Goal: Task Accomplishment & Management: Use online tool/utility

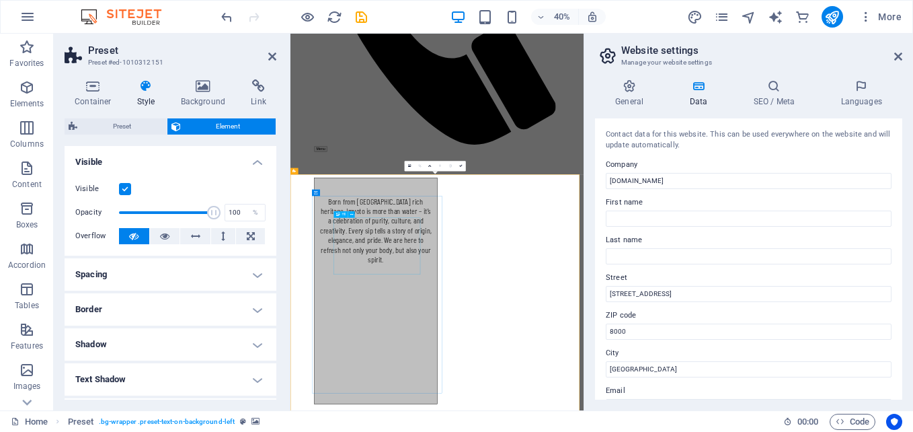
scroll to position [1762, 0]
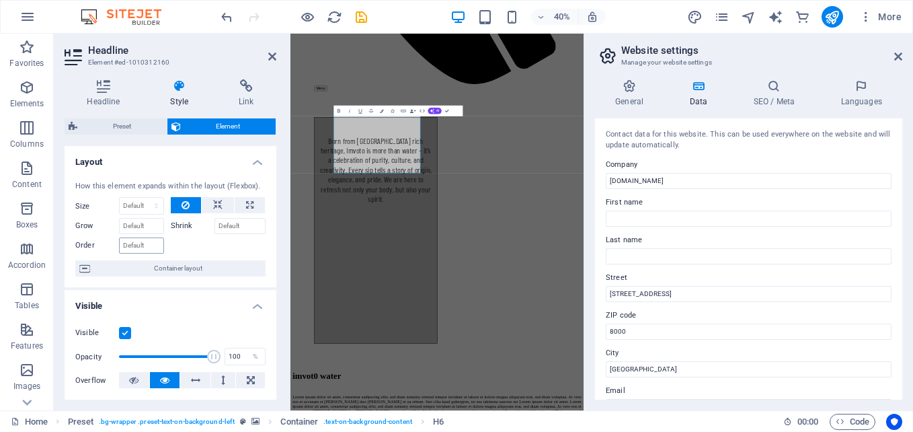
scroll to position [315, 0]
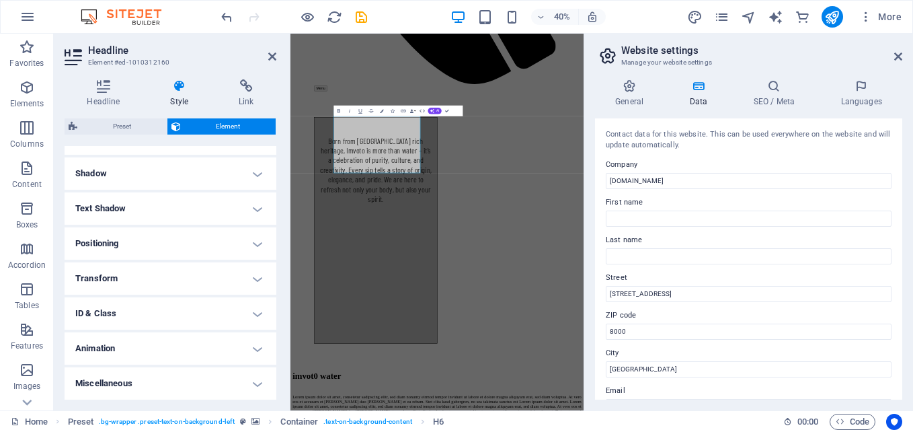
click at [253, 352] on h4 "Animation" at bounding box center [171, 348] width 212 height 32
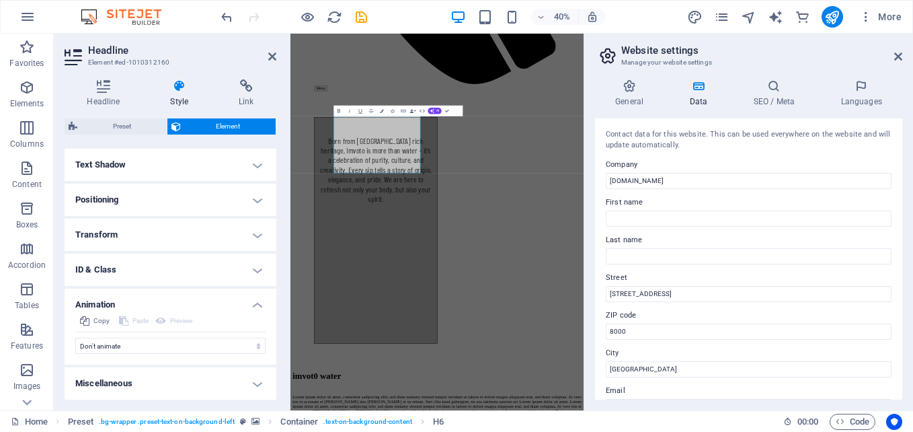
click at [256, 311] on h4 "Animation" at bounding box center [171, 301] width 212 height 24
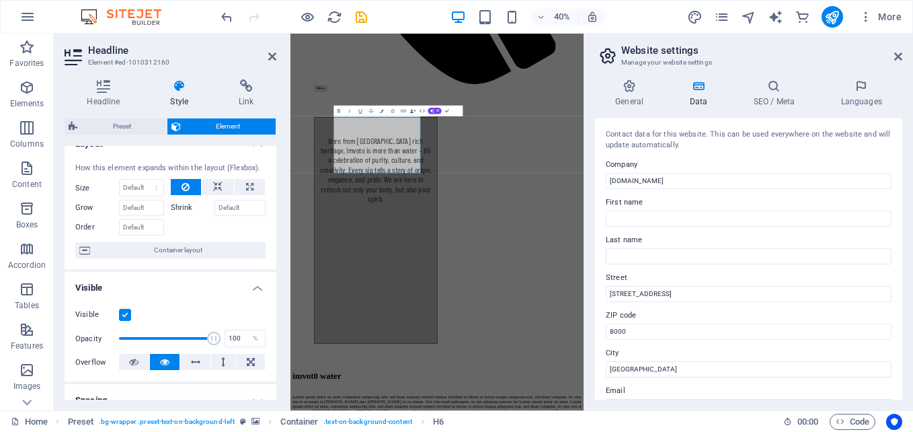
scroll to position [0, 0]
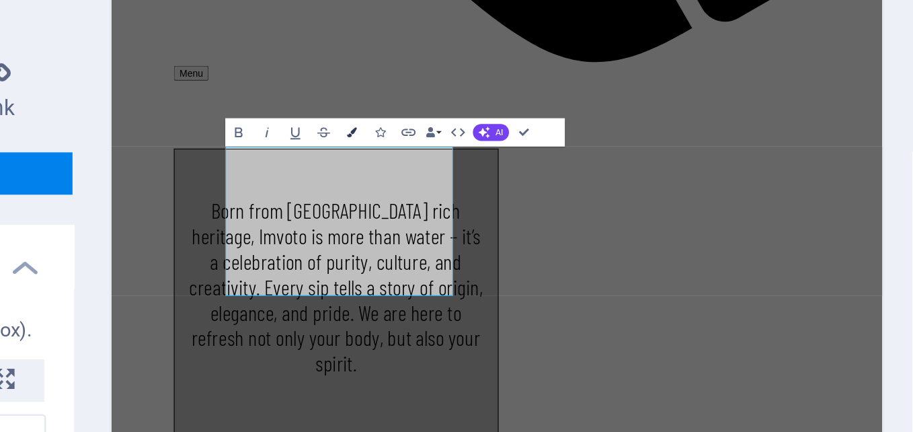
click at [380, 110] on icon "button" at bounding box center [382, 111] width 4 height 4
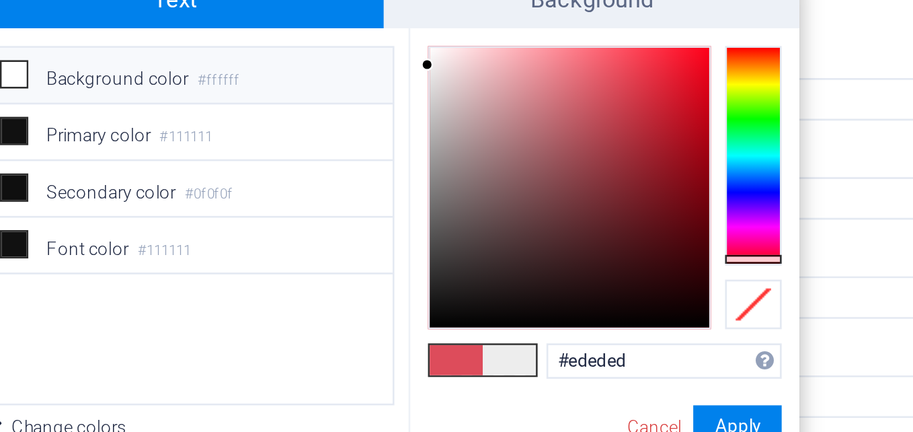
drag, startPoint x: 633, startPoint y: 175, endPoint x: 542, endPoint y: 168, distance: 91.1
click at [542, 168] on div "less Background color #ffffff Primary color #111111 Secondary color #0f0f0f Fon…" at bounding box center [547, 237] width 317 height 167
click at [568, 163] on div at bounding box center [568, 163] width 5 height 5
click at [574, 282] on span at bounding box center [576, 279] width 20 height 11
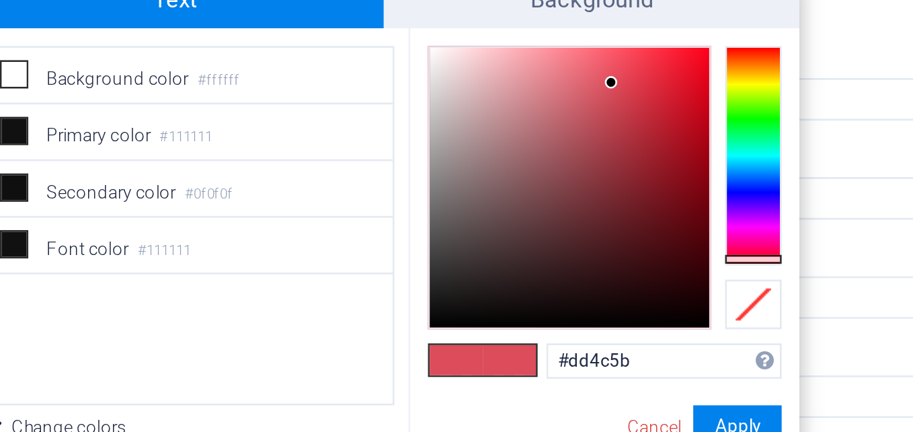
type input "#fbeeef"
click at [571, 162] on div at bounding box center [619, 214] width 106 height 106
click at [600, 280] on span at bounding box center [596, 279] width 20 height 11
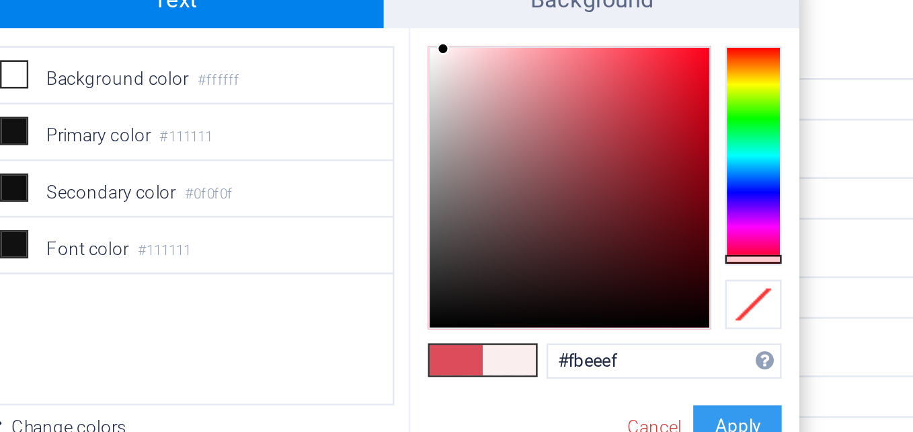
click at [688, 302] on button "Apply" at bounding box center [683, 305] width 34 height 16
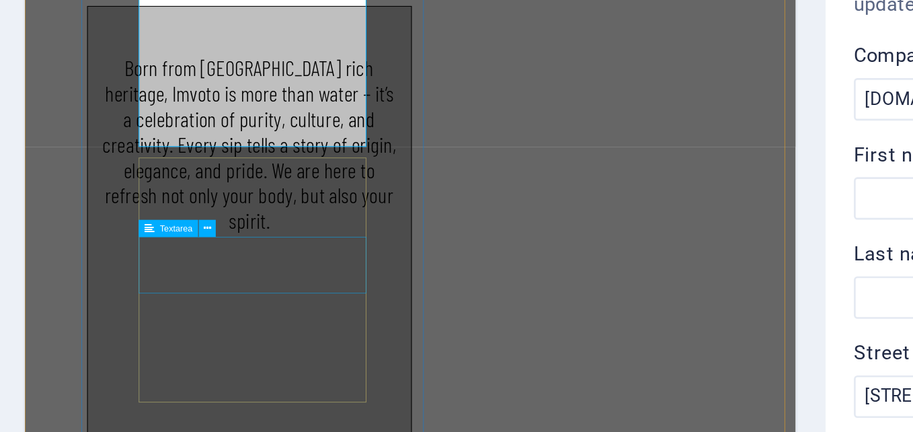
scroll to position [1690, 0]
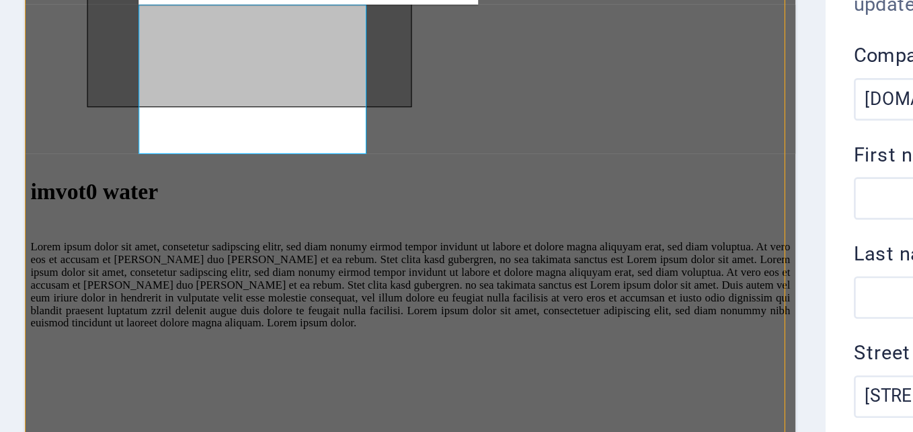
scroll to position [1271, 0]
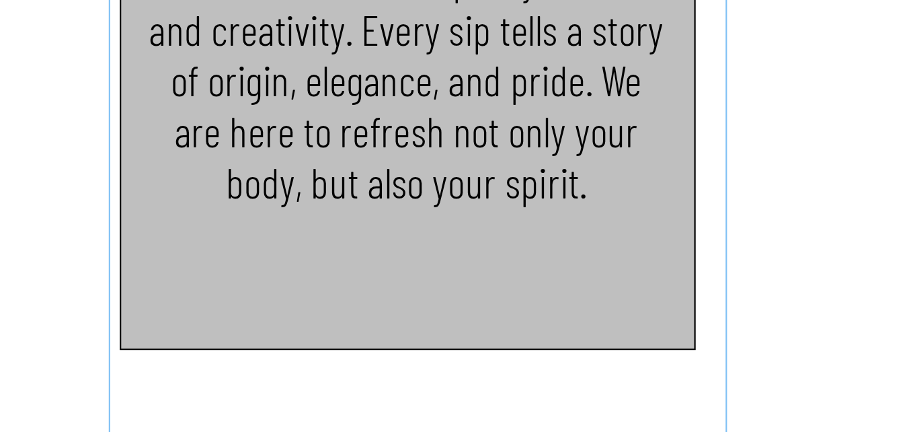
scroll to position [1389, 0]
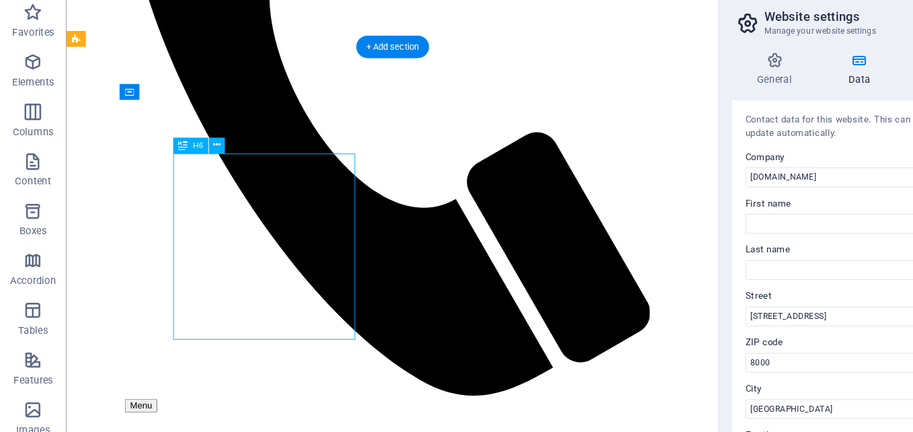
scroll to position [1762, 0]
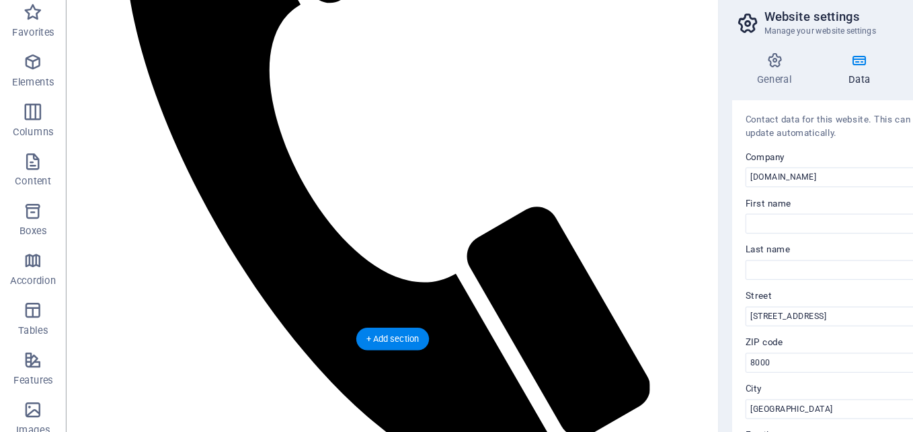
scroll to position [843, 0]
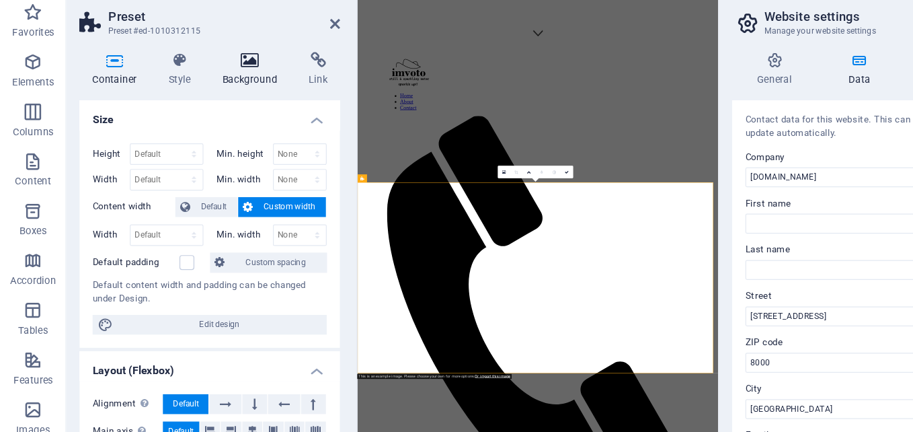
click at [202, 93] on h4 "Background" at bounding box center [206, 93] width 71 height 28
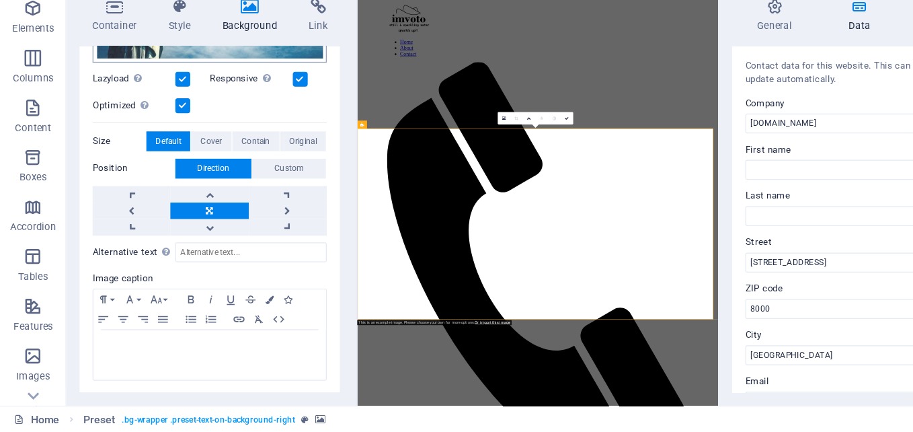
scroll to position [0, 0]
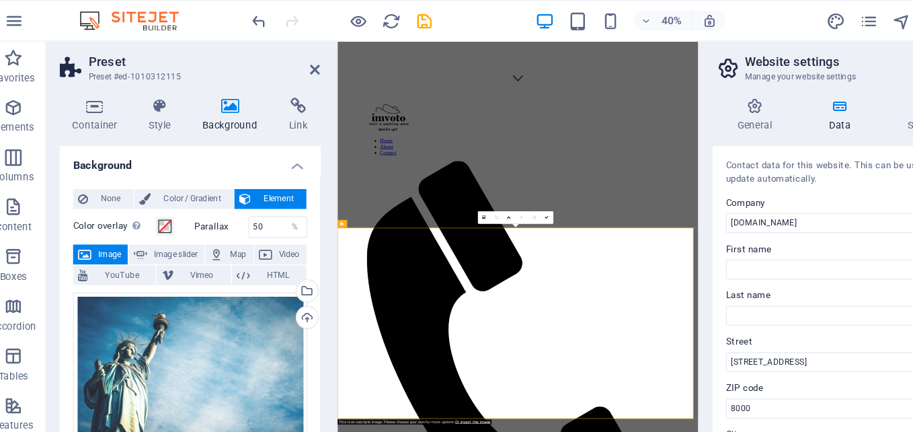
click at [100, 206] on span "Image" at bounding box center [105, 206] width 22 height 16
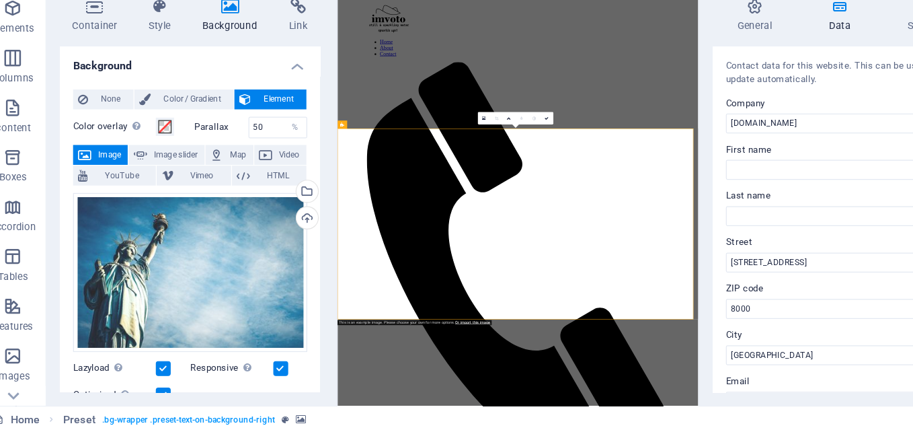
click at [103, 200] on span "Image" at bounding box center [105, 206] width 22 height 16
click at [98, 202] on span "Image" at bounding box center [105, 206] width 22 height 16
click at [261, 260] on div "Upload" at bounding box center [264, 259] width 20 height 20
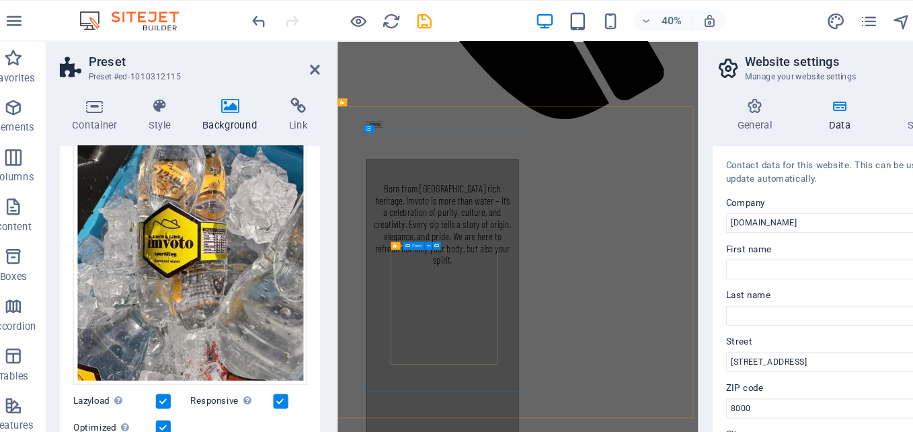
scroll to position [1794, 0]
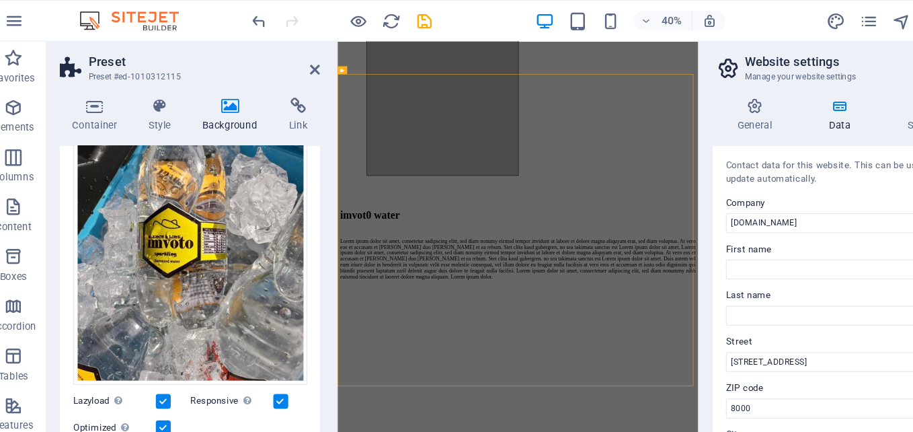
scroll to position [1374, 0]
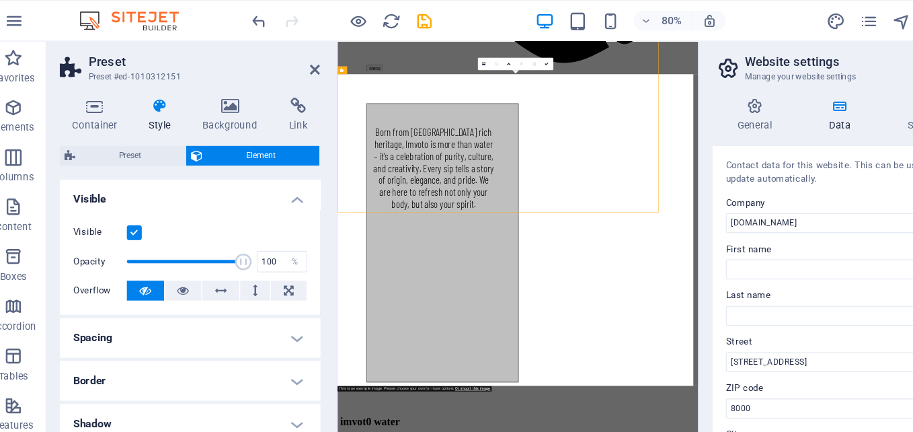
scroll to position [1794, 0]
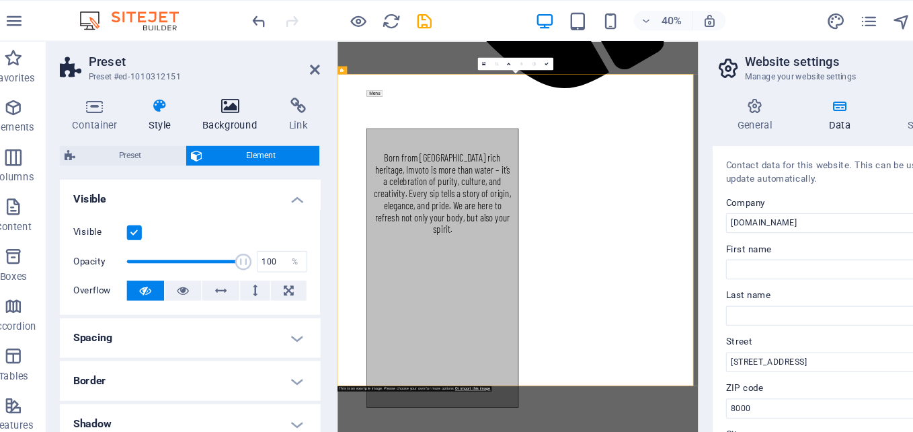
click at [194, 96] on h4 "Background" at bounding box center [206, 93] width 71 height 28
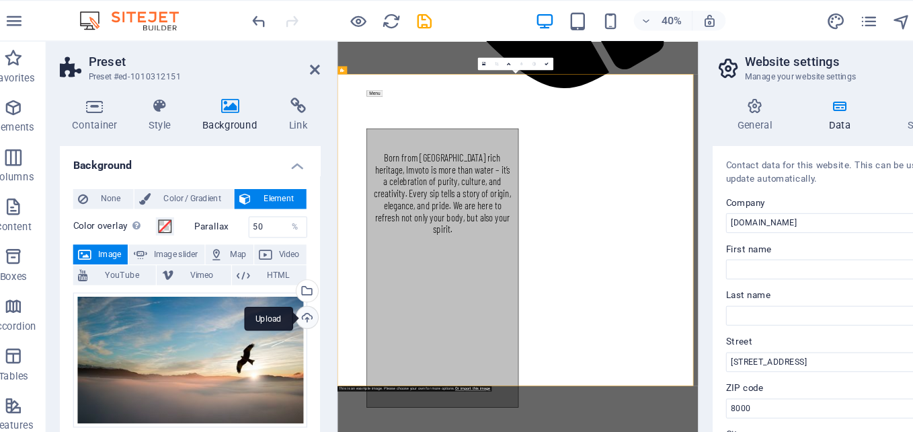
click at [262, 256] on div "Upload" at bounding box center [264, 259] width 20 height 20
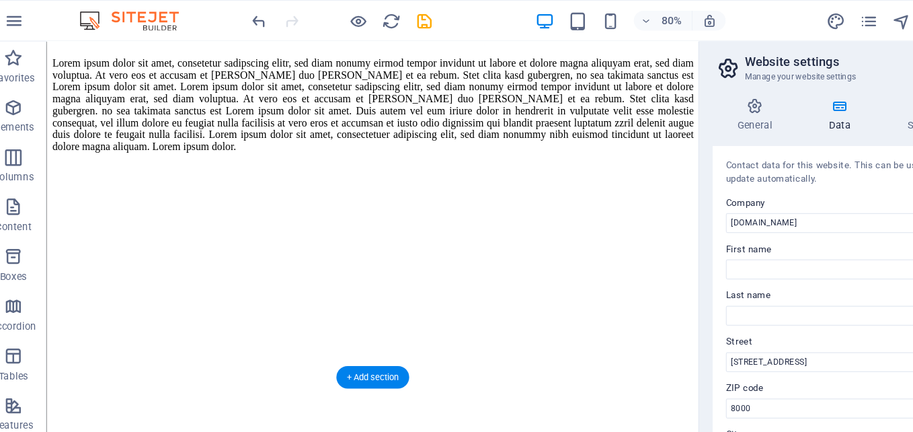
scroll to position [1913, 0]
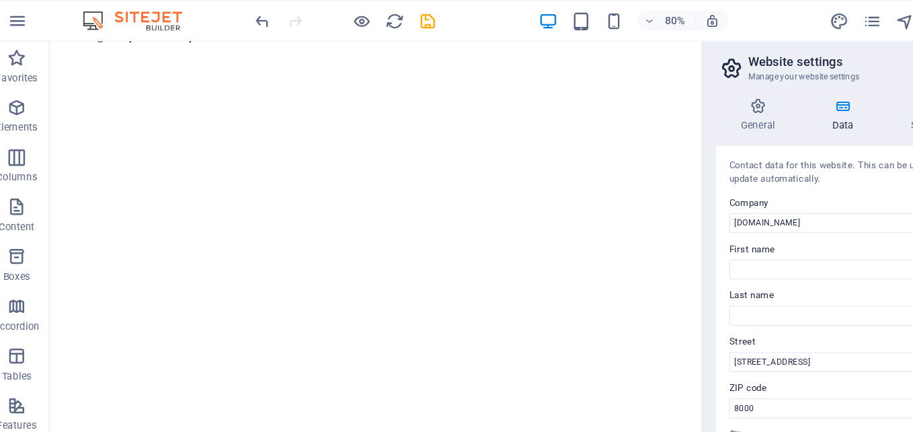
click at [700, 96] on h4 "Data" at bounding box center [701, 93] width 64 height 28
click at [632, 96] on h4 "General" at bounding box center [632, 93] width 74 height 28
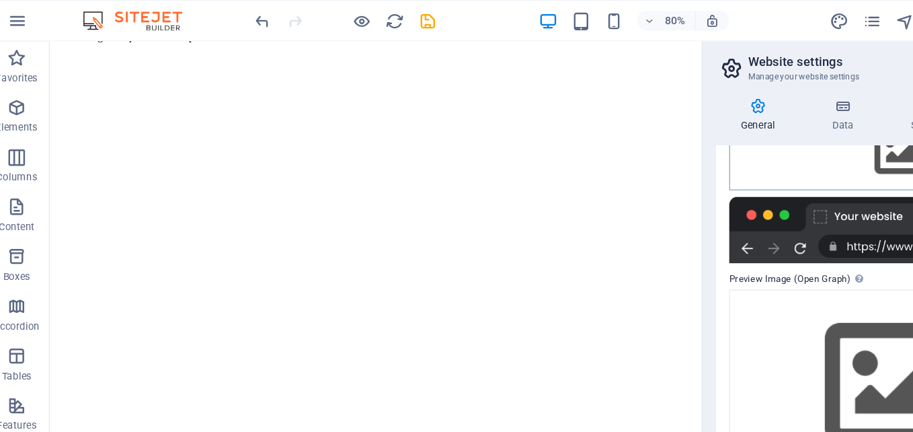
scroll to position [186, 0]
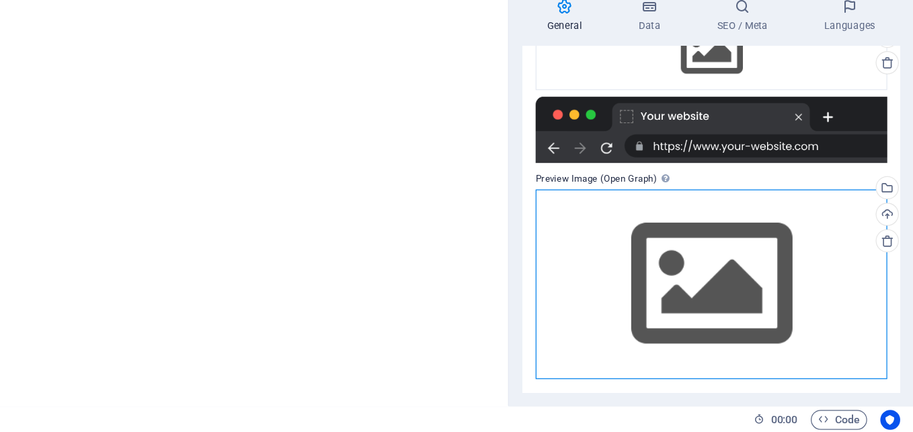
click at [727, 295] on div "Drag files here, click to choose files or select files from Files or our free s…" at bounding box center [749, 312] width 286 height 154
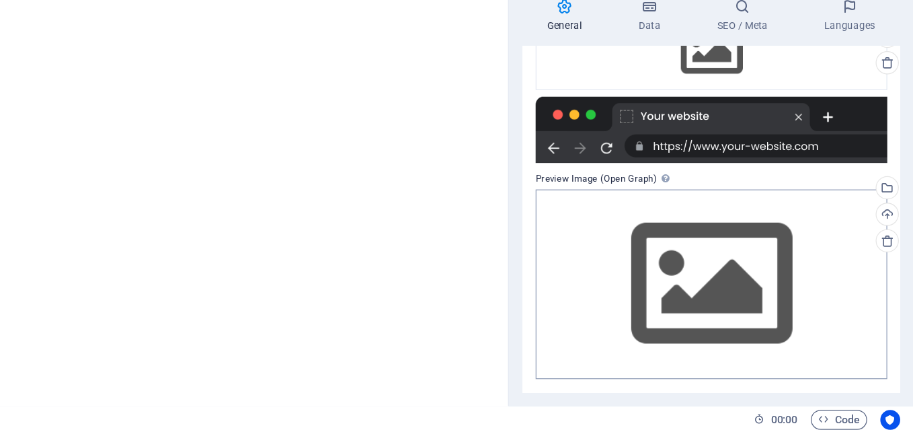
scroll to position [1897, 0]
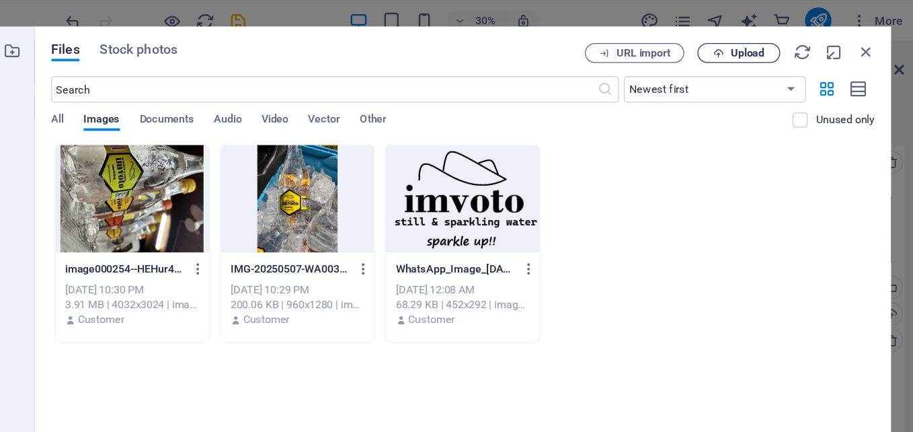
click at [771, 36] on button "Upload" at bounding box center [767, 43] width 67 height 16
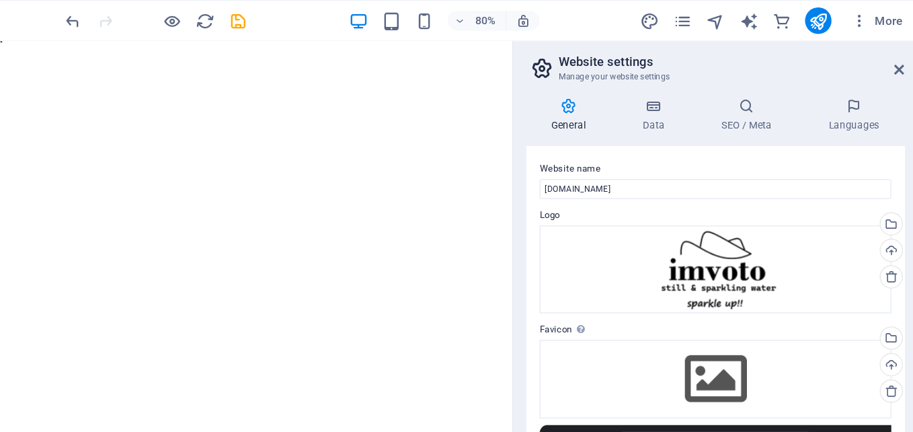
scroll to position [245, 0]
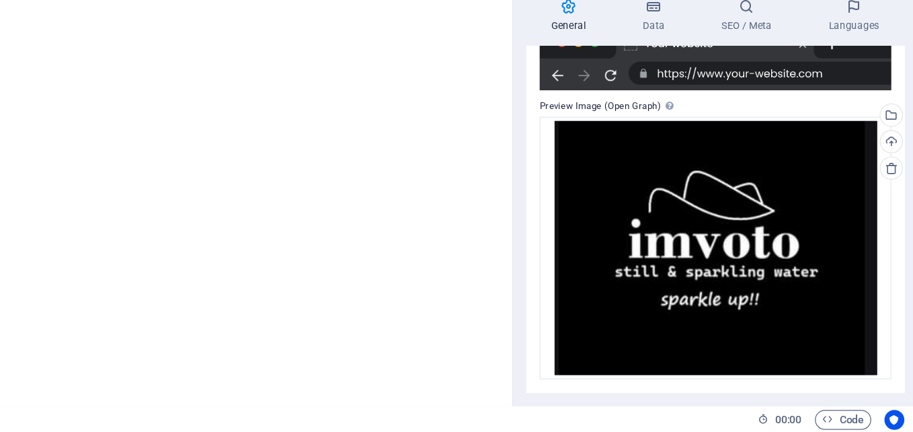
click at [640, 402] on div "General Data SEO / Meta Languages Website name [DOMAIN_NAME] Logo Drag files he…" at bounding box center [748, 240] width 329 height 342
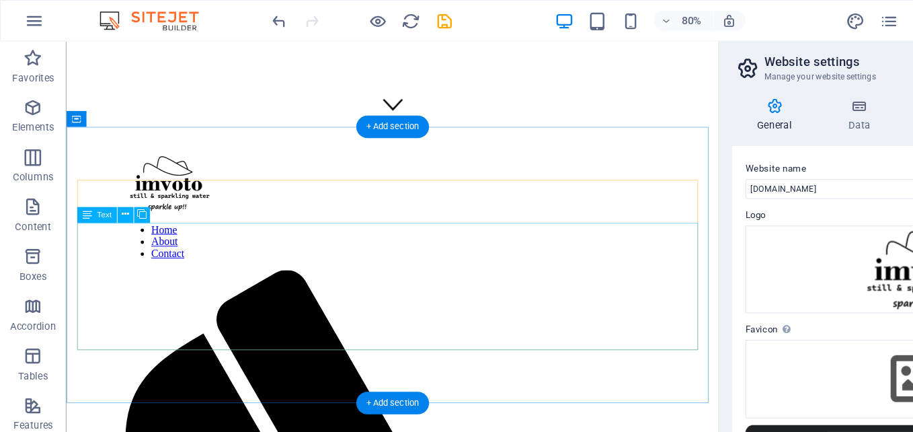
scroll to position [384, 0]
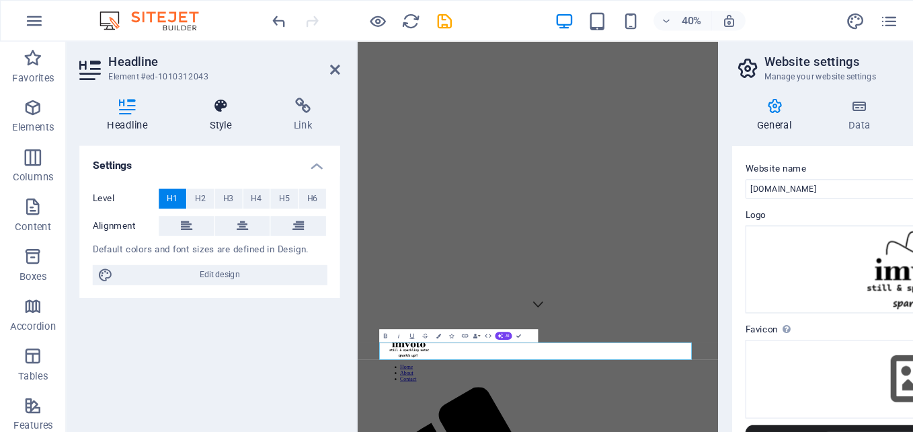
click at [176, 88] on icon at bounding box center [179, 85] width 63 height 13
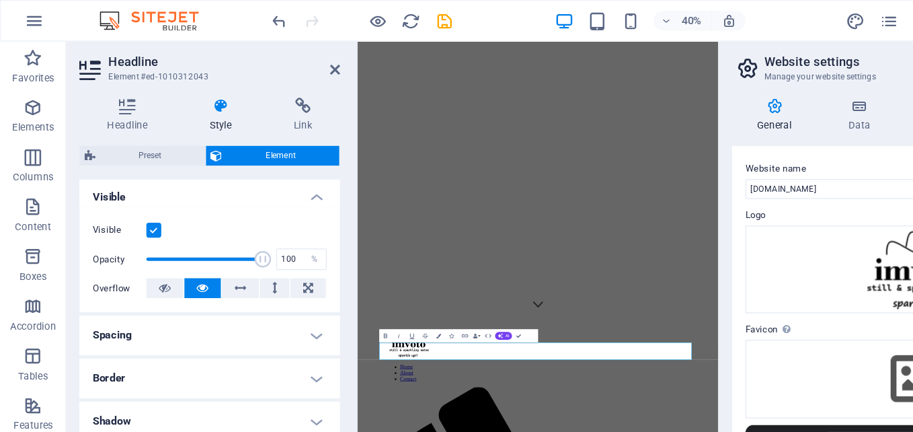
scroll to position [145, 0]
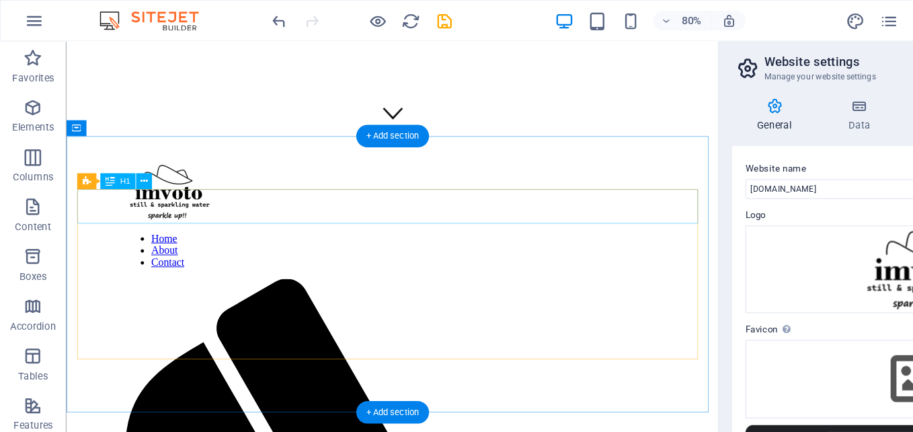
scroll to position [420, 0]
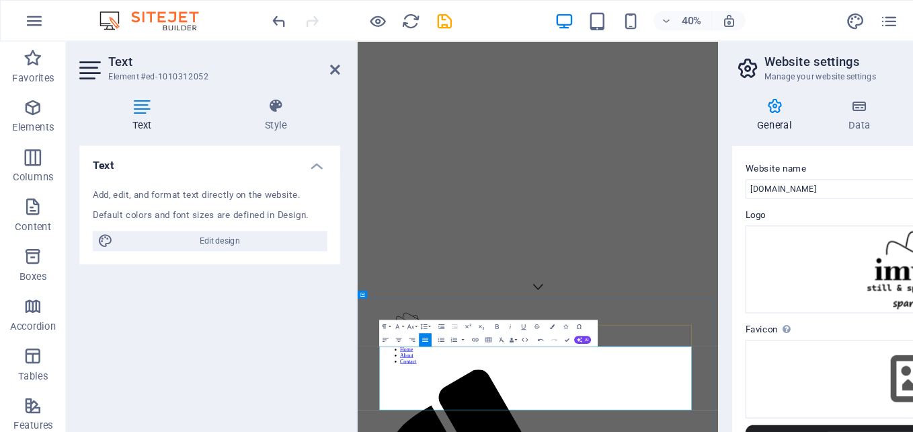
drag, startPoint x: 404, startPoint y: 663, endPoint x: 1022, endPoint y: 788, distance: 630.5
drag, startPoint x: 1018, startPoint y: 779, endPoint x: 390, endPoint y: 661, distance: 639.3
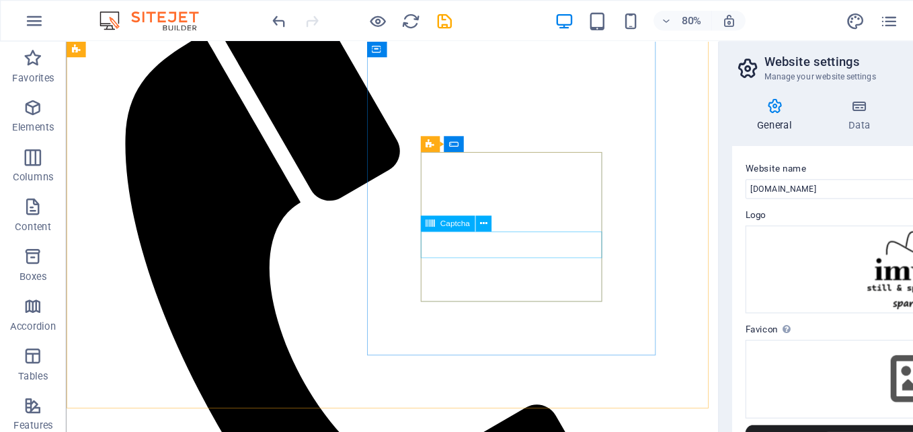
scroll to position [687, 0]
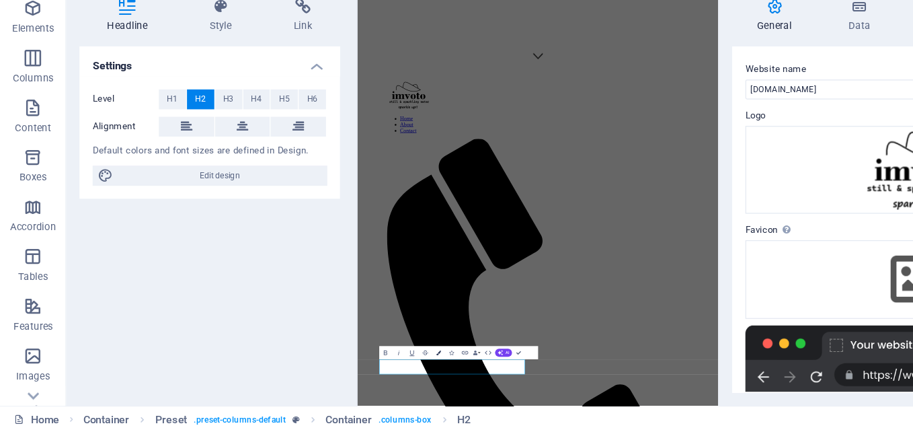
click at [357, 366] on icon "button" at bounding box center [356, 367] width 4 height 4
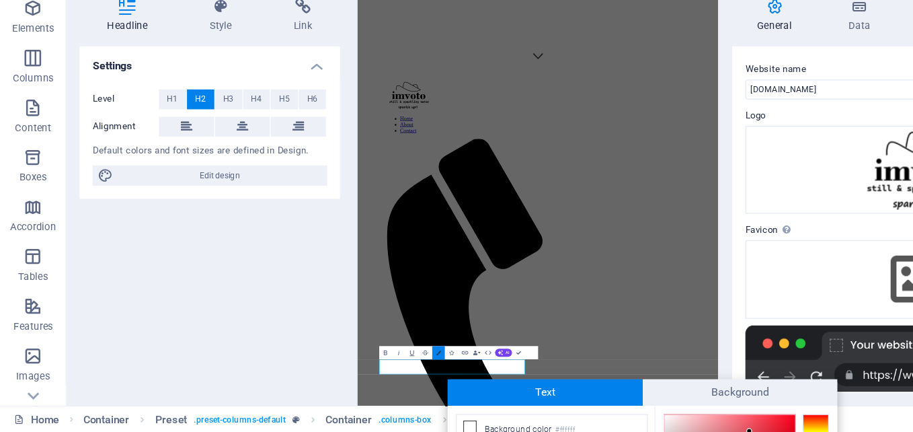
scroll to position [145, 0]
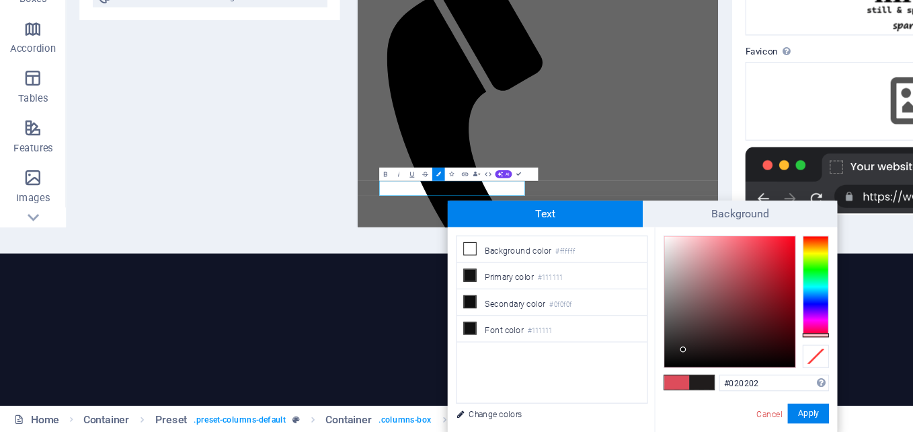
type input "#000000"
drag, startPoint x: 609, startPoint y: 282, endPoint x: 545, endPoint y: 382, distance: 118.7
click at [650, 417] on button "Apply" at bounding box center [657, 416] width 34 height 16
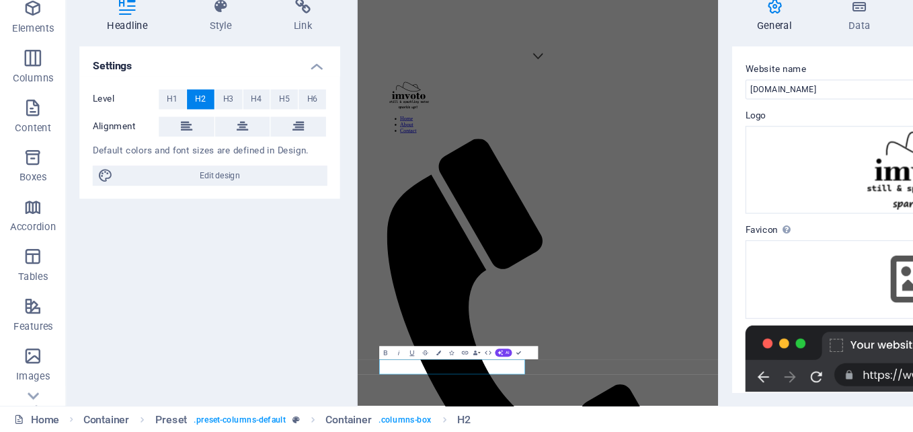
scroll to position [0, 0]
click at [506, 375] on div "Preset H1 Container Preset Container Banner Banner Container H2 Spacer Text Con…" at bounding box center [437, 222] width 293 height 377
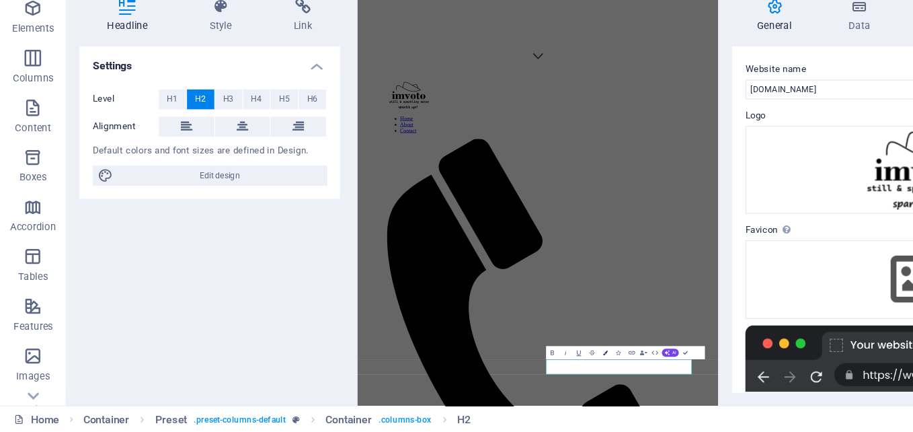
click at [490, 367] on icon "button" at bounding box center [492, 367] width 4 height 4
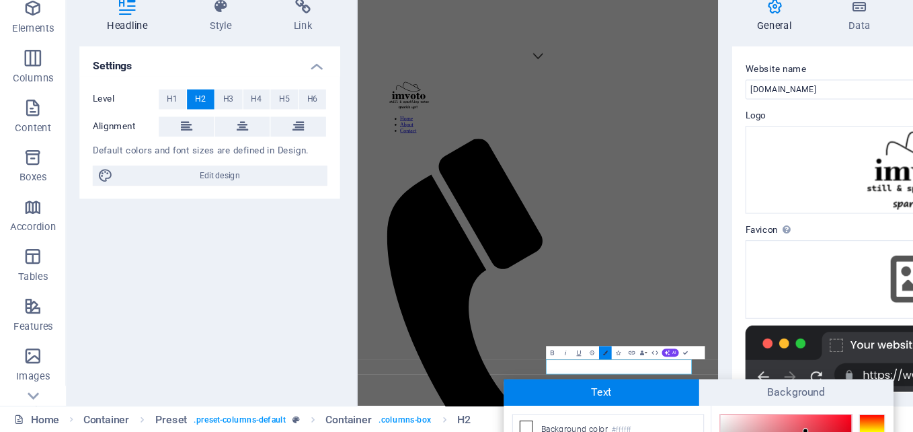
scroll to position [145, 0]
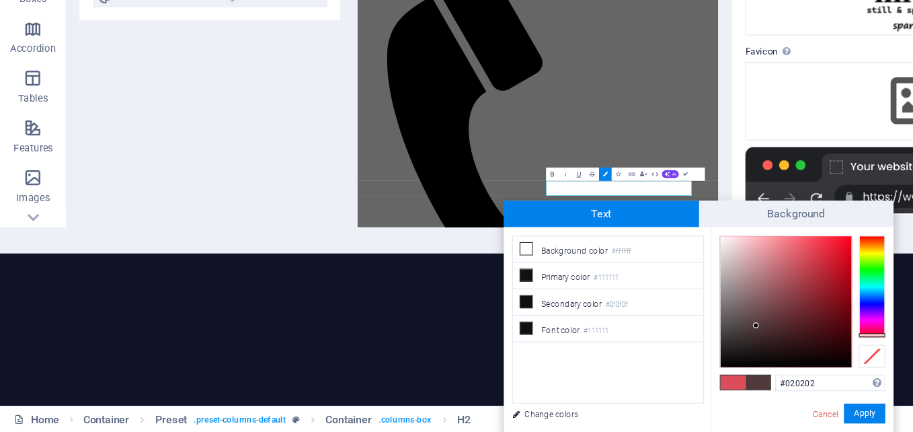
type input "#000000"
drag, startPoint x: 652, startPoint y: 285, endPoint x: 588, endPoint y: 398, distance: 129.2
click at [702, 416] on button "Apply" at bounding box center [703, 416] width 34 height 16
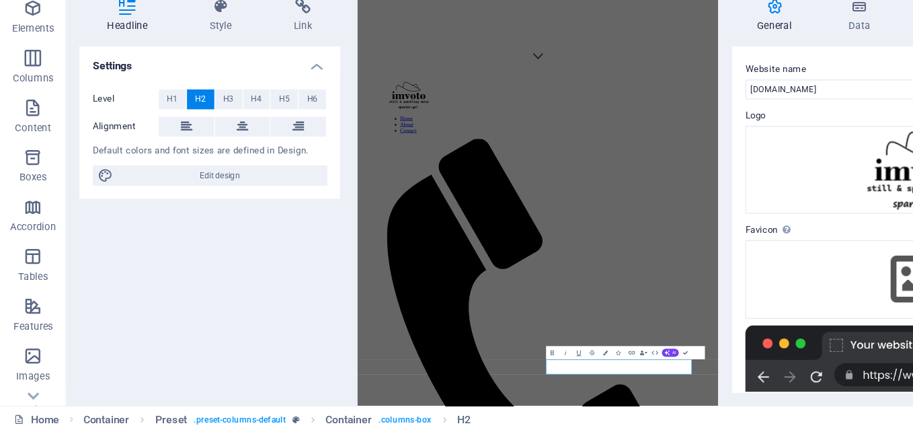
click at [426, 381] on div "Preset H1 Container Preset Container Banner Banner Container H2 Spacer Text Con…" at bounding box center [437, 222] width 293 height 377
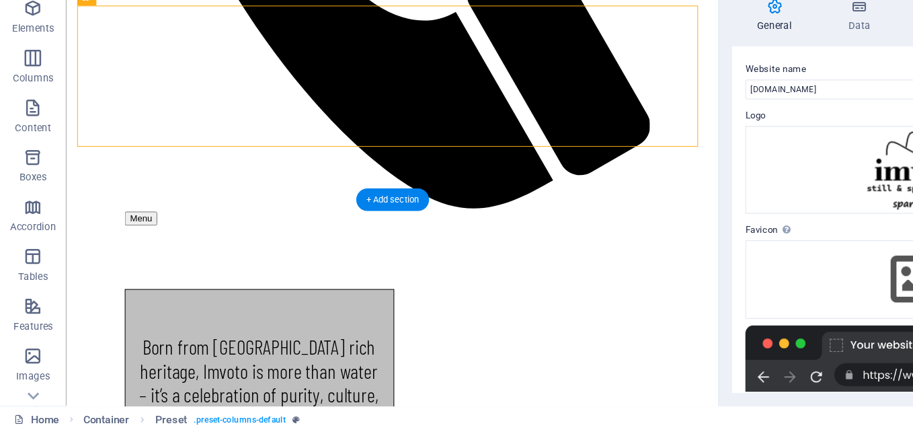
scroll to position [1057, 0]
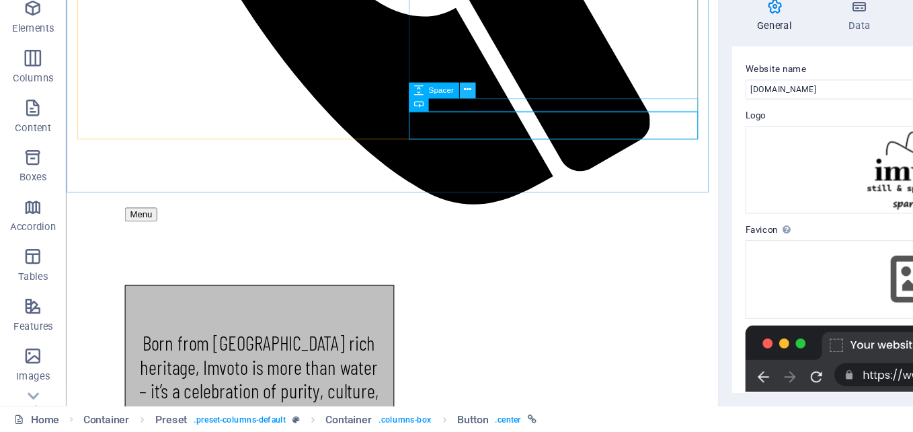
click at [379, 150] on icon at bounding box center [380, 154] width 6 height 11
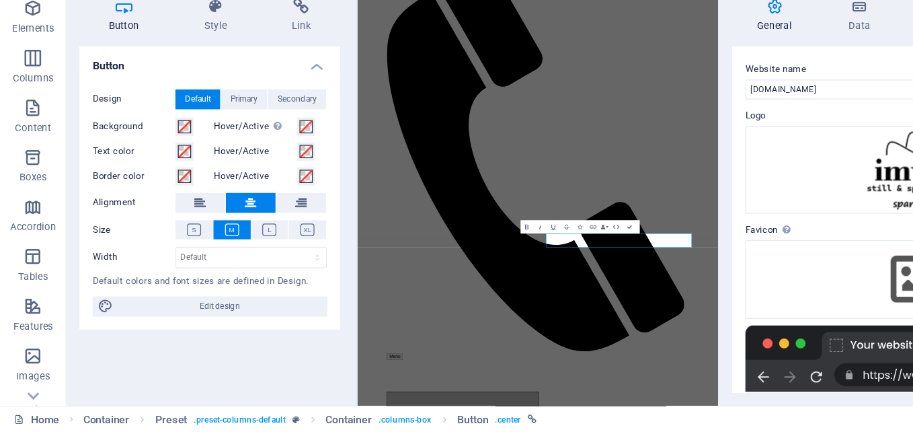
click at [438, 266] on icon "button" at bounding box center [439, 265] width 7 height 7
click at [439, 266] on icon "button" at bounding box center [439, 265] width 7 height 7
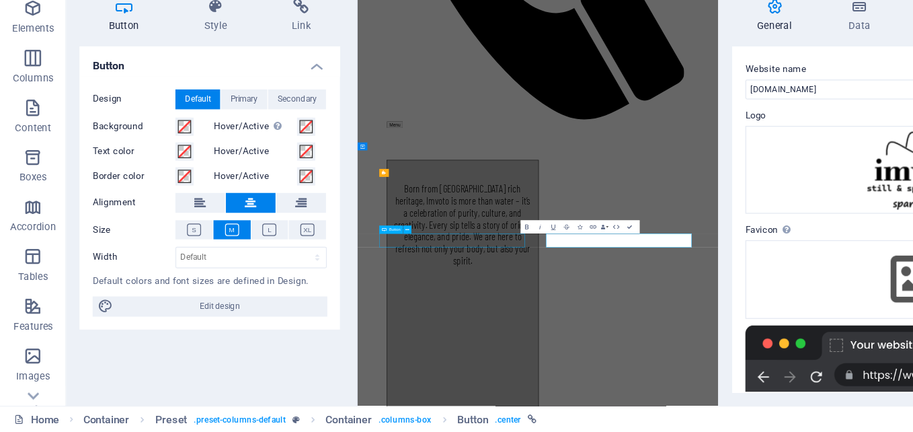
scroll to position [1008, 0]
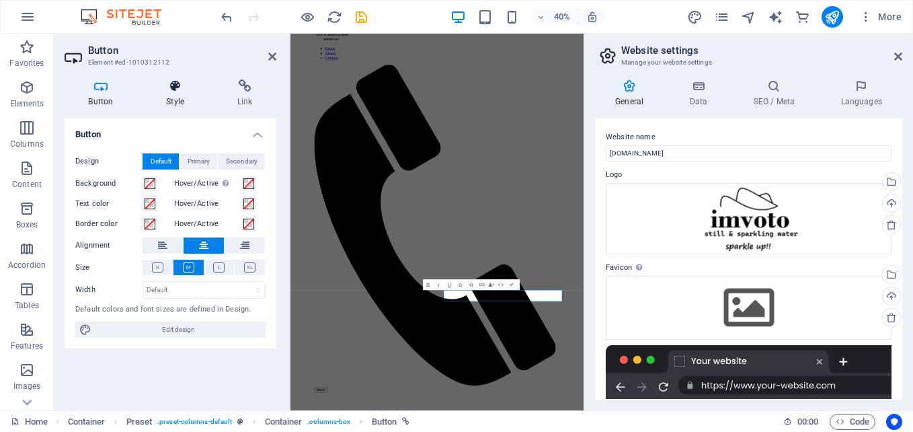
click at [177, 82] on icon at bounding box center [176, 85] width 66 height 13
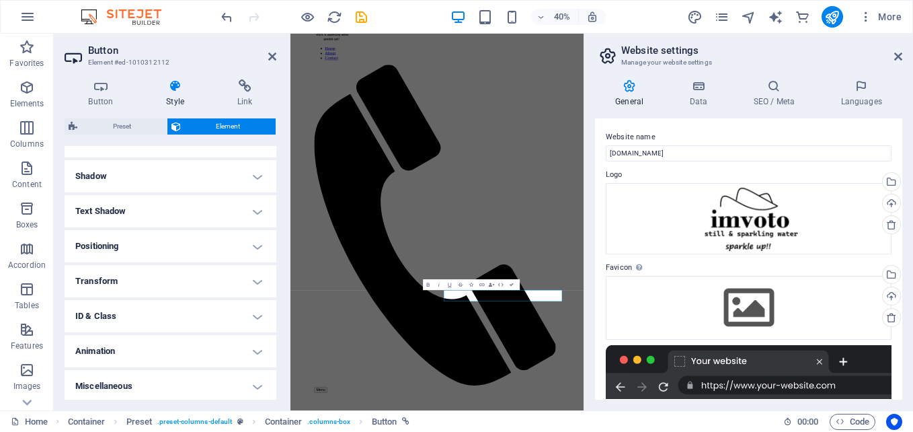
scroll to position [315, 0]
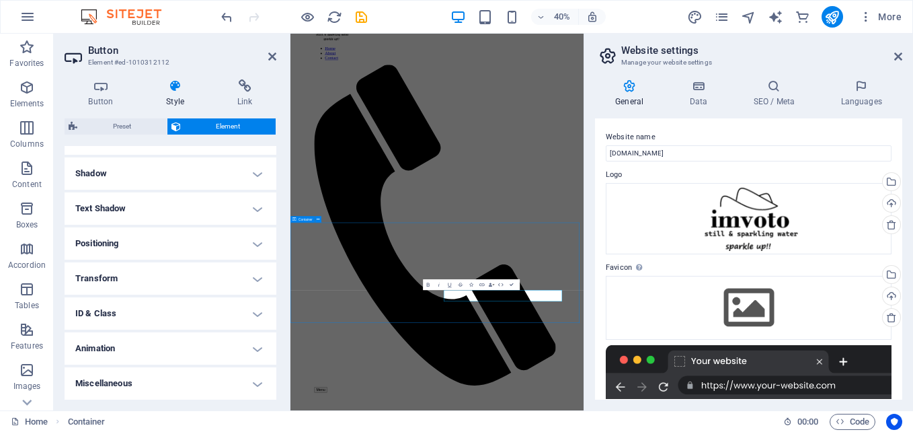
scroll to position [951, 0]
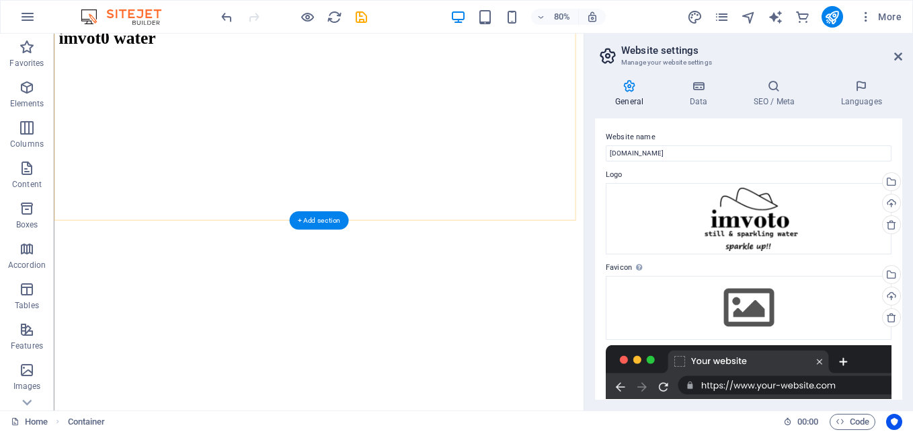
scroll to position [1784, 0]
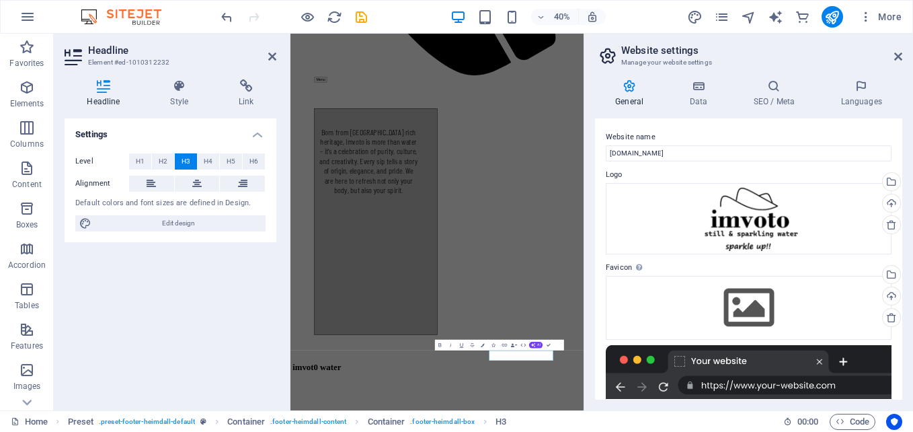
scroll to position [1665, 0]
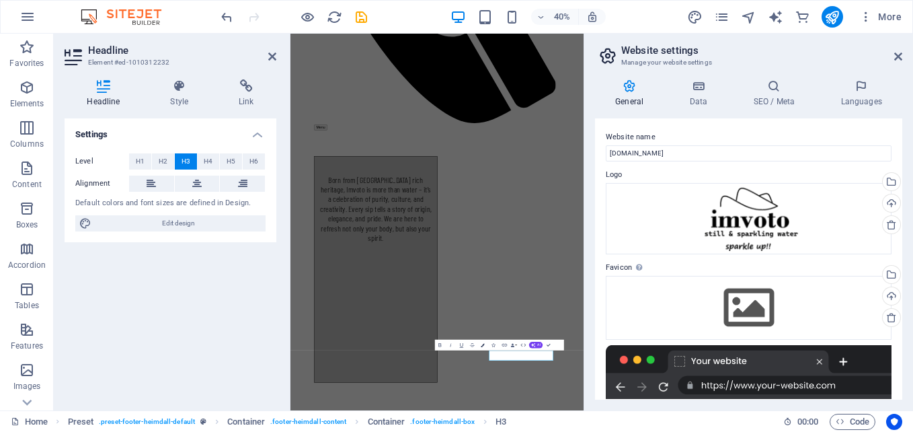
click at [483, 345] on icon "button" at bounding box center [483, 345] width 4 height 4
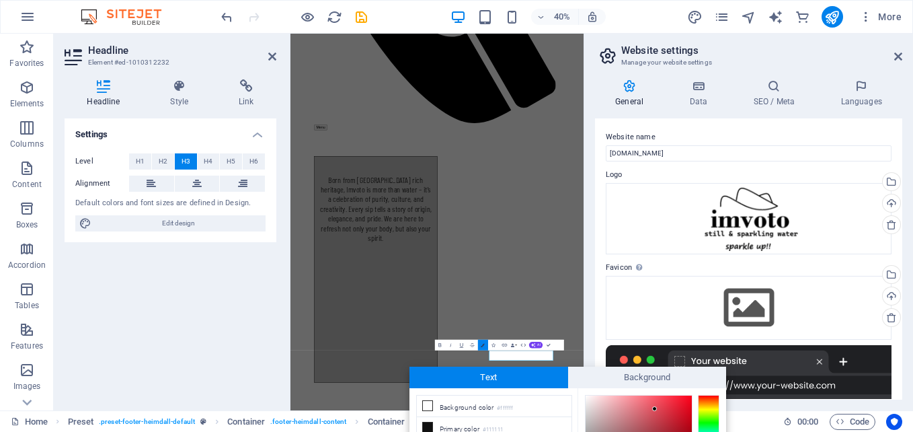
scroll to position [123, 0]
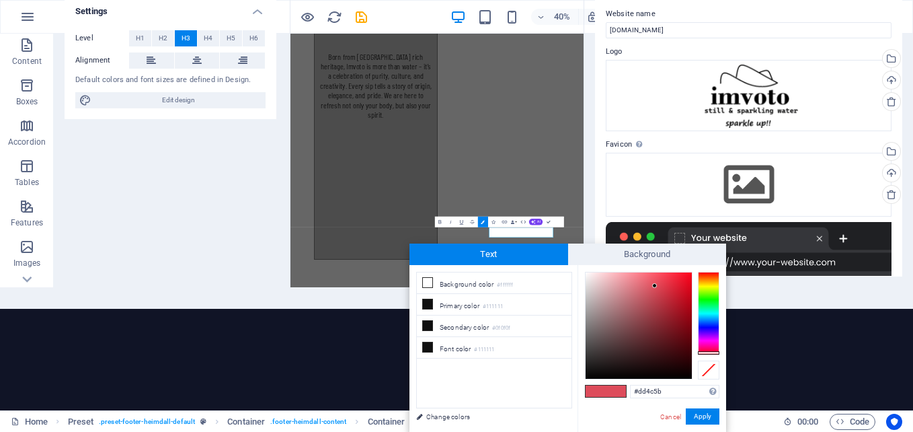
type input "#080707"
click at [591, 375] on div at bounding box center [639, 325] width 106 height 106
click at [714, 417] on button "Apply" at bounding box center [703, 416] width 34 height 16
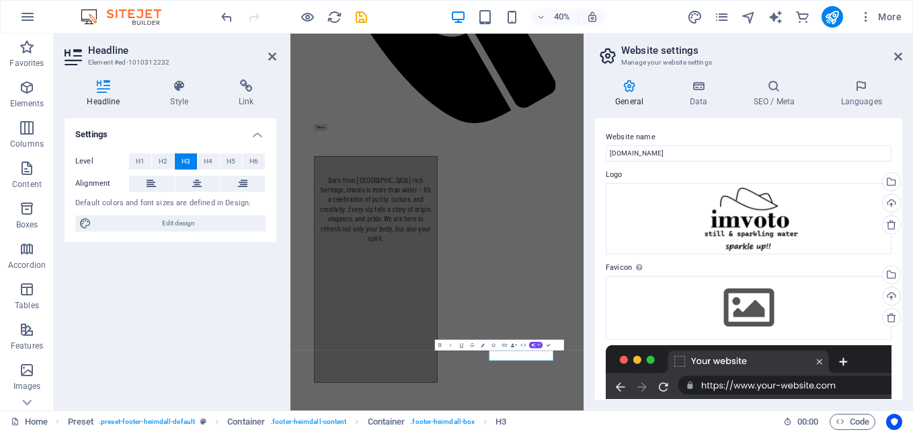
scroll to position [0, 0]
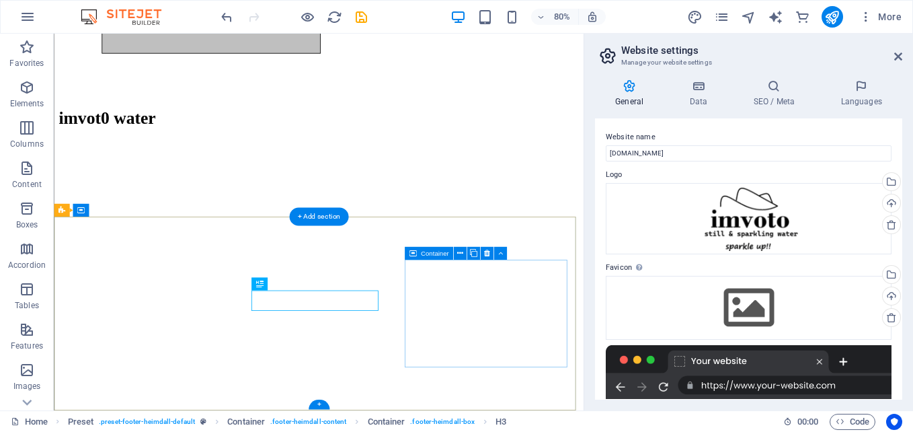
scroll to position [1784, 0]
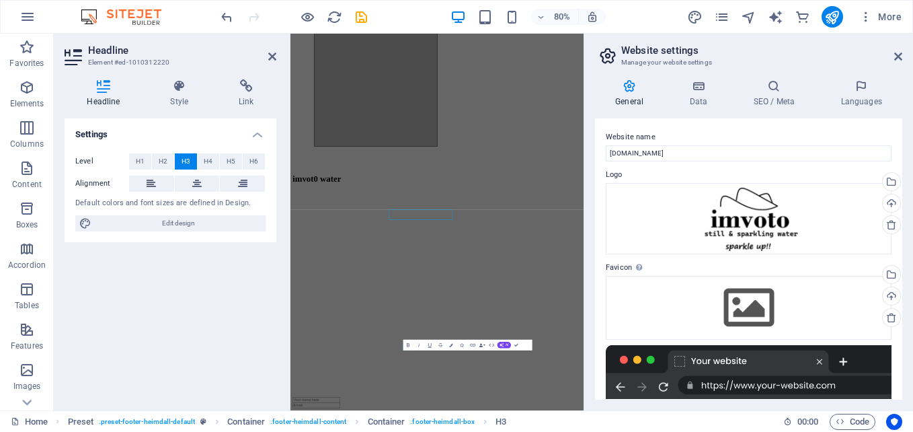
scroll to position [1665, 0]
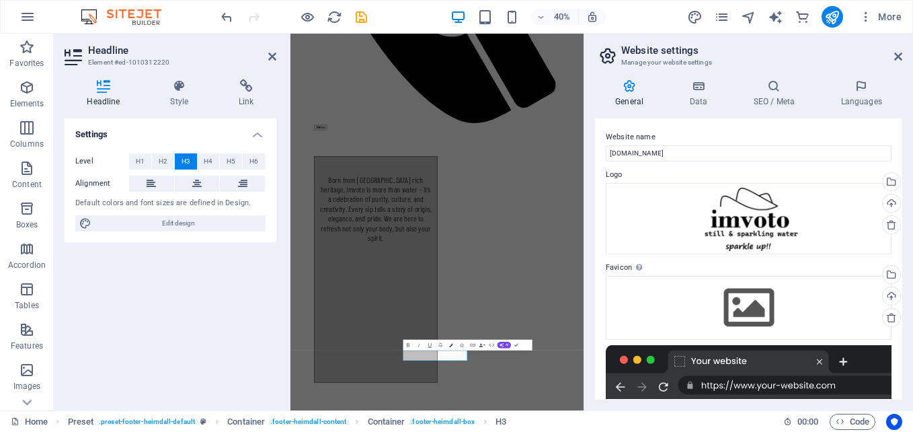
click at [453, 344] on button "Colors" at bounding box center [451, 345] width 10 height 11
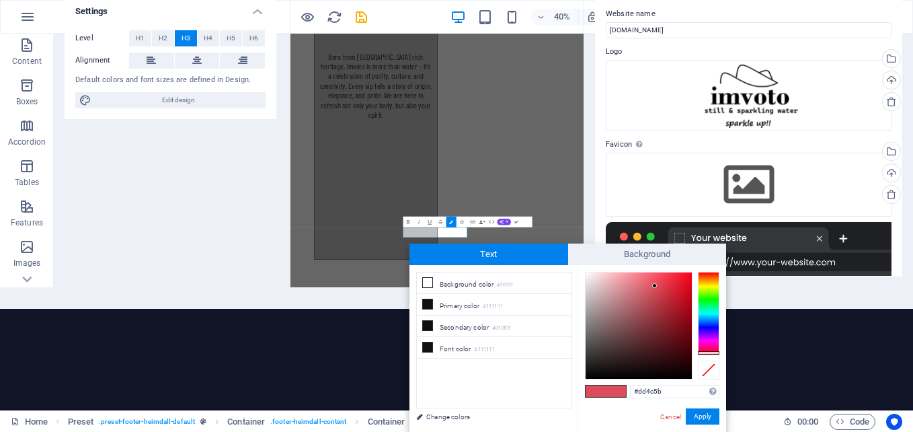
type input "#060505"
click at [599, 375] on div at bounding box center [639, 325] width 106 height 106
click at [702, 411] on button "Apply" at bounding box center [703, 416] width 34 height 16
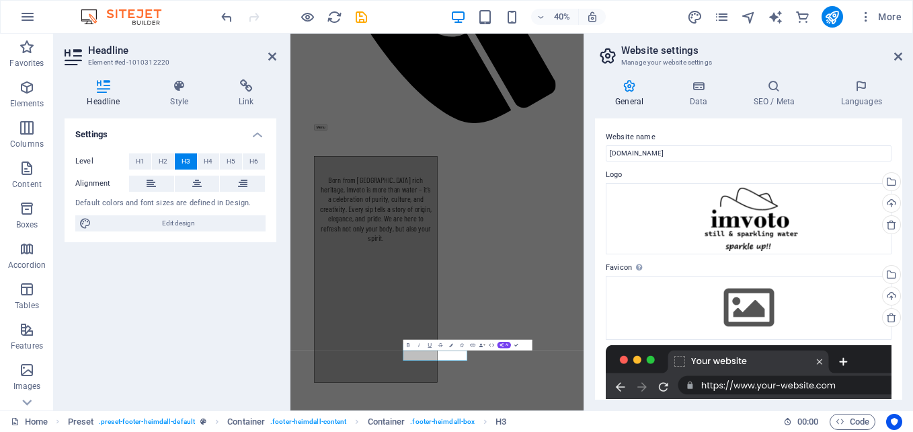
scroll to position [0, 0]
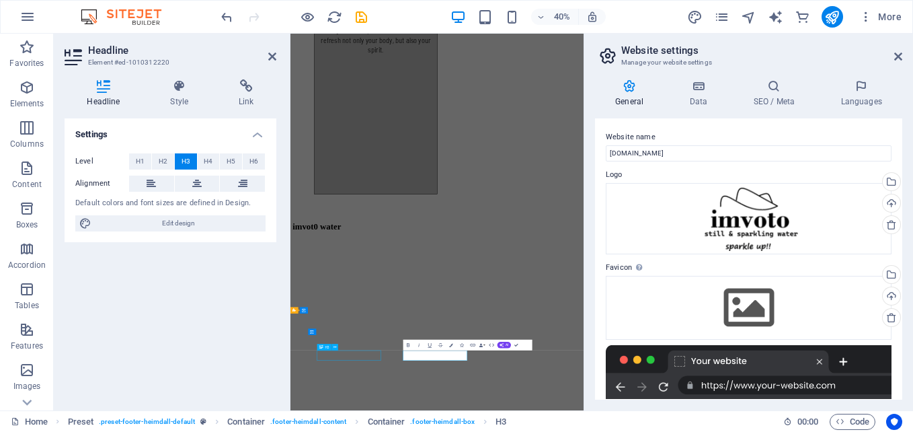
scroll to position [1784, 0]
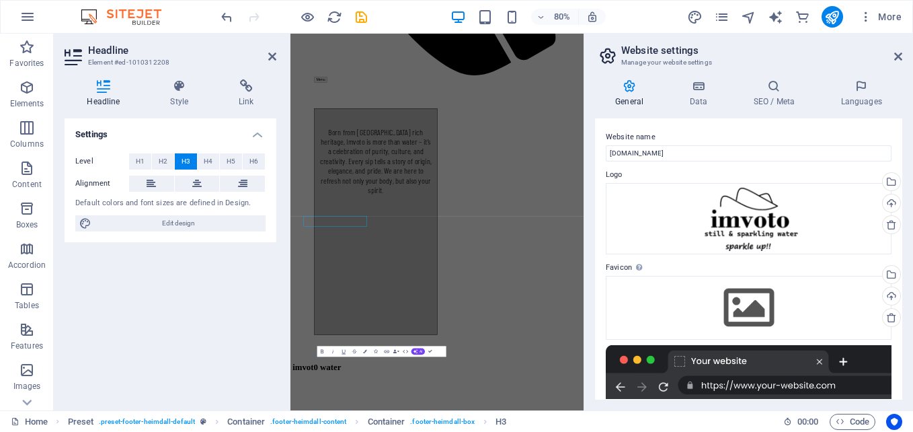
scroll to position [1649, 0]
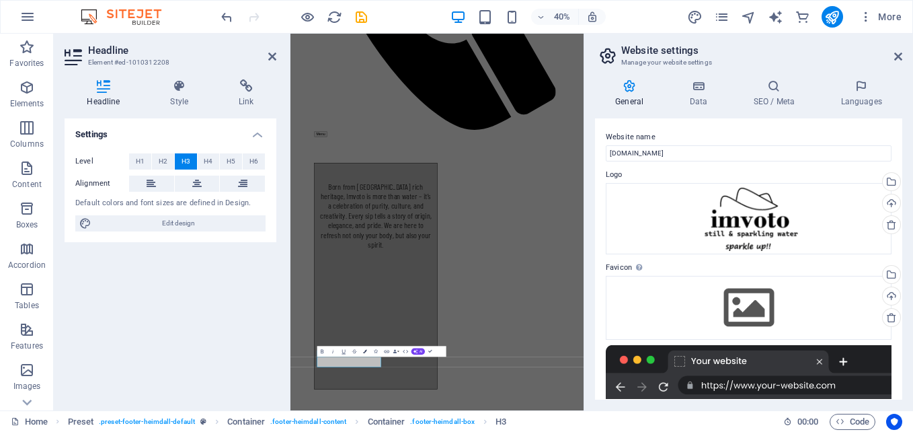
click at [364, 348] on button "Colors" at bounding box center [365, 351] width 10 height 11
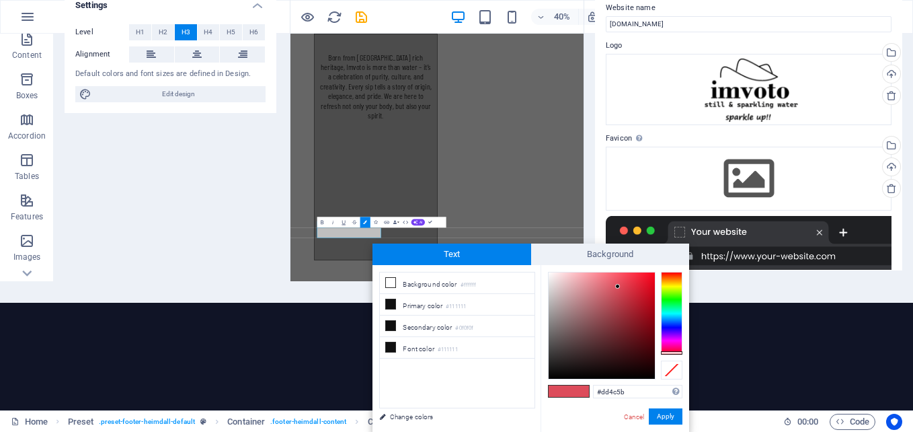
type input "#090808"
click at [557, 375] on div at bounding box center [602, 325] width 106 height 106
click at [663, 417] on button "Apply" at bounding box center [666, 416] width 34 height 16
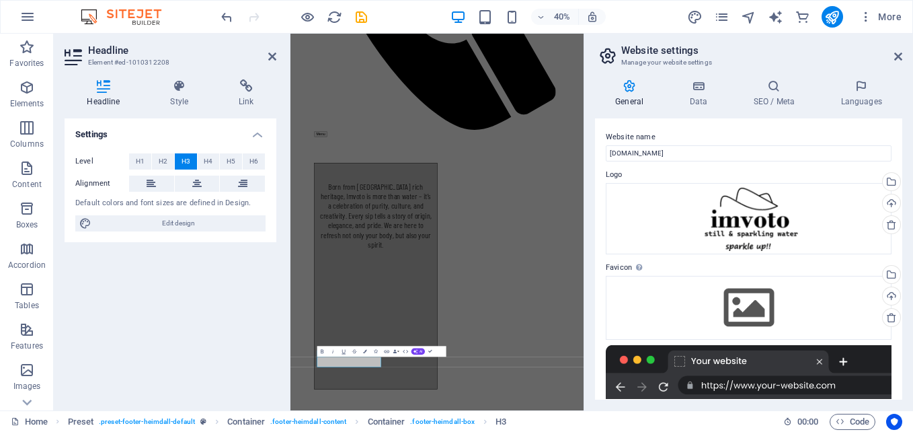
scroll to position [0, 0]
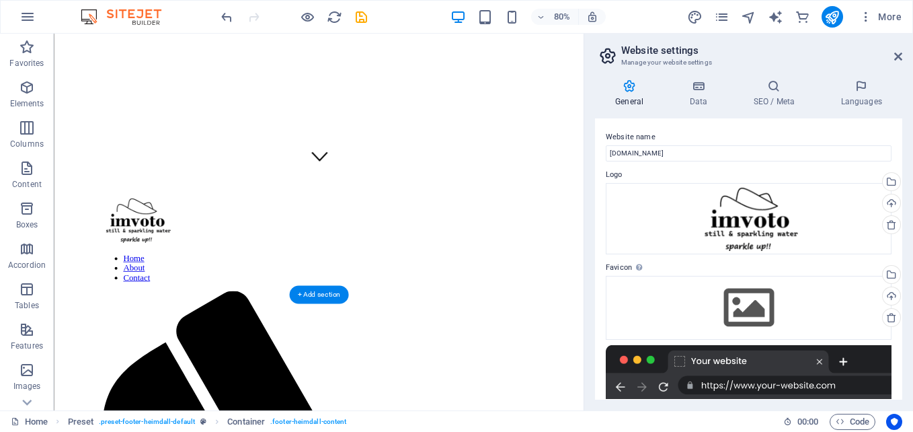
scroll to position [294, 0]
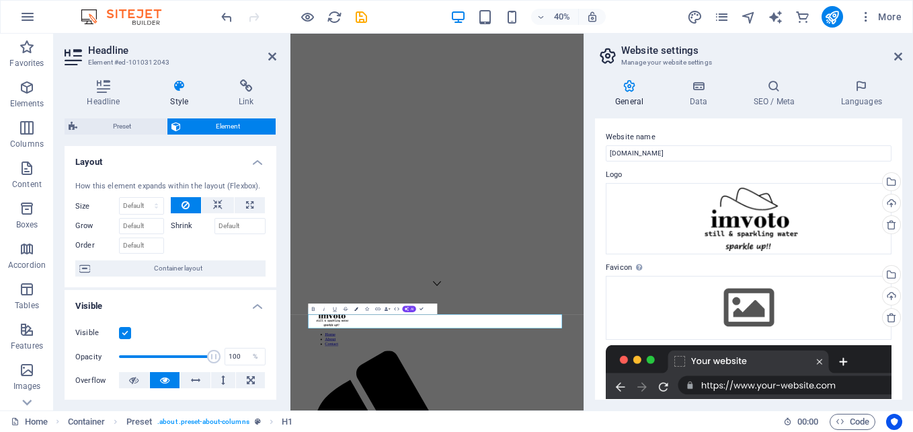
click at [356, 308] on icon "button" at bounding box center [356, 309] width 4 height 4
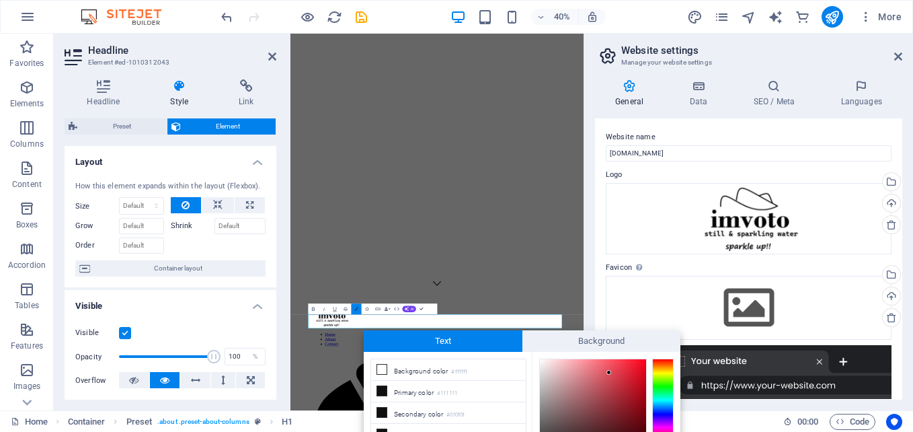
scroll to position [87, 0]
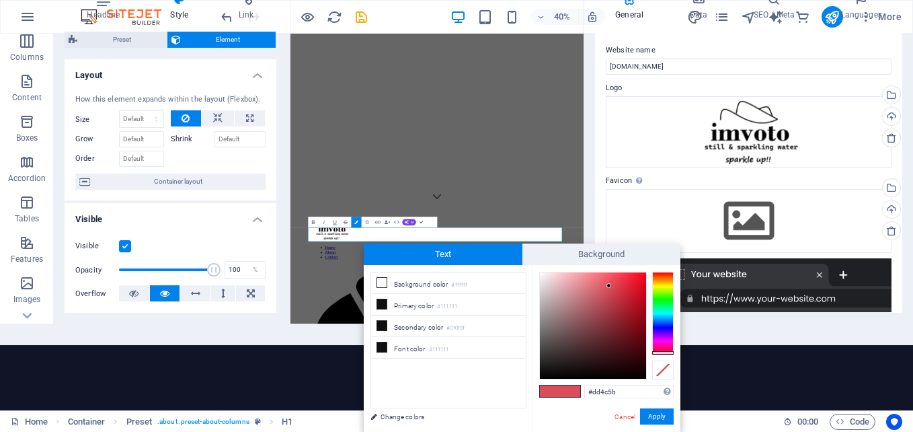
type input "#0c0a0a"
click at [555, 373] on div at bounding box center [593, 325] width 106 height 106
click at [661, 418] on button "Apply" at bounding box center [657, 416] width 34 height 16
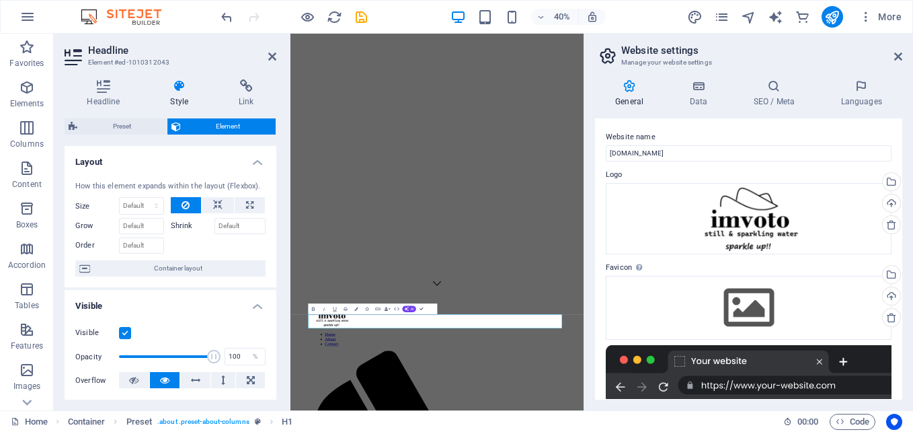
scroll to position [0, 0]
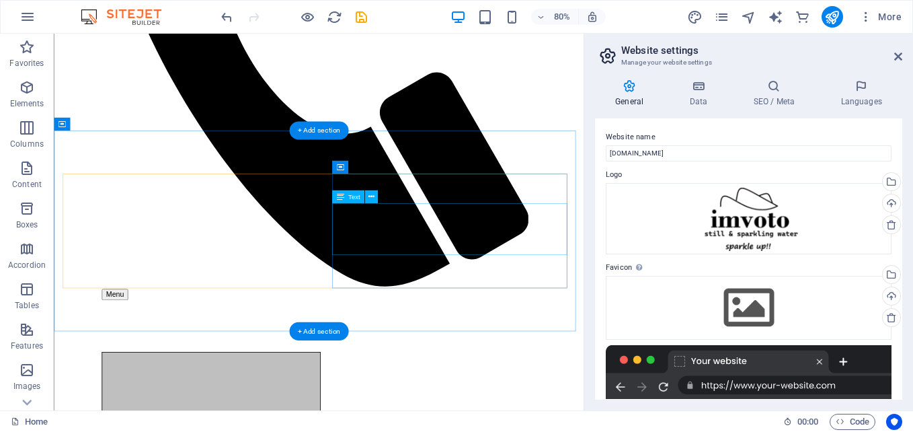
scroll to position [1009, 0]
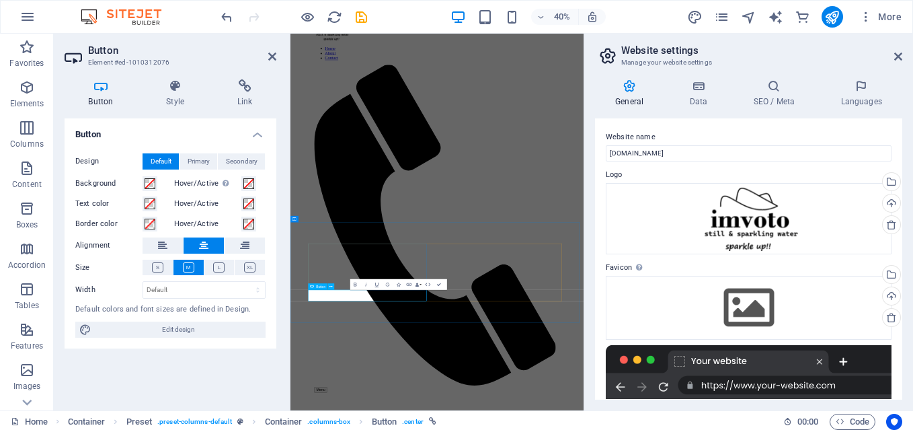
click at [222, 20] on icon "undo" at bounding box center [226, 16] width 15 height 15
click at [227, 20] on icon "undo" at bounding box center [226, 16] width 15 height 15
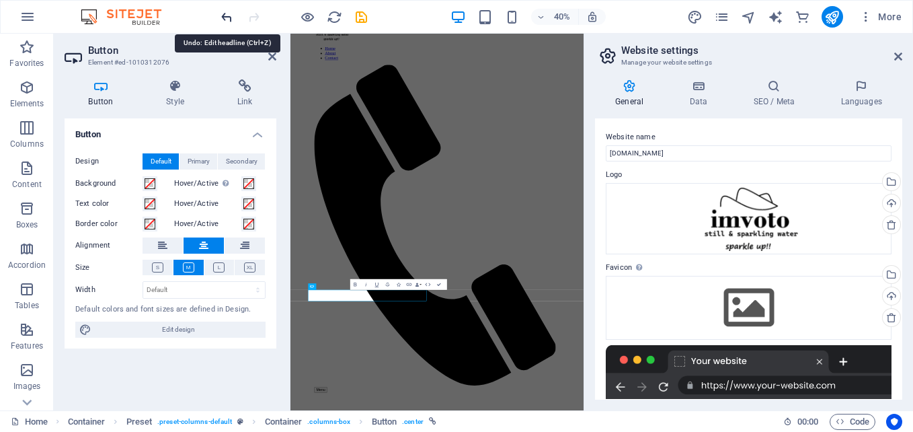
click at [229, 22] on icon "undo" at bounding box center [226, 16] width 15 height 15
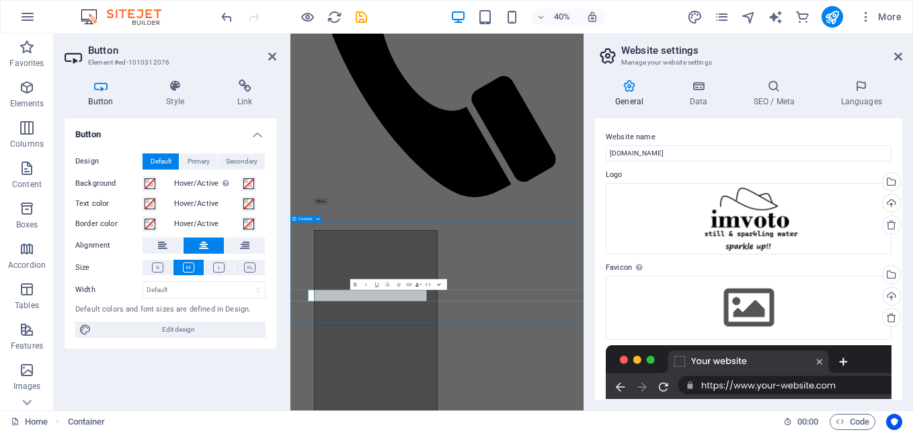
scroll to position [951, 0]
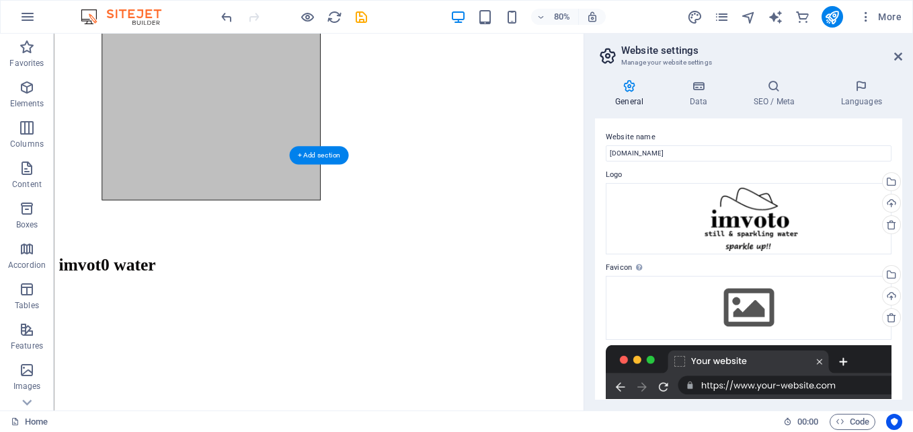
scroll to position [1784, 0]
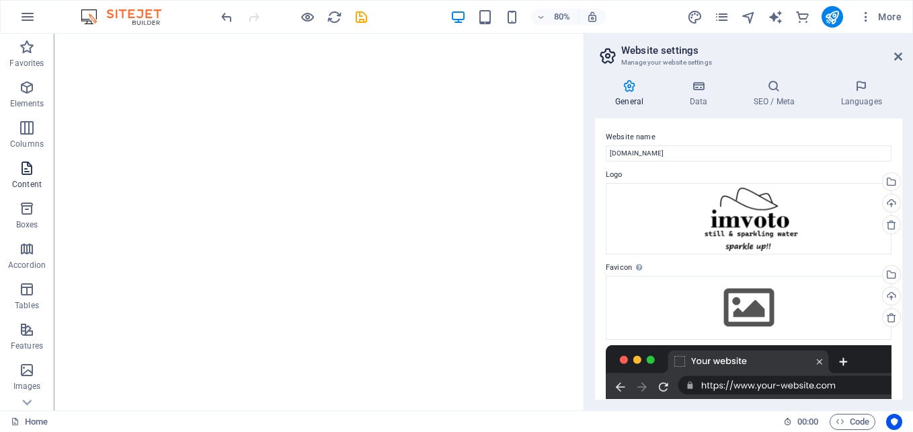
click at [26, 182] on p "Content" at bounding box center [27, 184] width 30 height 11
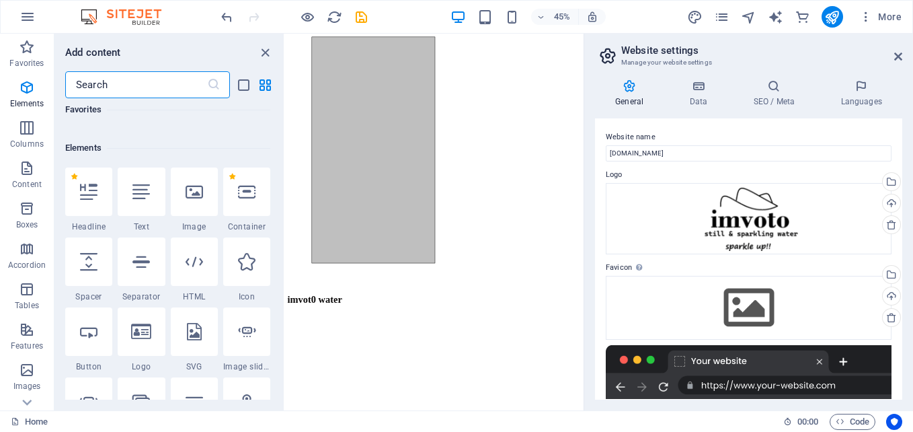
scroll to position [0, 0]
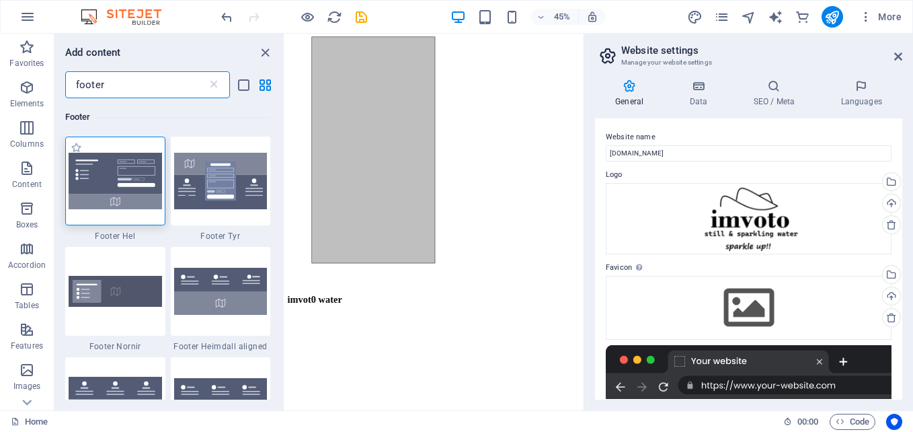
type input "footer"
click at [102, 172] on img at bounding box center [115, 181] width 93 height 56
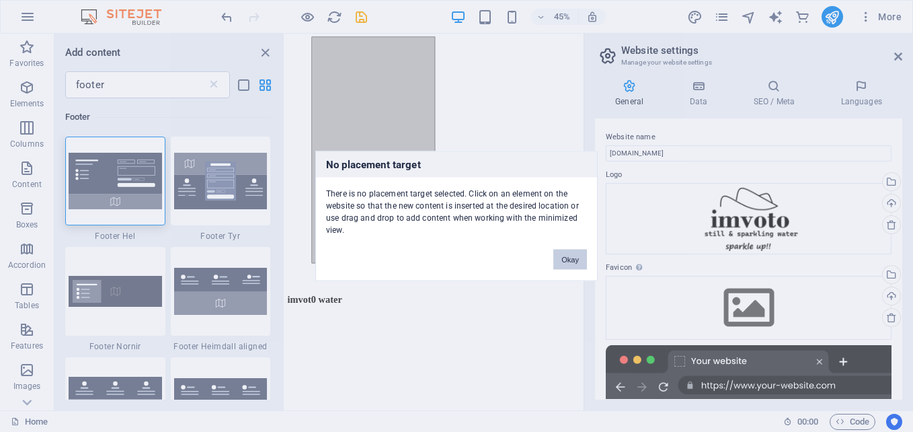
click at [579, 258] on button "Okay" at bounding box center [571, 260] width 34 height 20
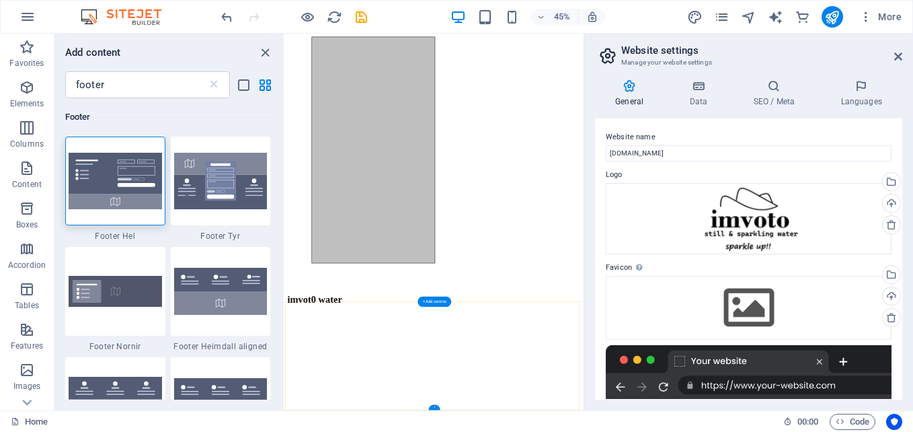
click at [438, 406] on div "+" at bounding box center [434, 406] width 12 height 5
click at [435, 405] on div "+" at bounding box center [434, 406] width 12 height 5
click at [122, 183] on img at bounding box center [115, 181] width 93 height 56
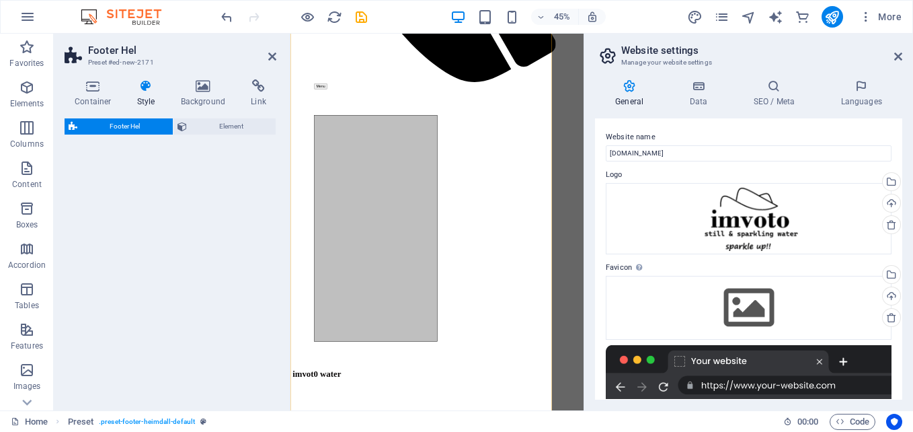
scroll to position [4112, 0]
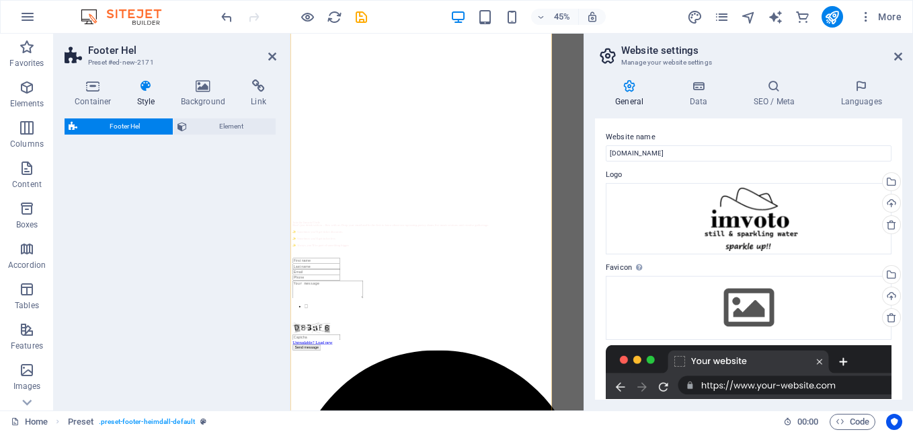
select select "%"
select select "rem"
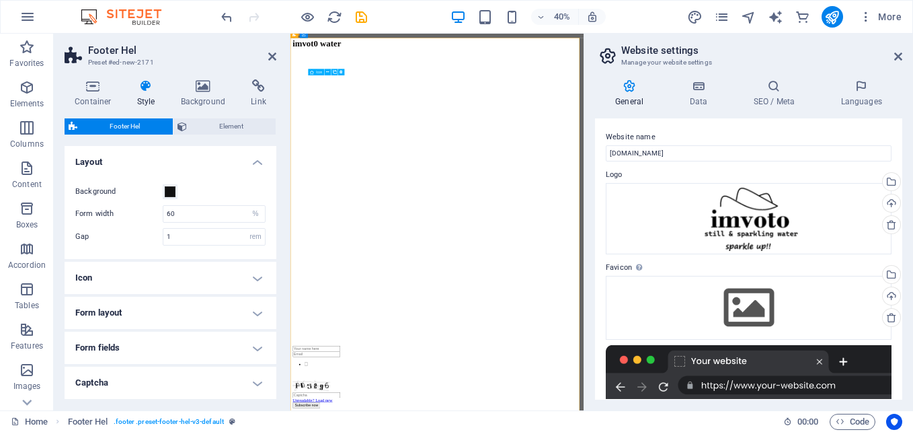
scroll to position [2596, 0]
click at [210, 213] on input "60" at bounding box center [214, 214] width 102 height 16
type input "6"
type input "5"
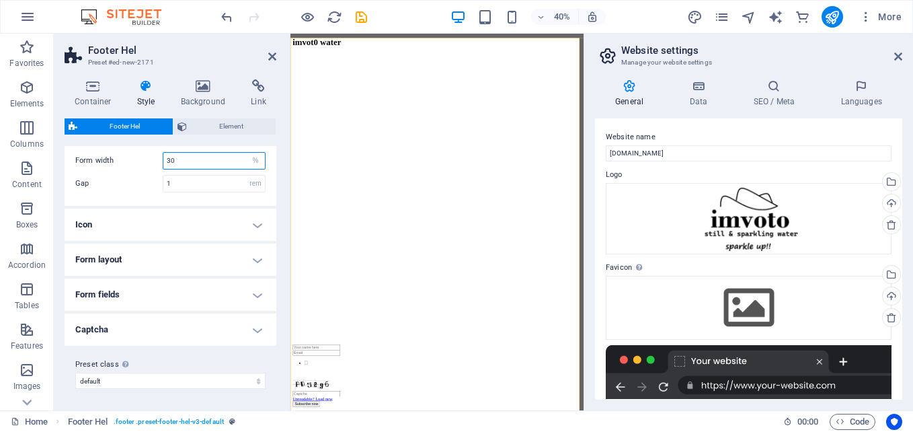
scroll to position [0, 0]
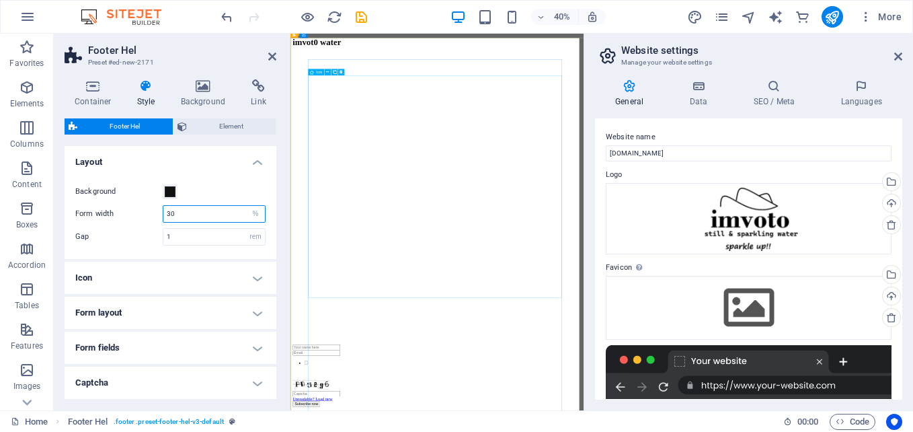
type input "30"
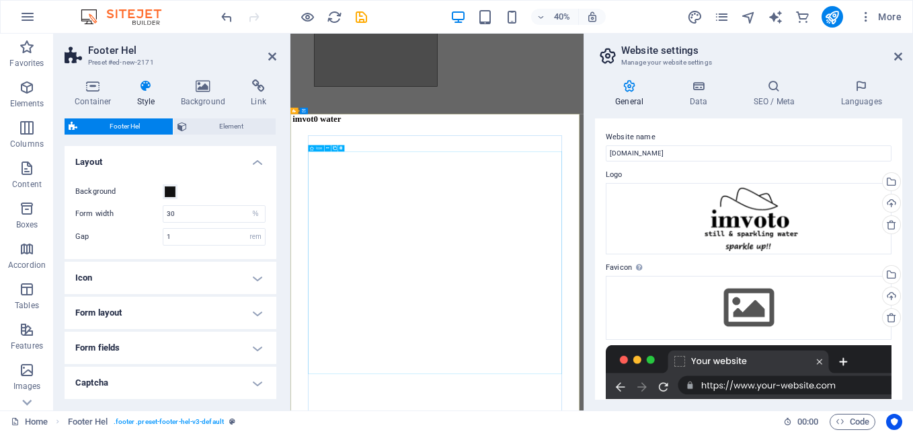
scroll to position [2407, 0]
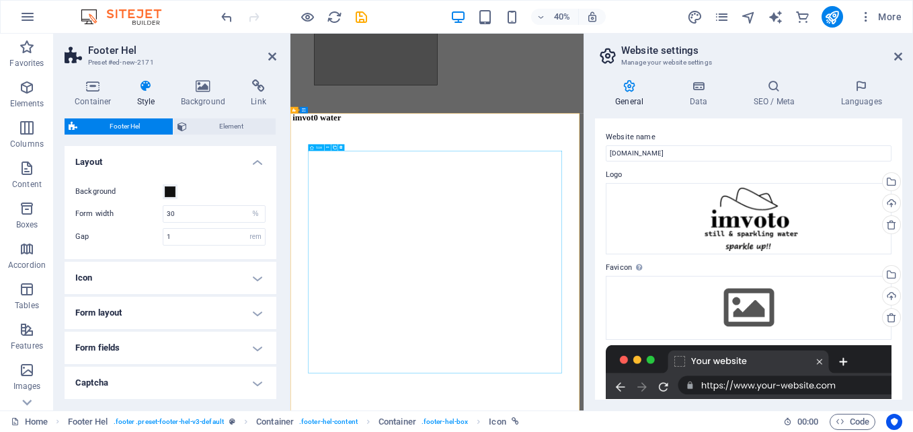
select select "xMidYMid"
select select "px"
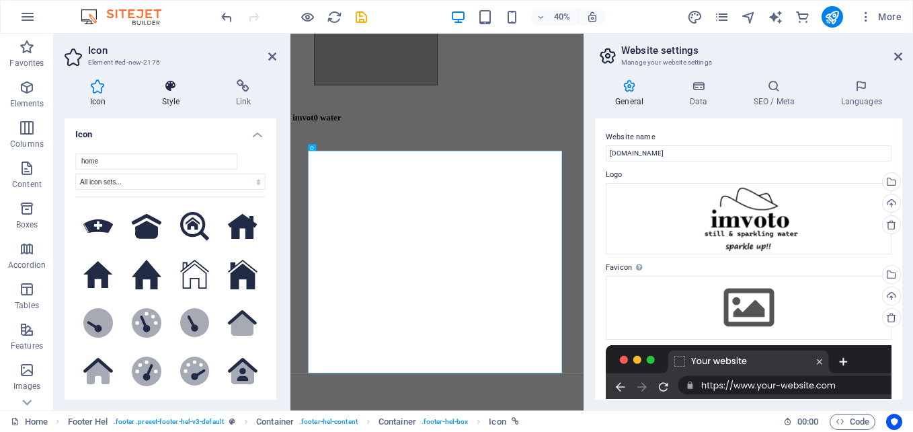
click at [169, 101] on h4 "Style" at bounding box center [174, 93] width 74 height 28
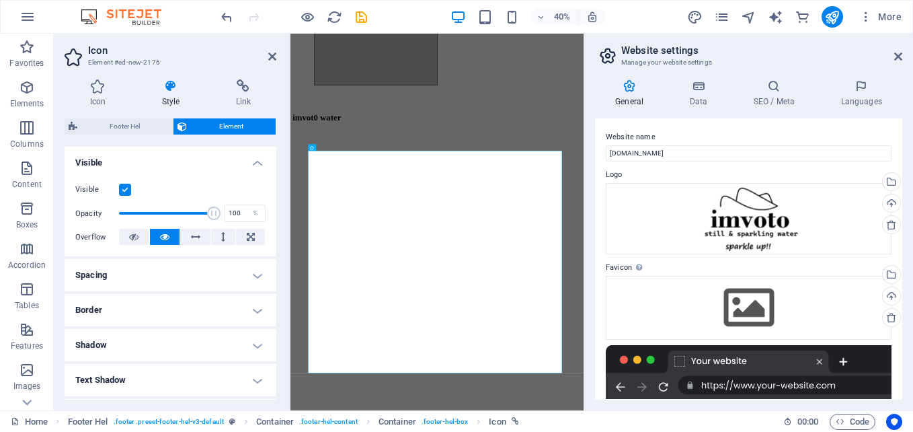
scroll to position [145, 0]
drag, startPoint x: 212, startPoint y: 212, endPoint x: 165, endPoint y: 217, distance: 46.6
click at [165, 217] on span at bounding box center [168, 210] width 13 height 13
type input "100"
drag, startPoint x: 165, startPoint y: 217, endPoint x: 229, endPoint y: 219, distance: 63.3
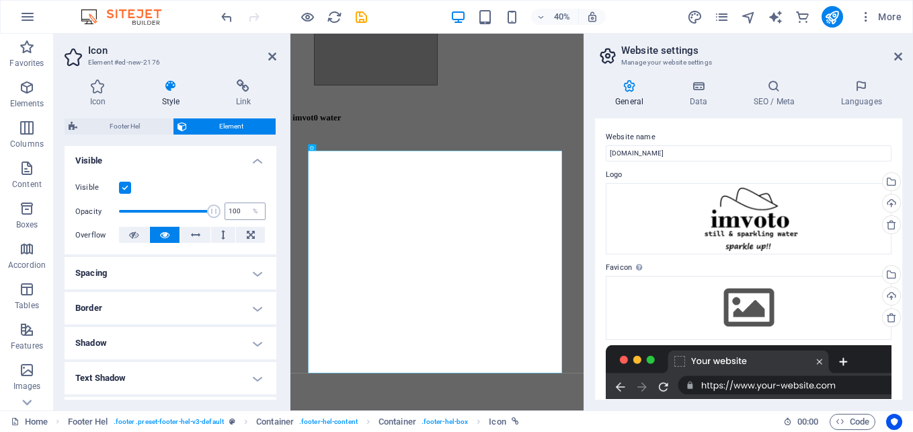
click at [229, 219] on div "Opacity 100 %" at bounding box center [170, 211] width 190 height 20
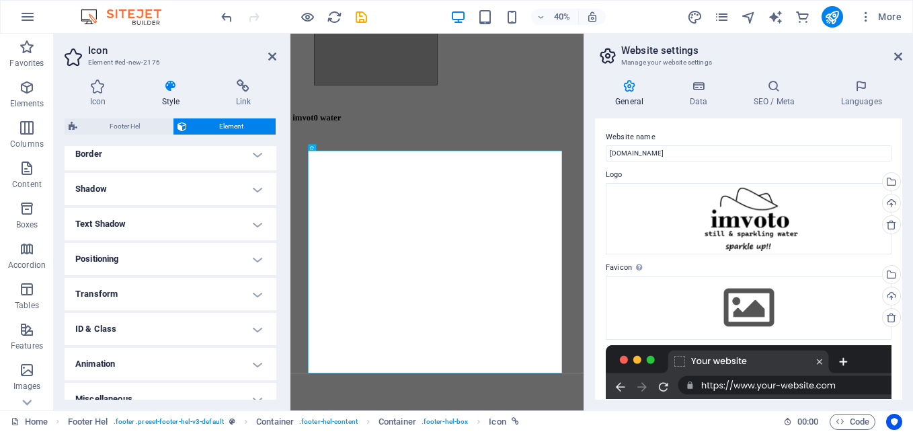
scroll to position [315, 0]
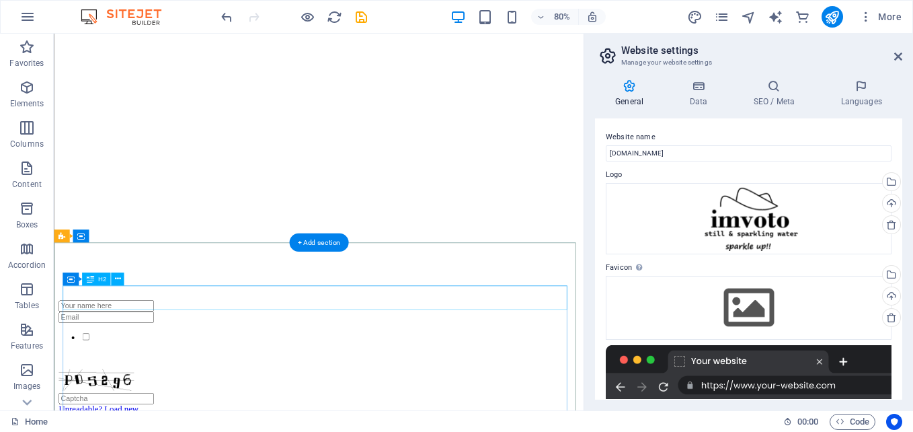
scroll to position [1994, 0]
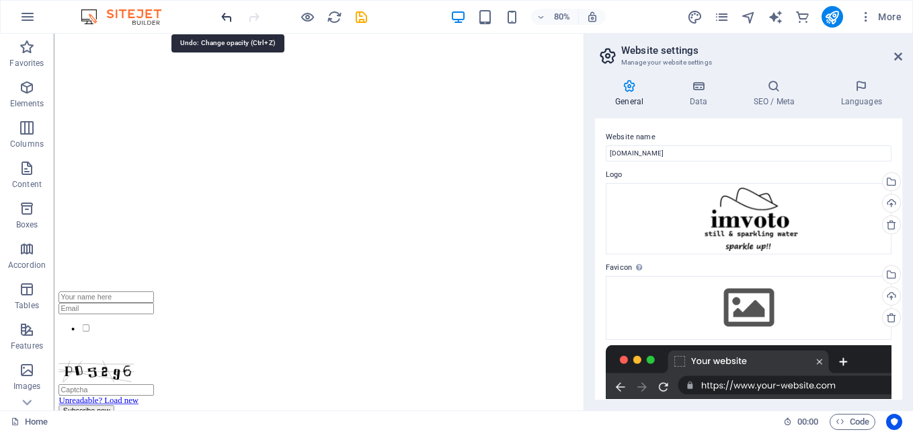
click at [225, 18] on icon "undo" at bounding box center [226, 16] width 15 height 15
click at [226, 25] on div at bounding box center [294, 17] width 151 height 22
click at [226, 18] on icon "undo" at bounding box center [226, 16] width 15 height 15
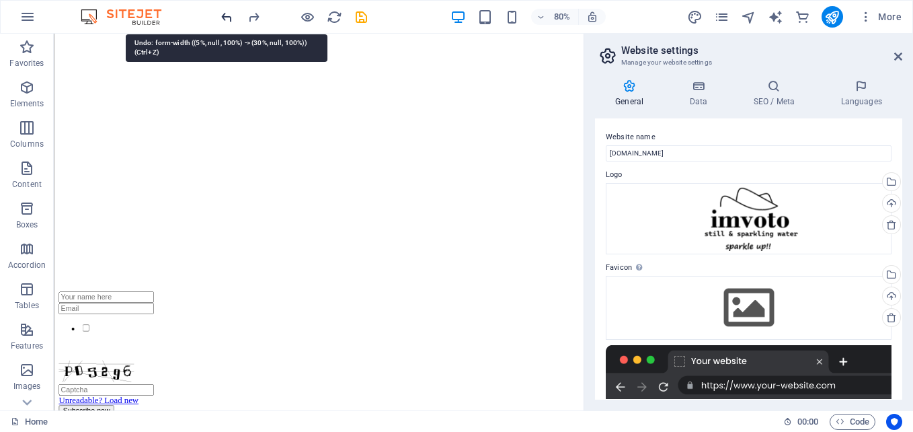
click at [226, 18] on icon "undo" at bounding box center [226, 16] width 15 height 15
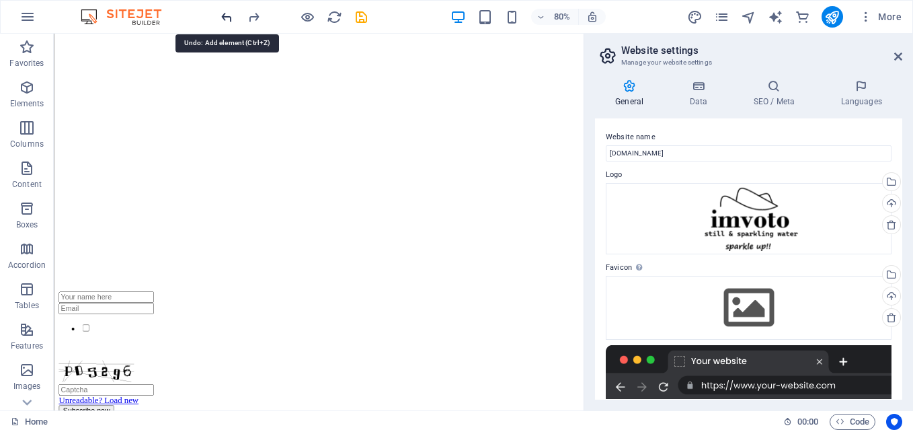
click at [226, 18] on icon "undo" at bounding box center [226, 16] width 15 height 15
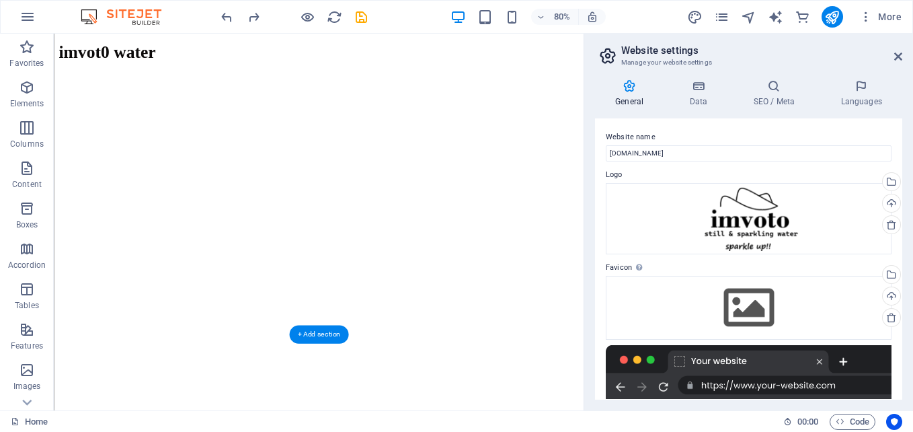
scroll to position [1784, 0]
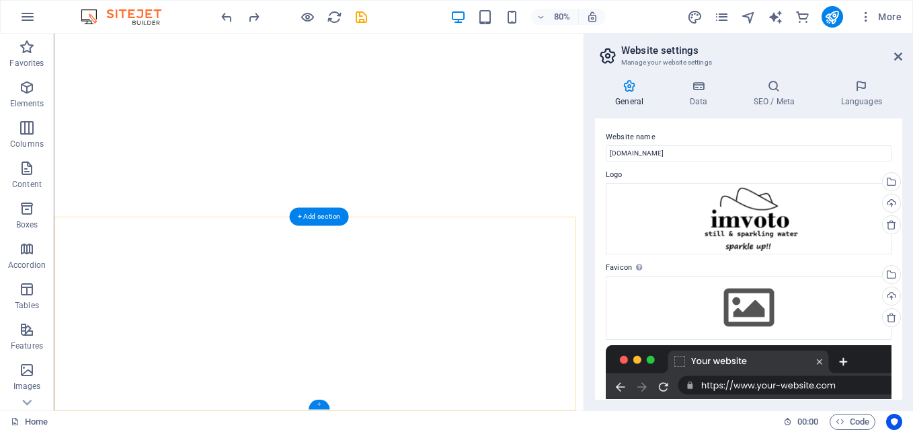
click at [321, 402] on div "+" at bounding box center [318, 404] width 21 height 9
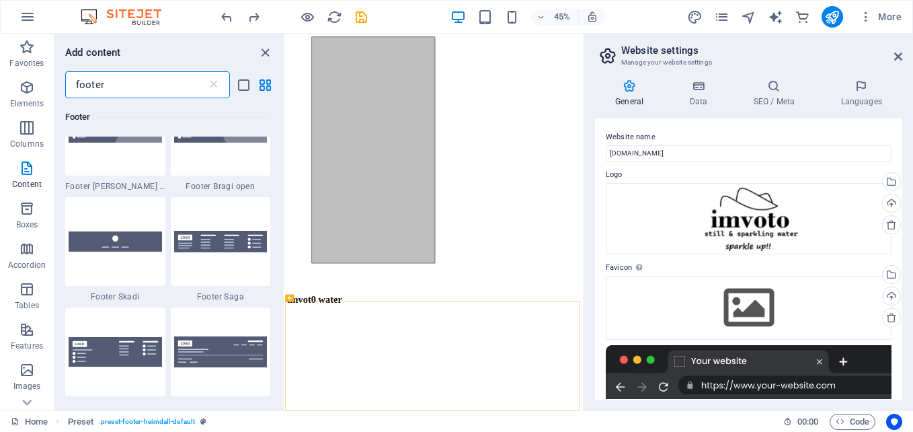
scroll to position [495, 0]
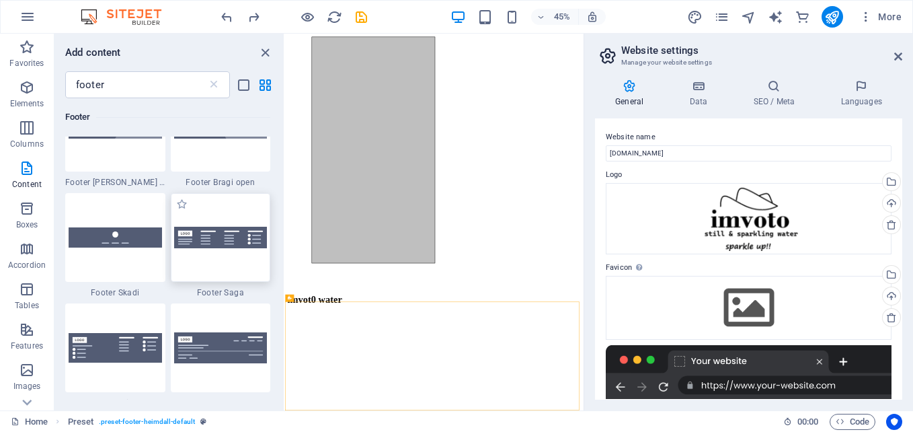
drag, startPoint x: 222, startPoint y: 259, endPoint x: 62, endPoint y: 767, distance: 532.5
click at [222, 259] on div at bounding box center [221, 237] width 100 height 89
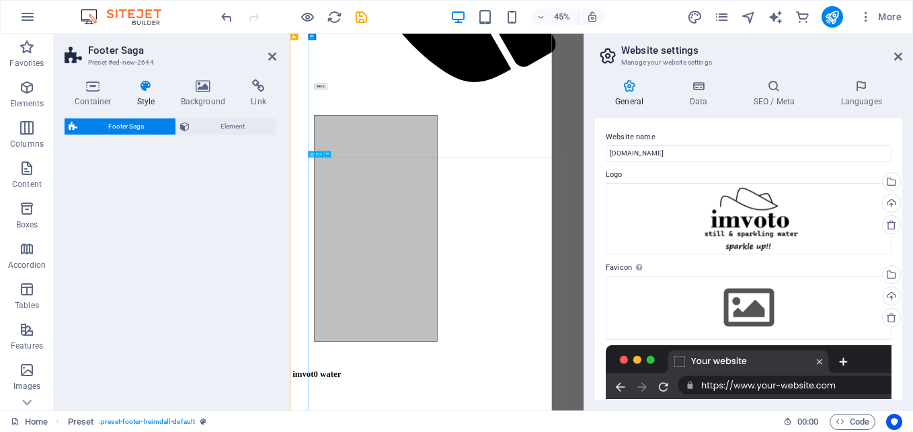
select select "rem"
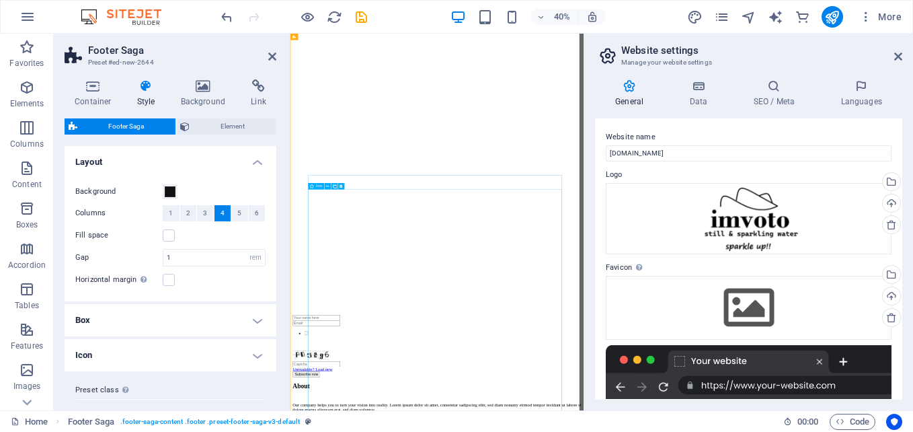
scroll to position [2683, 0]
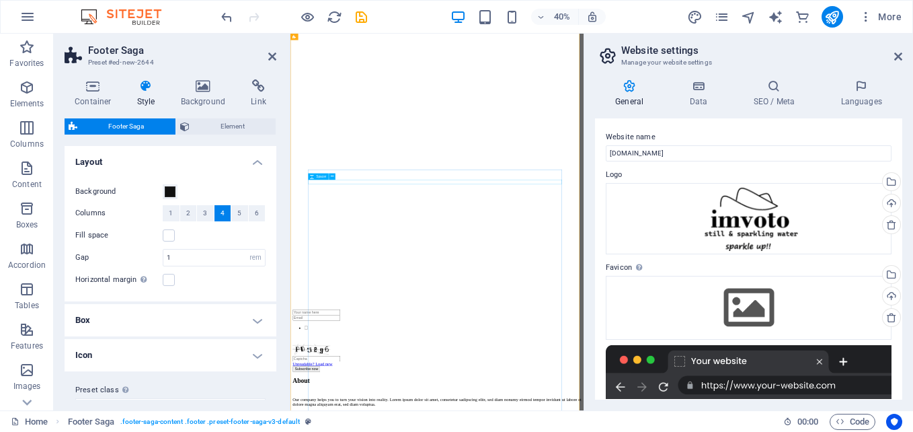
click at [328, 180] on icon at bounding box center [327, 180] width 3 height 5
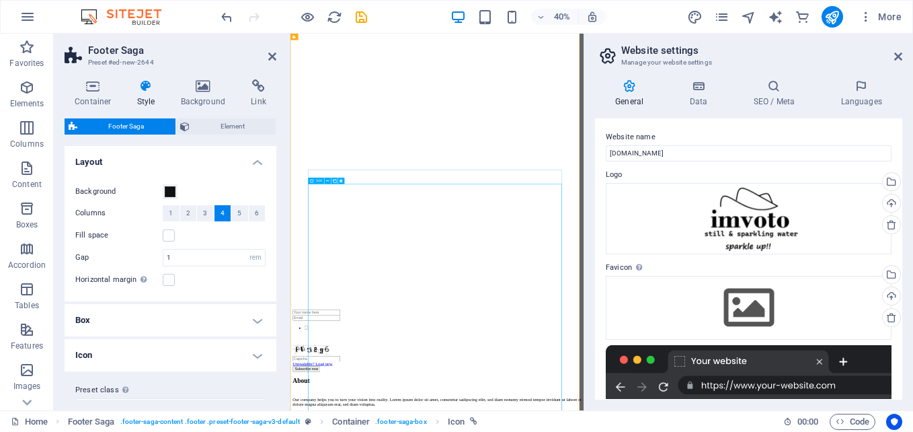
select select "xMidYMid"
select select "px"
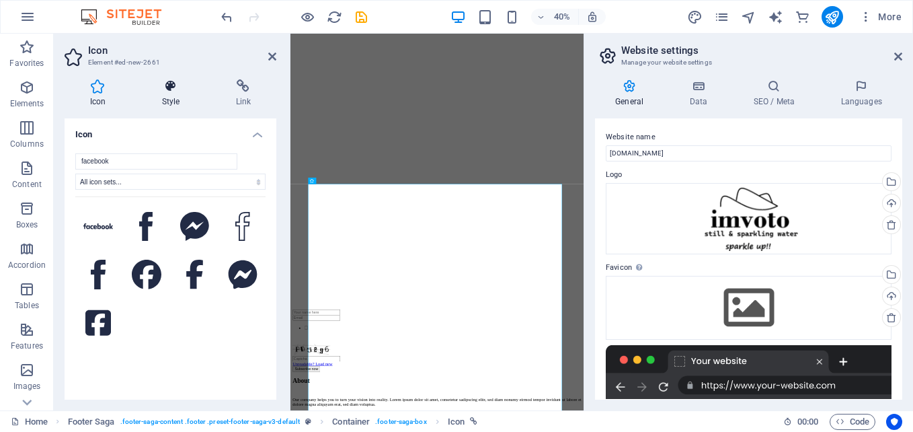
click at [177, 91] on icon at bounding box center [171, 85] width 69 height 13
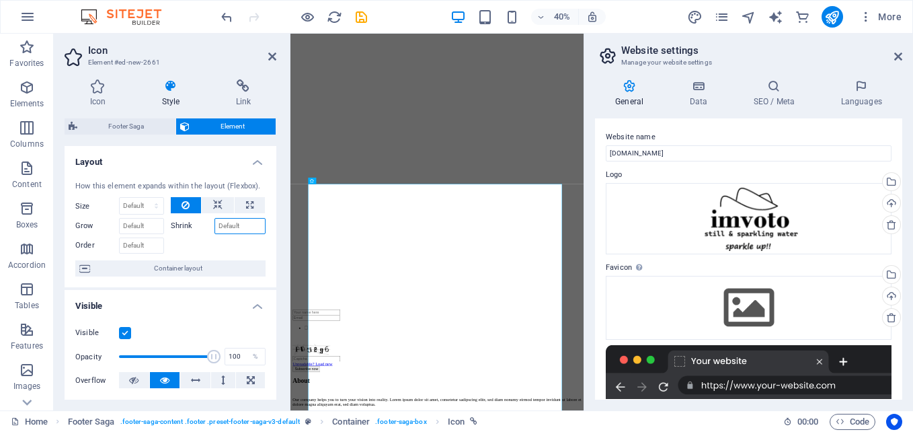
click at [237, 226] on input "Shrink" at bounding box center [241, 226] width 52 height 16
click at [317, 183] on div "Icon" at bounding box center [316, 181] width 16 height 7
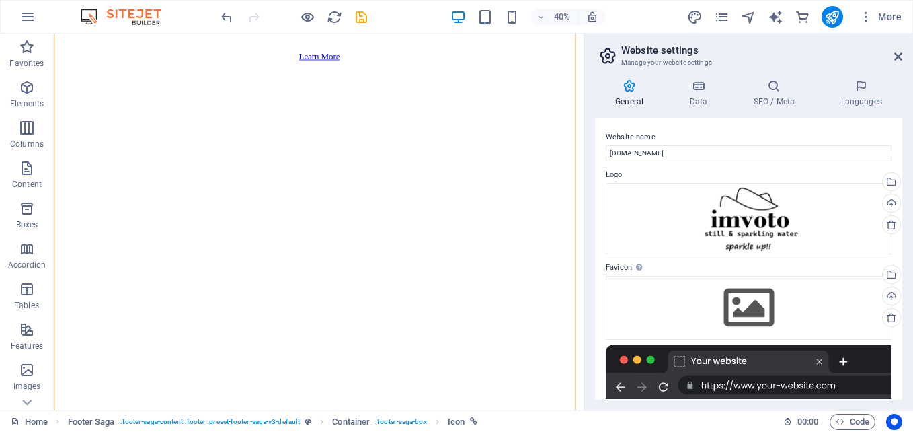
scroll to position [2331, 0]
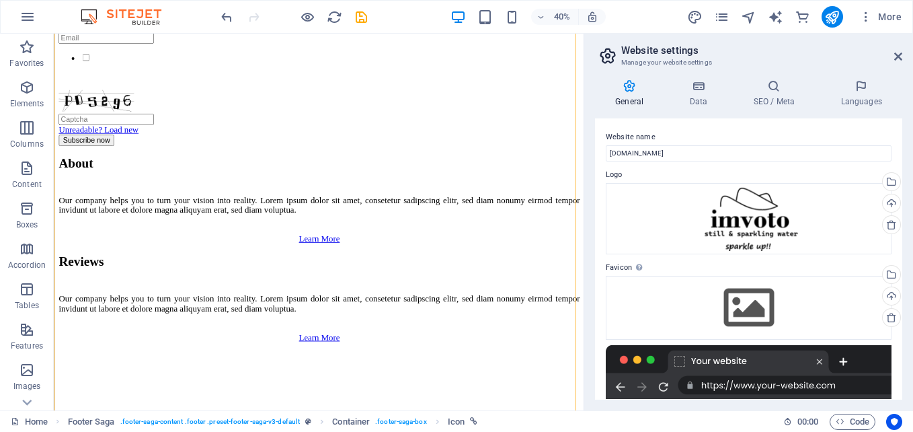
drag, startPoint x: 96, startPoint y: 407, endPoint x: 425, endPoint y: 283, distance: 352.1
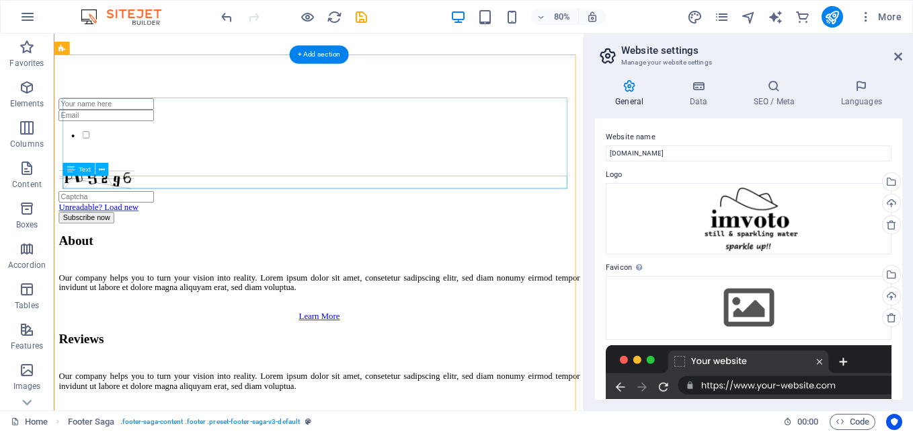
scroll to position [2236, 0]
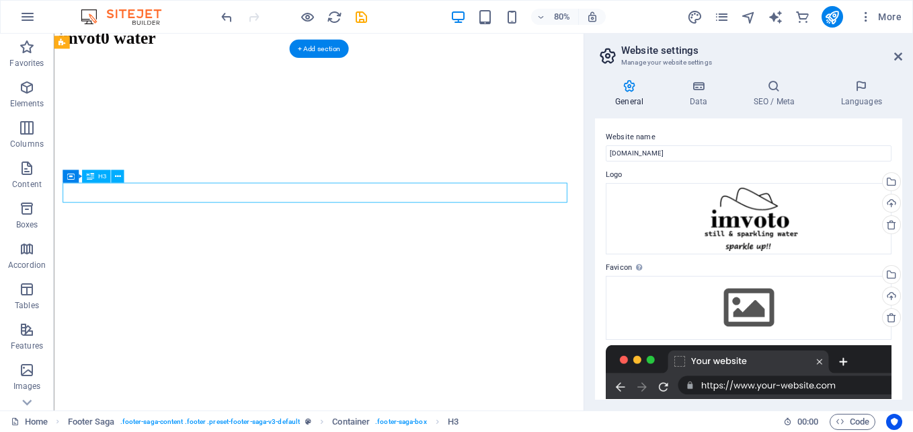
scroll to position [2588, 0]
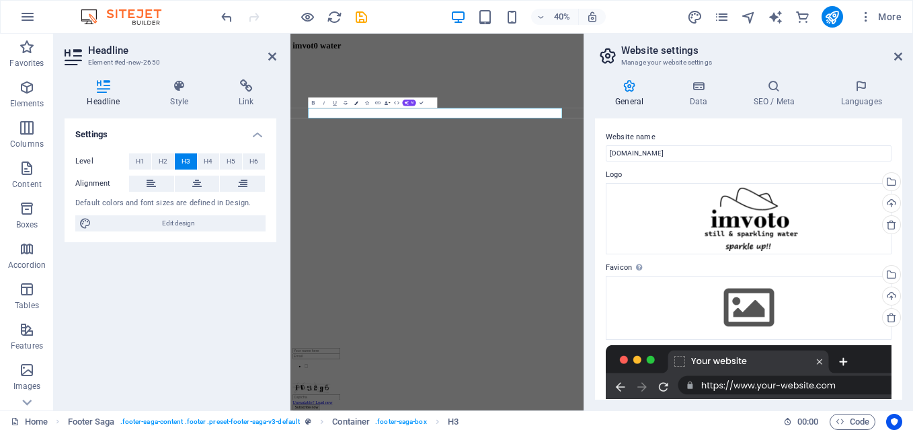
click at [357, 101] on icon "button" at bounding box center [356, 103] width 4 height 4
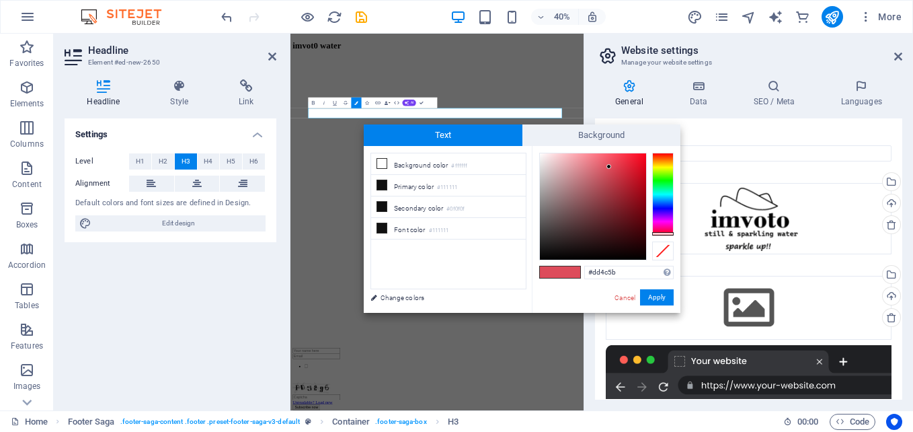
type input "#141414"
click at [543, 250] on div at bounding box center [593, 206] width 106 height 106
click at [657, 300] on button "Apply" at bounding box center [657, 297] width 34 height 16
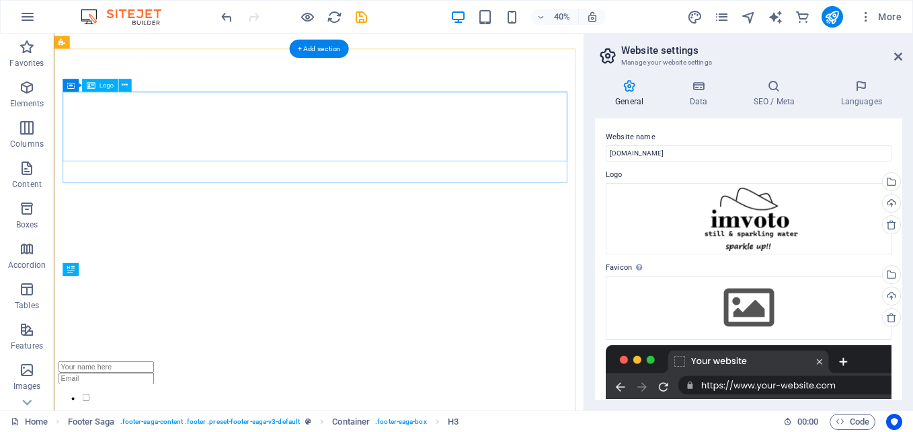
scroll to position [2236, 0]
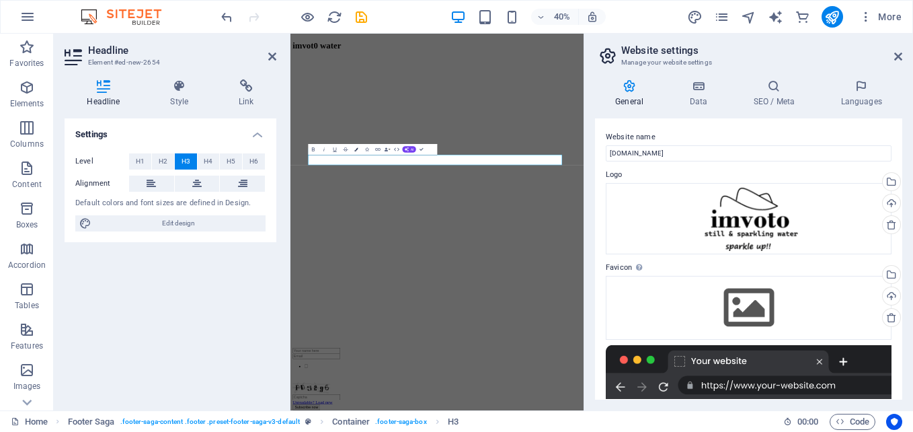
click at [356, 151] on icon "button" at bounding box center [356, 149] width 4 height 4
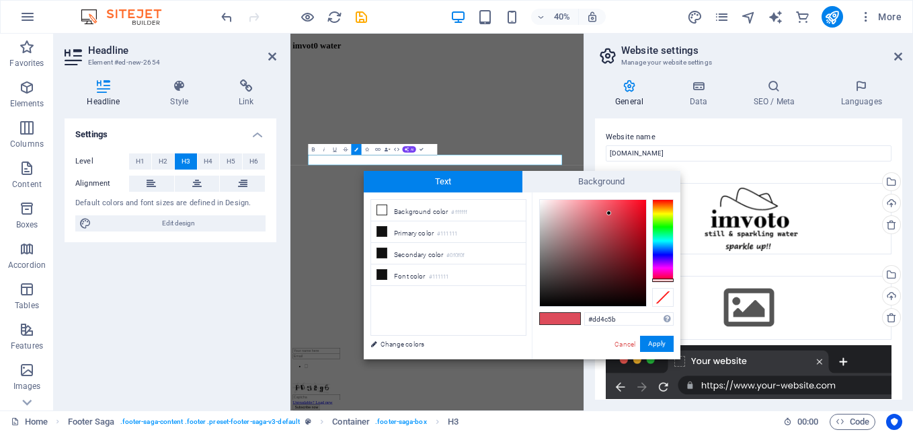
type input "#080707"
click at [552, 302] on div at bounding box center [593, 253] width 106 height 106
click at [664, 340] on button "Apply" at bounding box center [657, 344] width 34 height 16
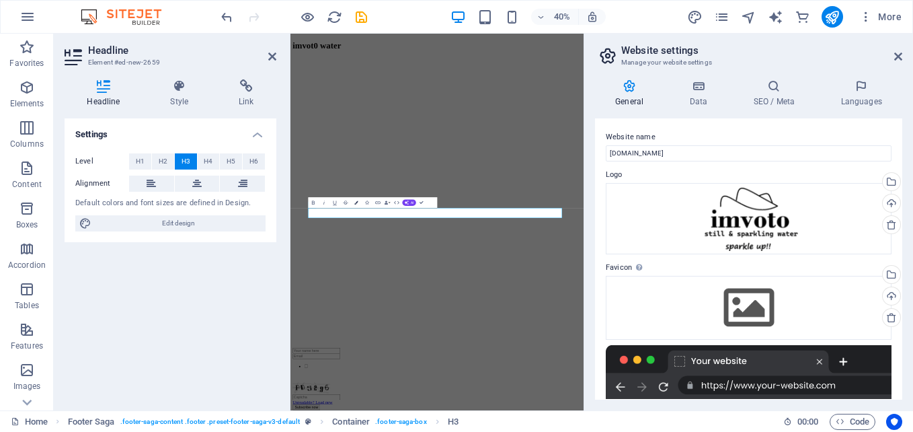
click at [356, 204] on icon "button" at bounding box center [356, 202] width 4 height 4
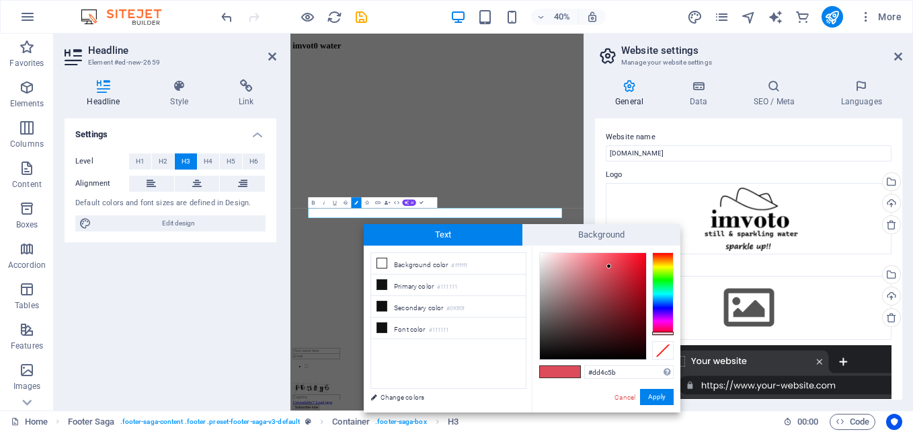
type input "#0d0a0b"
click at [561, 353] on div at bounding box center [593, 306] width 106 height 106
click at [656, 395] on button "Apply" at bounding box center [657, 397] width 34 height 16
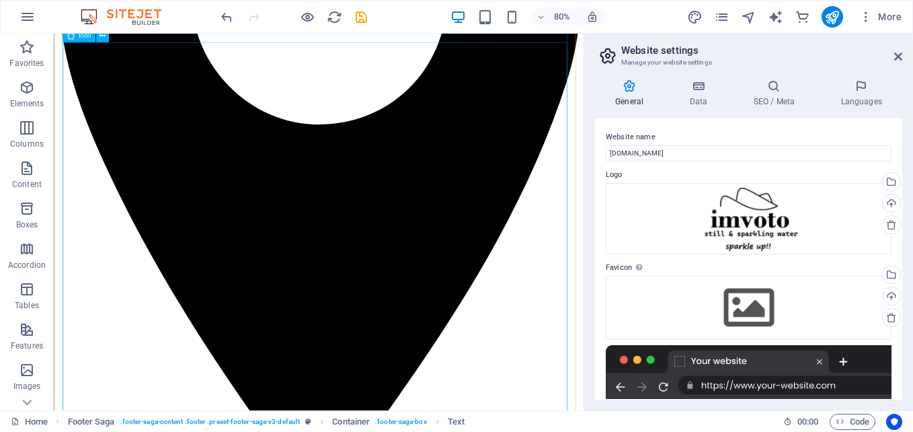
scroll to position [4231, 0]
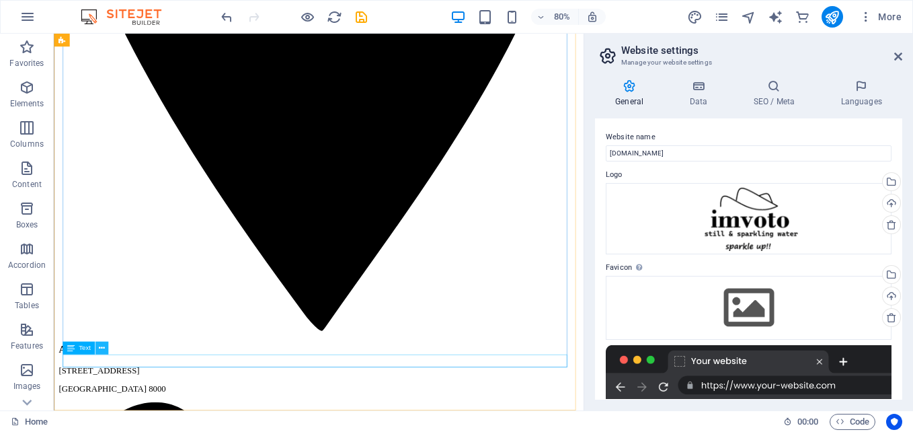
click at [101, 347] on icon at bounding box center [102, 347] width 6 height 11
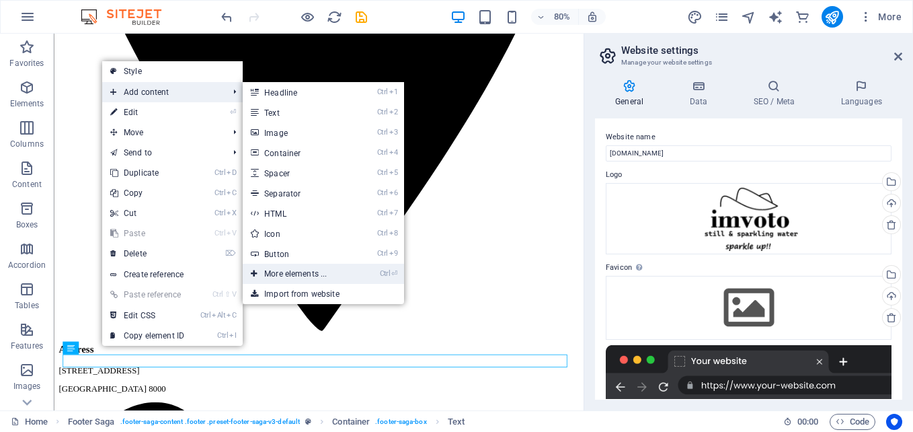
click at [324, 268] on link "Ctrl ⏎ More elements ..." at bounding box center [298, 274] width 111 height 20
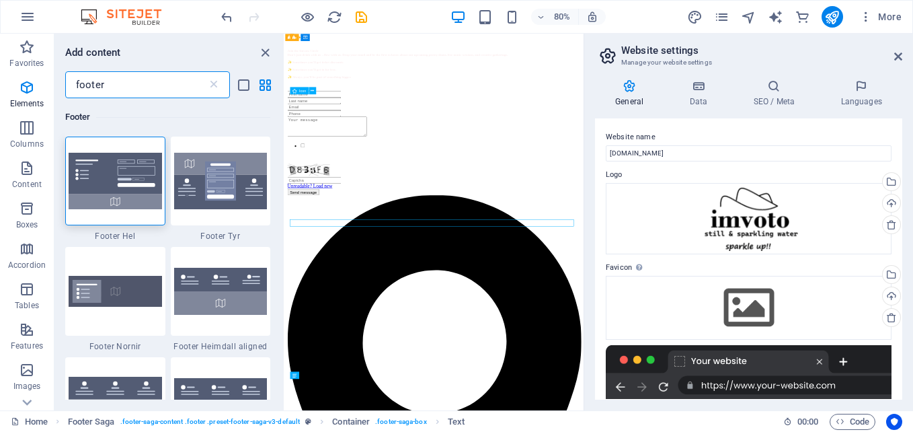
scroll to position [4220, 0]
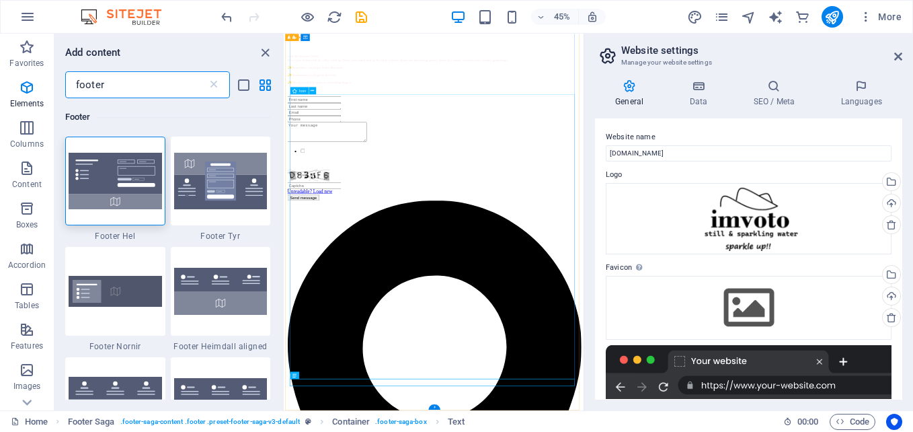
click at [266, 48] on icon "close panel" at bounding box center [265, 52] width 15 height 15
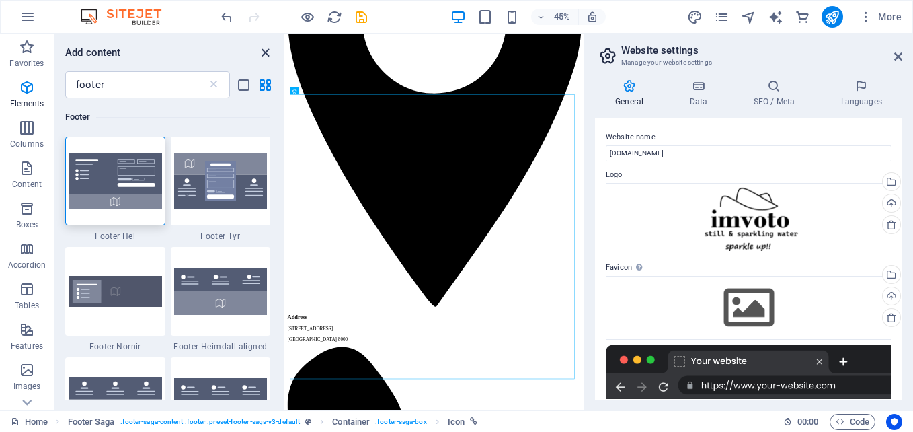
scroll to position [3868, 0]
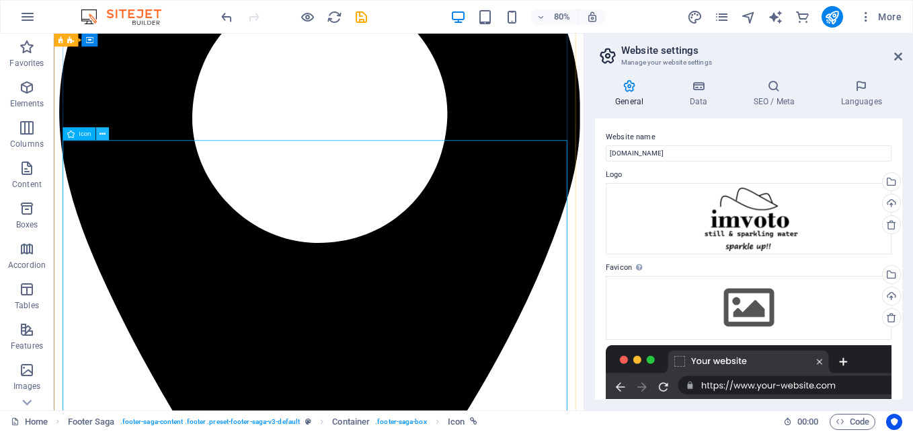
click at [106, 135] on button at bounding box center [102, 133] width 13 height 13
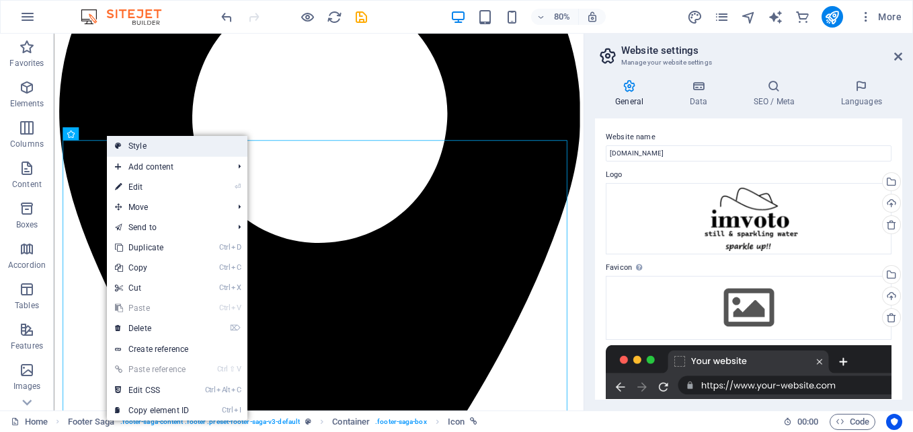
click at [195, 147] on link "Style" at bounding box center [177, 146] width 141 height 20
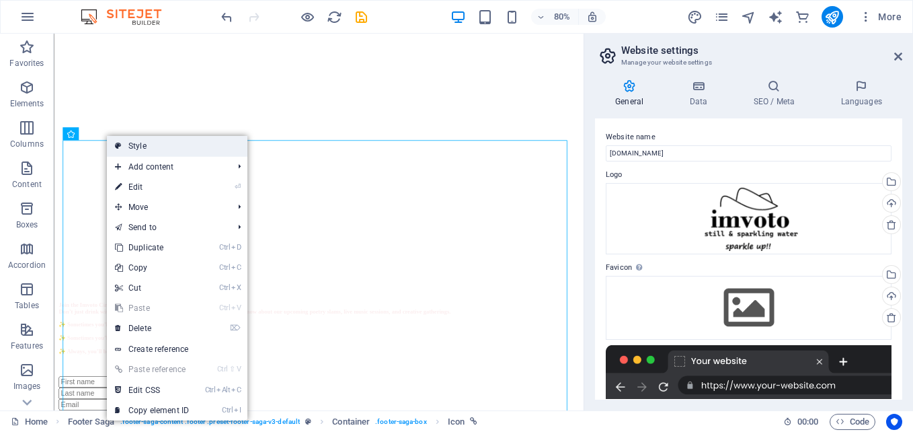
select select "rem"
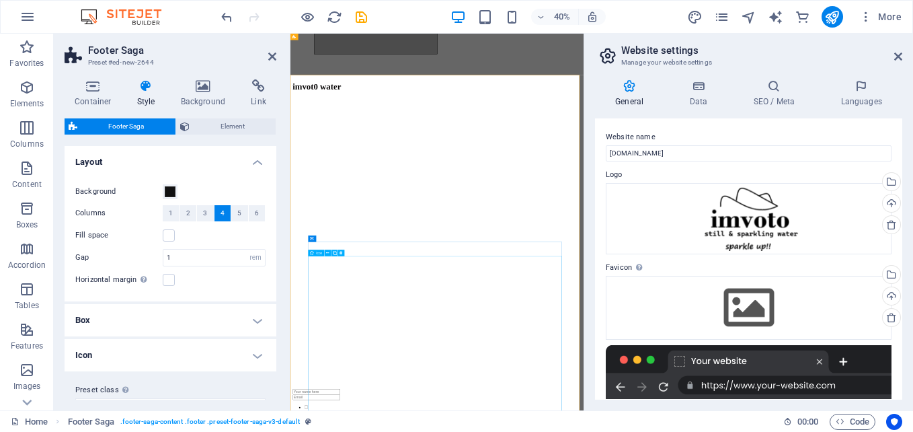
scroll to position [2469, 0]
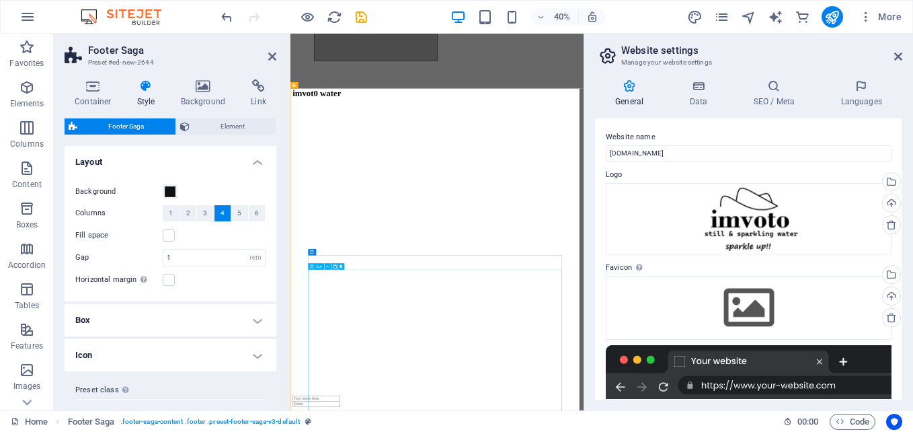
click at [328, 266] on icon at bounding box center [327, 266] width 3 height 5
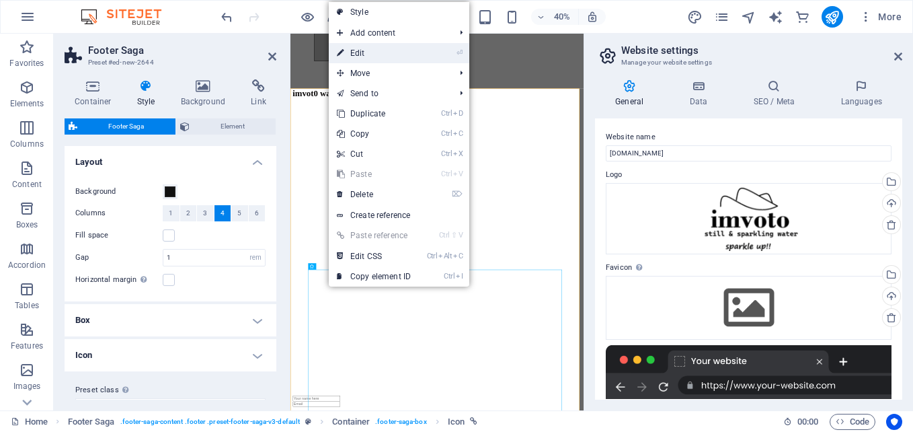
click at [412, 51] on link "⏎ Edit" at bounding box center [374, 53] width 90 height 20
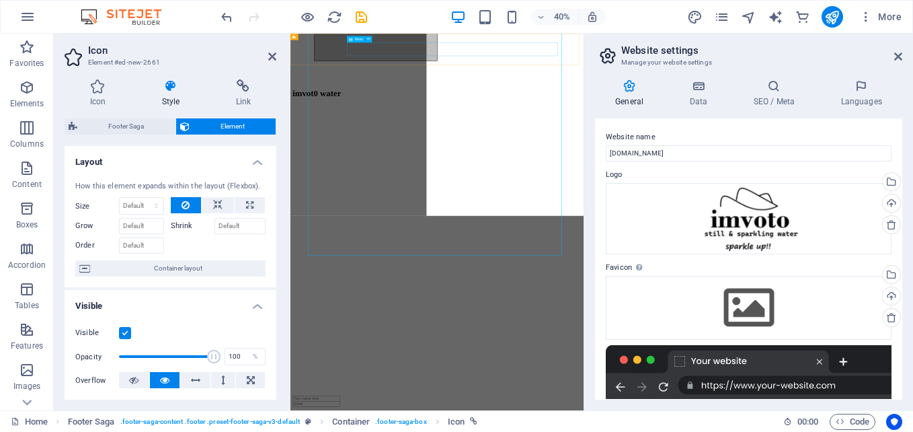
scroll to position [3139, 0]
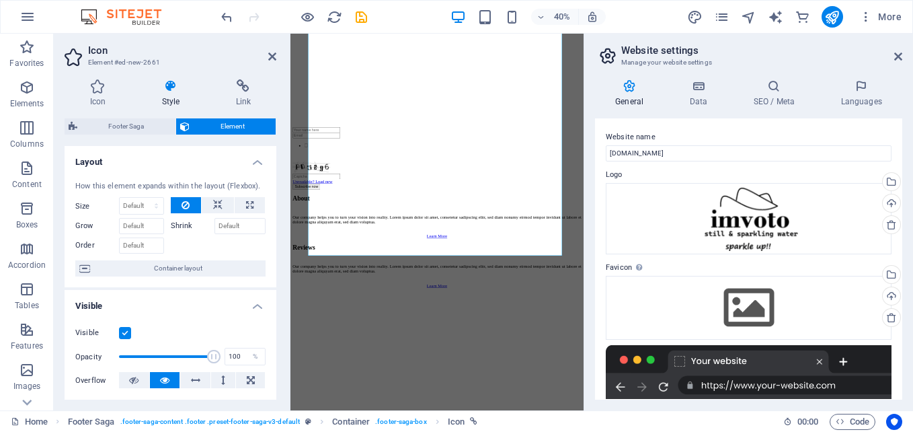
click at [183, 223] on label "Shrink" at bounding box center [193, 226] width 44 height 16
click at [215, 223] on input "Shrink" at bounding box center [241, 226] width 52 height 16
click at [155, 208] on select "Default auto px % 1/1 1/2 1/3 1/4 1/5 1/6 1/7 1/8 1/9 1/10" at bounding box center [142, 206] width 44 height 16
select select "1/1"
click at [143, 198] on select "Default auto px % 1/1 1/2 1/3 1/4 1/5 1/6 1/7 1/8 1/9 1/10" at bounding box center [142, 206] width 44 height 16
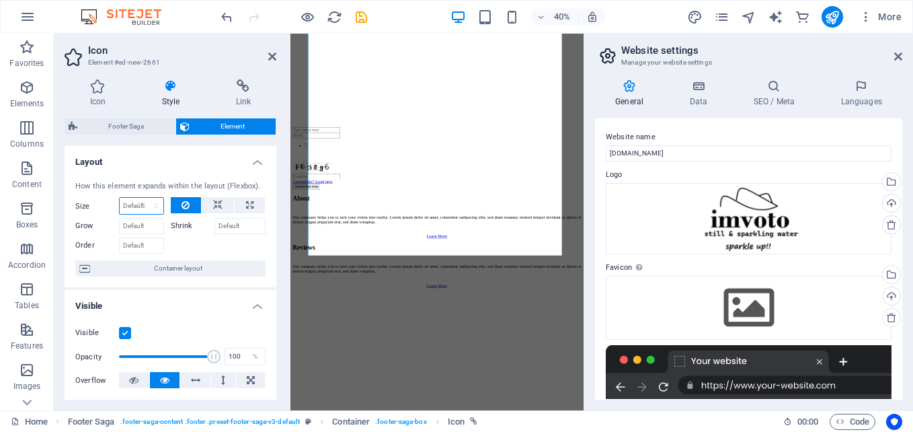
type input "100"
select select "%"
click at [142, 202] on input "100" at bounding box center [142, 206] width 44 height 16
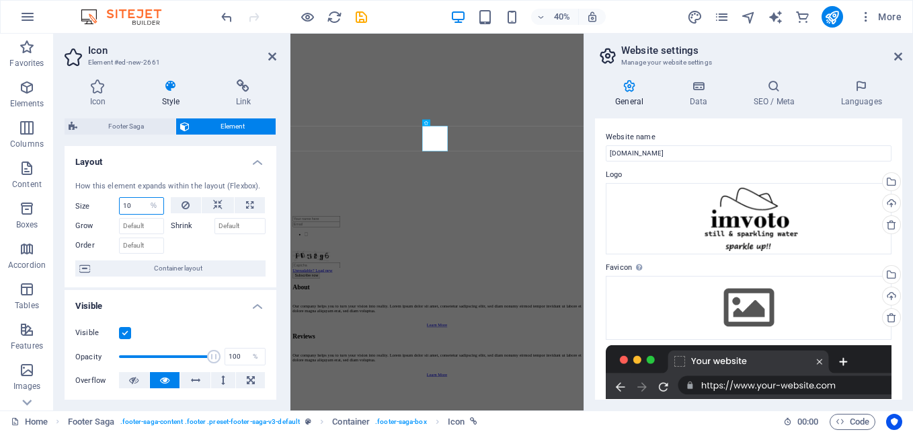
scroll to position [2620, 0]
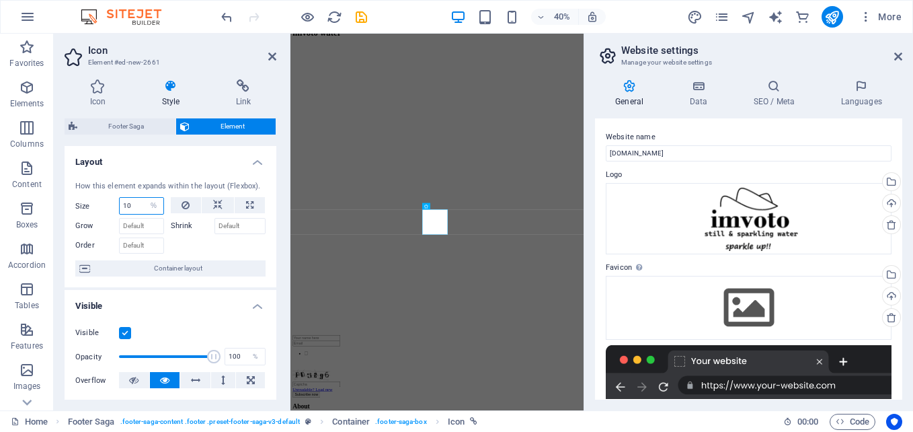
type input "1"
type input "8"
type input "5"
type input "4"
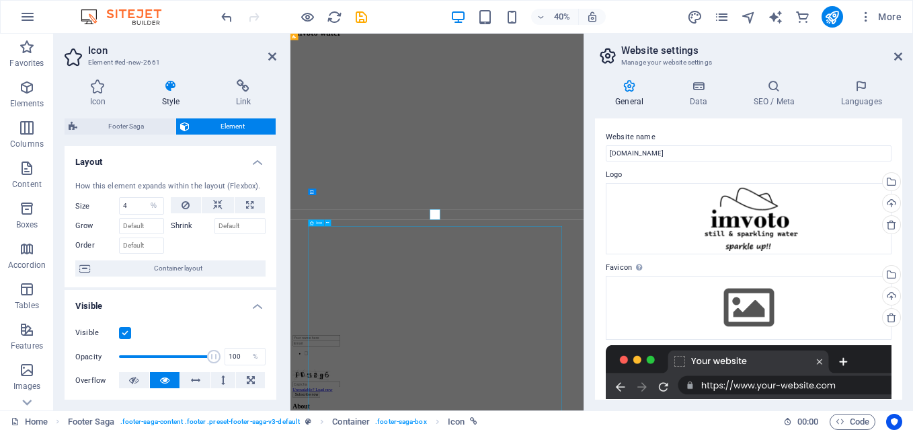
scroll to position [2829, 0]
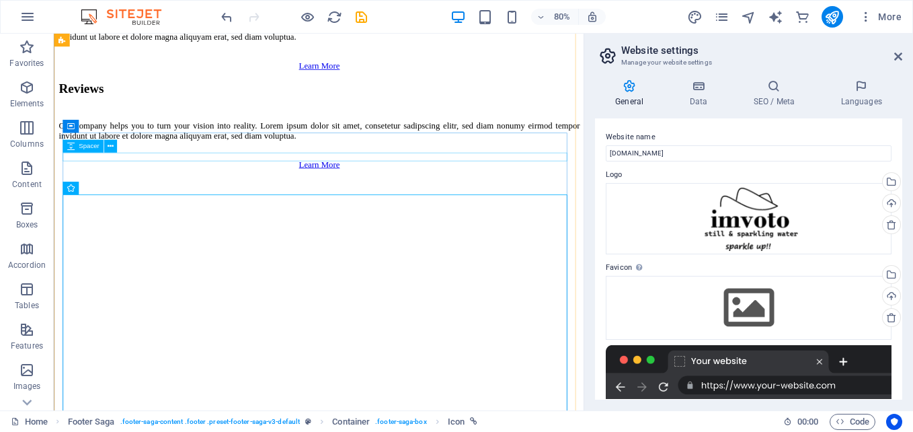
scroll to position [2518, 0]
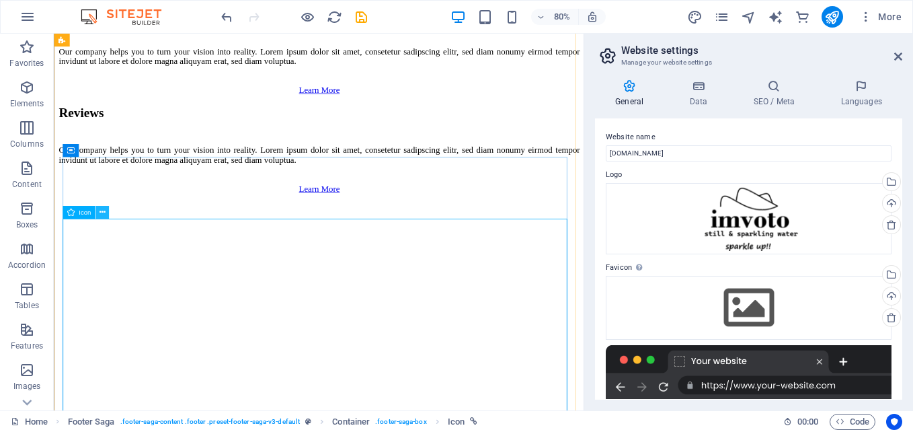
click at [101, 208] on icon at bounding box center [102, 211] width 6 height 11
click at [101, 213] on icon at bounding box center [102, 211] width 6 height 11
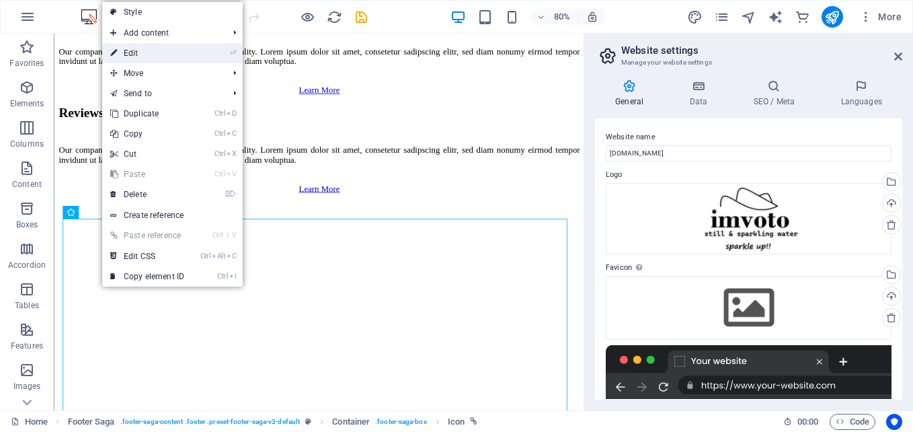
click at [187, 46] on link "⏎ Edit" at bounding box center [147, 53] width 90 height 20
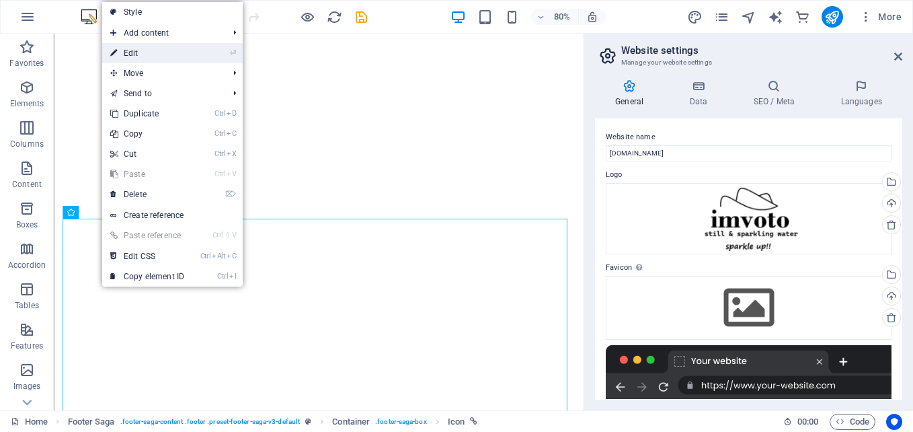
select select "xMidYMid"
select select "px"
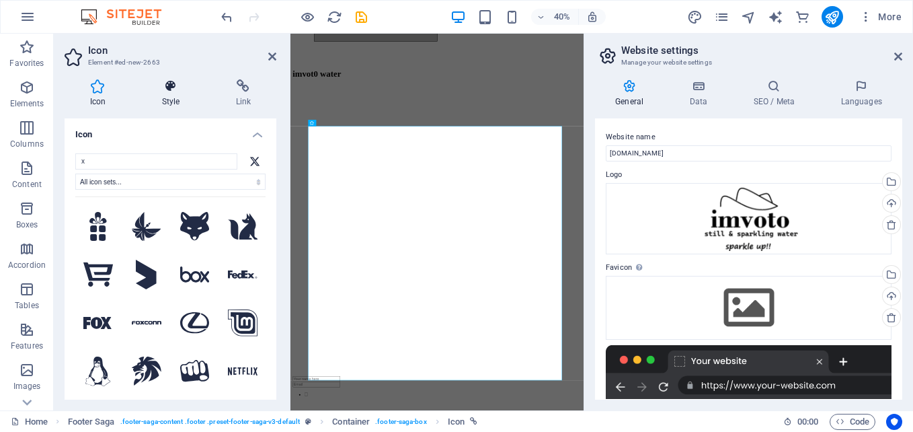
scroll to position [2869, 0]
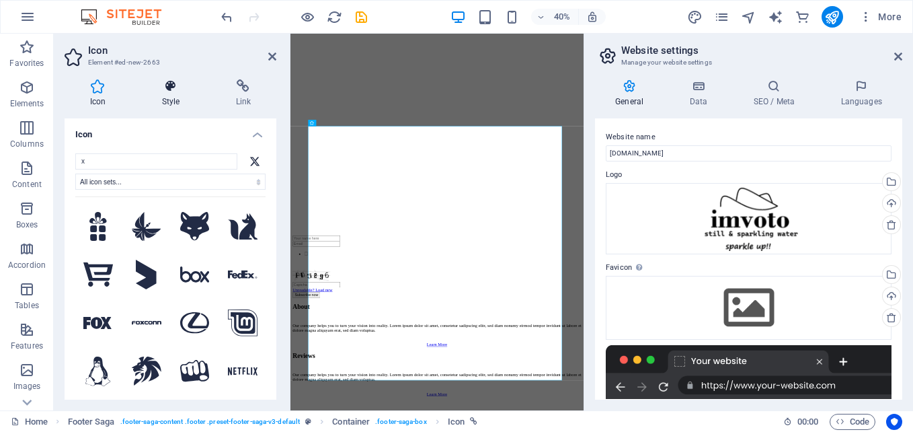
click at [178, 91] on icon at bounding box center [171, 85] width 69 height 13
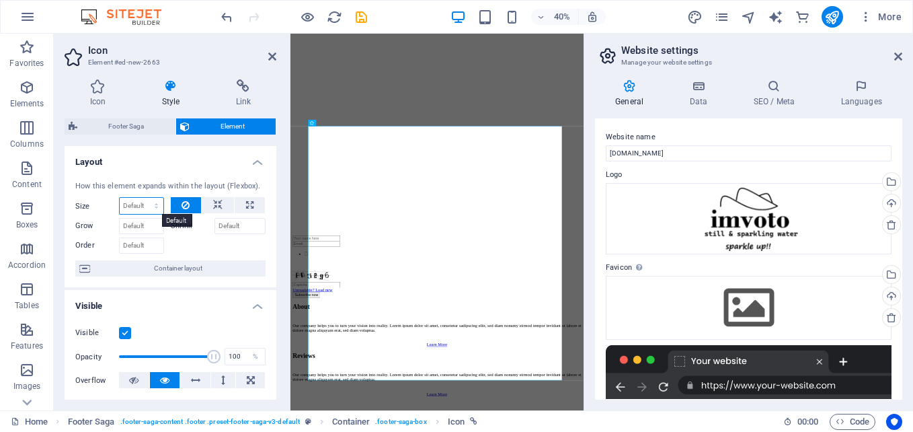
click at [154, 206] on select "Default auto px % 1/1 1/2 1/3 1/4 1/5 1/6 1/7 1/8 1/9 1/10" at bounding box center [142, 206] width 44 height 16
select select "1/1"
click at [143, 198] on select "Default auto px % 1/1 1/2 1/3 1/4 1/5 1/6 1/7 1/8 1/9 1/10" at bounding box center [142, 206] width 44 height 16
type input "100"
select select "%"
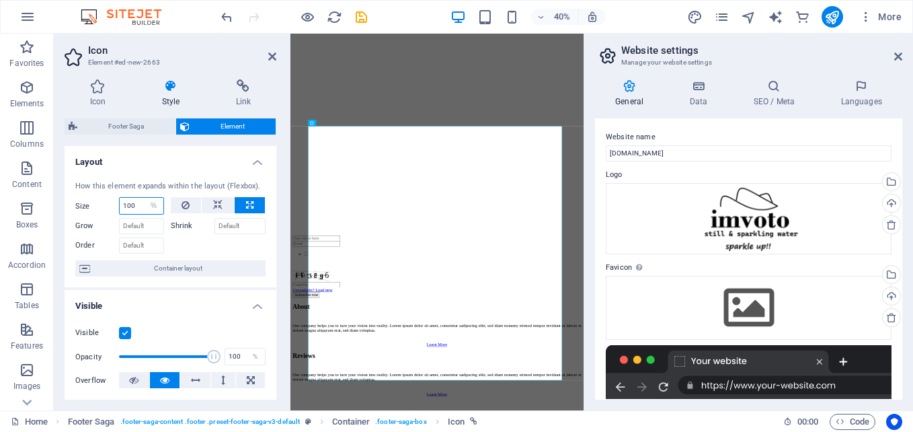
click at [139, 209] on input "100" at bounding box center [142, 206] width 44 height 16
type input "1"
type input "5"
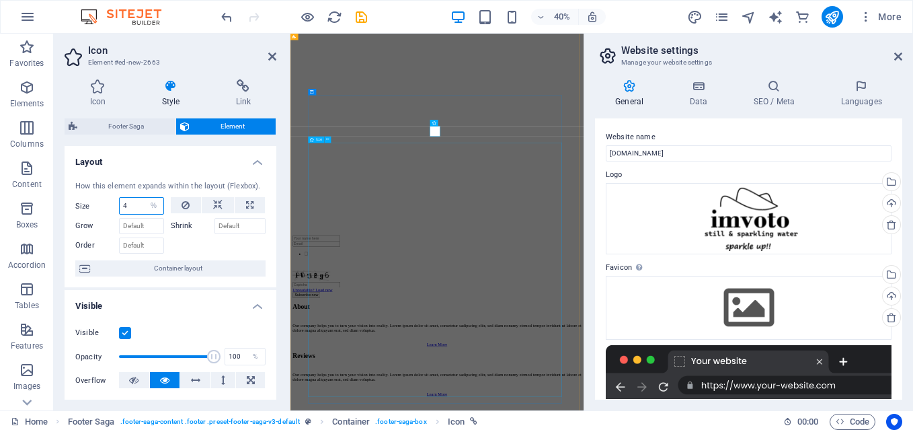
type input "4"
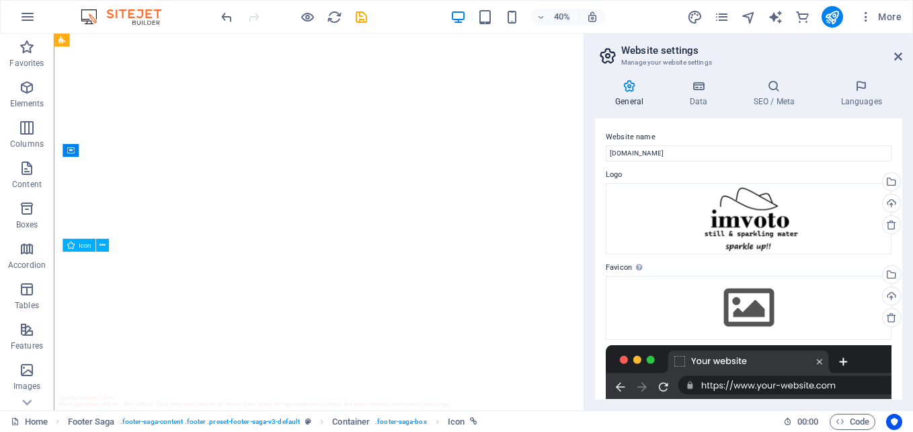
scroll to position [2518, 0]
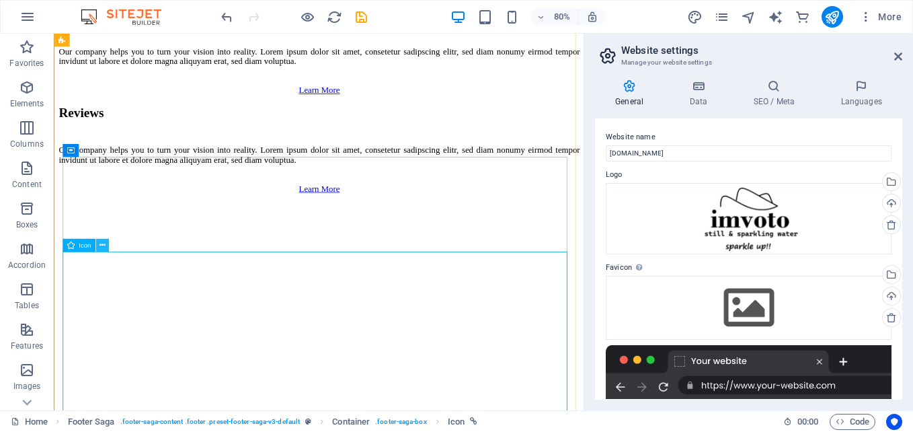
click at [103, 244] on icon at bounding box center [102, 244] width 6 height 11
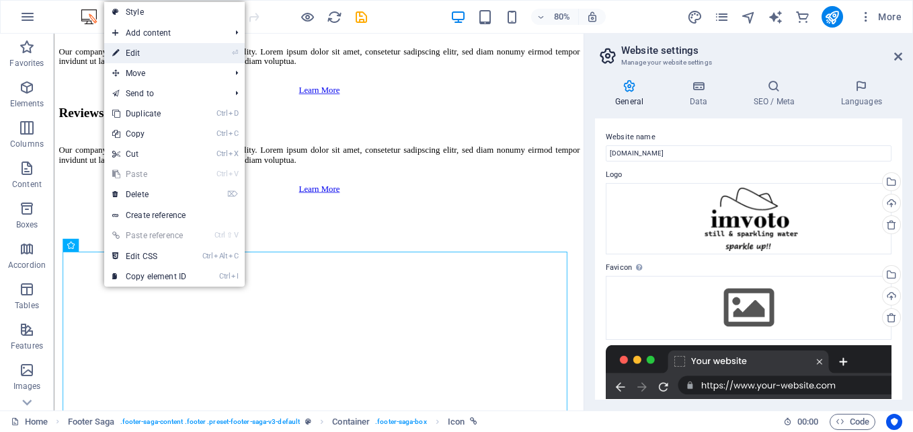
click at [163, 50] on link "⏎ Edit" at bounding box center [149, 53] width 90 height 20
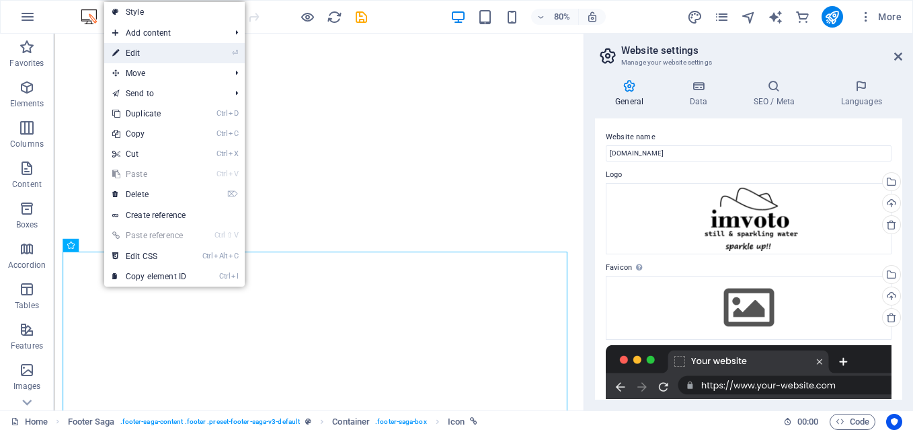
select select "xMidYMid"
select select "px"
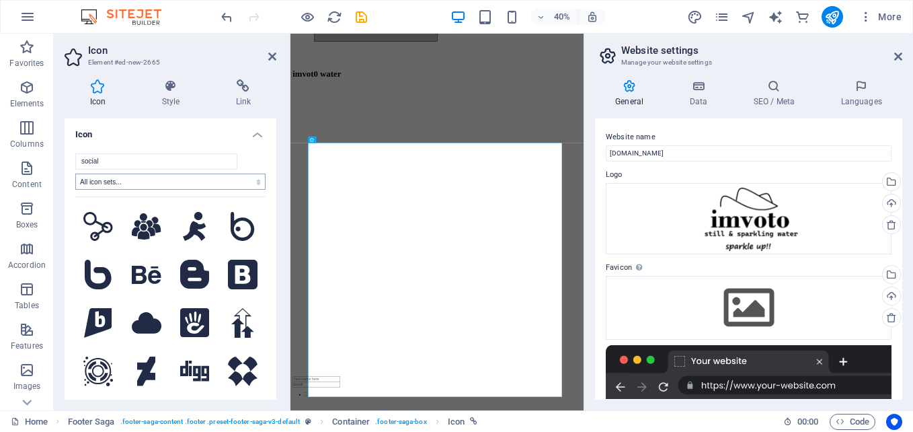
scroll to position [2869, 0]
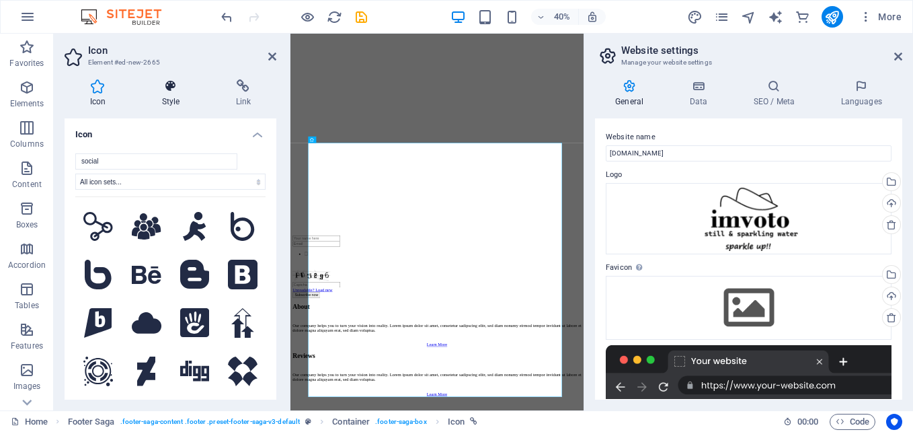
click at [175, 87] on icon at bounding box center [171, 85] width 69 height 13
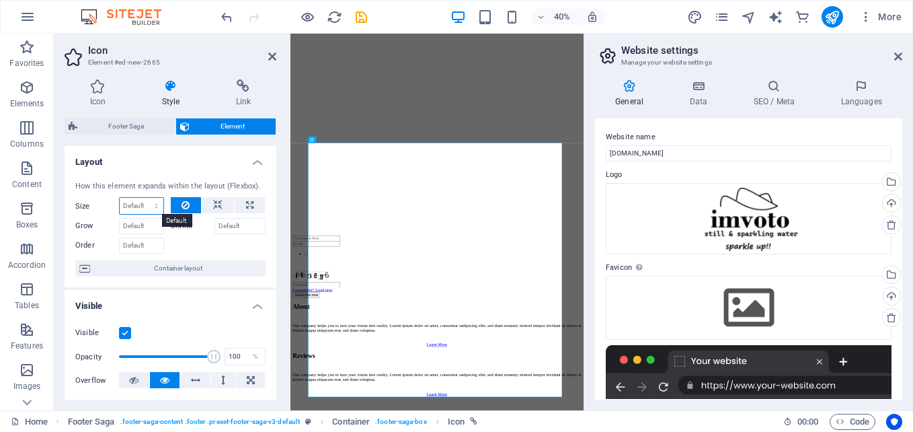
click at [151, 207] on select "Default auto px % 1/1 1/2 1/3 1/4 1/5 1/6 1/7 1/8 1/9 1/10" at bounding box center [142, 206] width 44 height 16
select select "1/10"
click at [143, 198] on select "Default auto px % 1/1 1/2 1/3 1/4 1/5 1/6 1/7 1/8 1/9 1/10" at bounding box center [142, 206] width 44 height 16
type input "10"
select select "%"
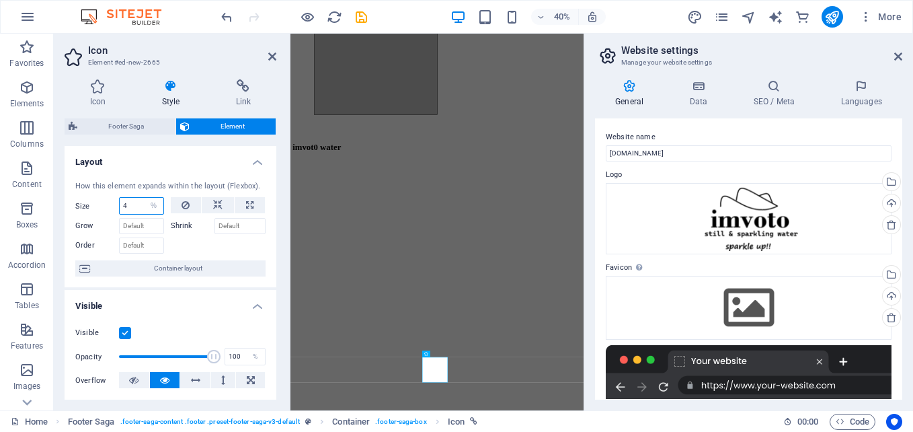
scroll to position [2296, 0]
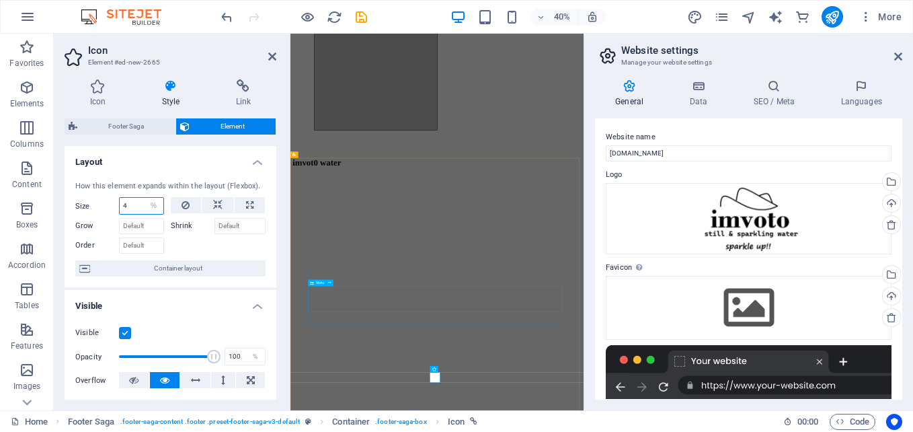
type input "4"
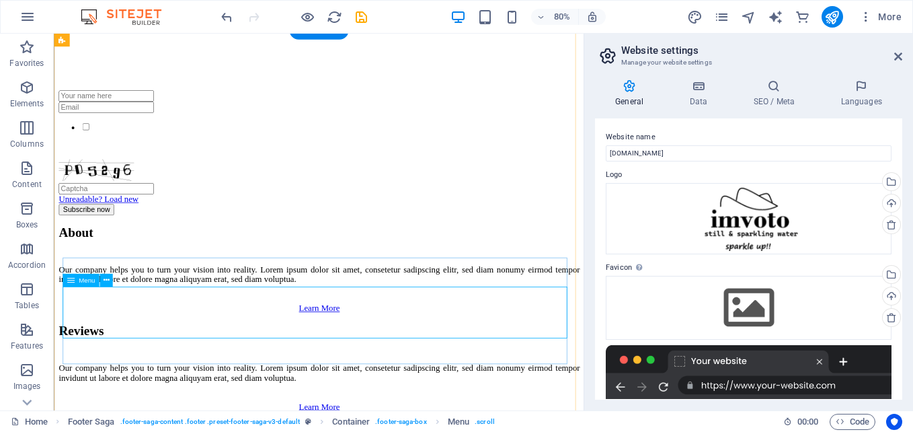
scroll to position [2415, 0]
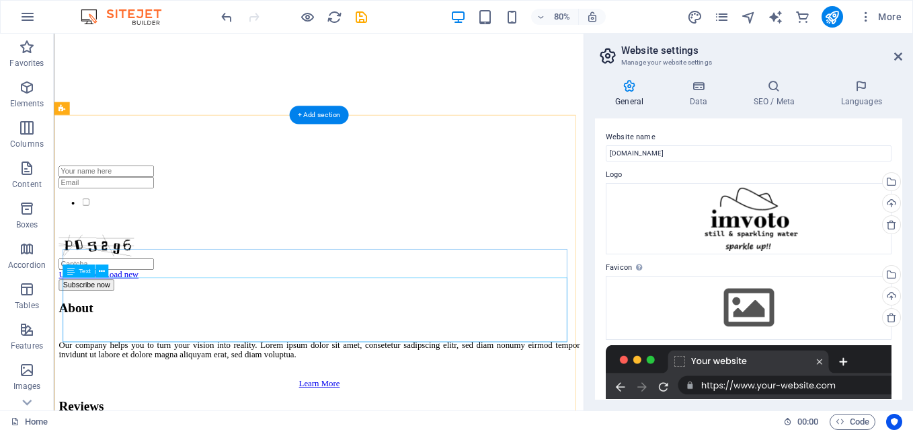
scroll to position [2150, 0]
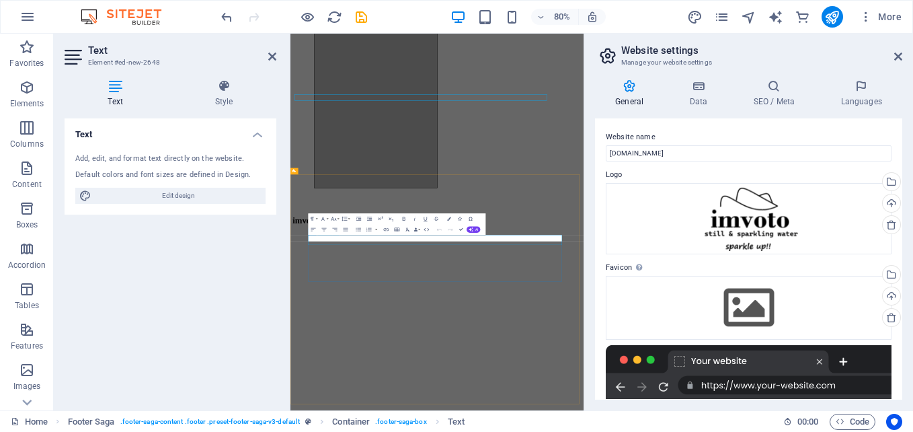
scroll to position [2255, 0]
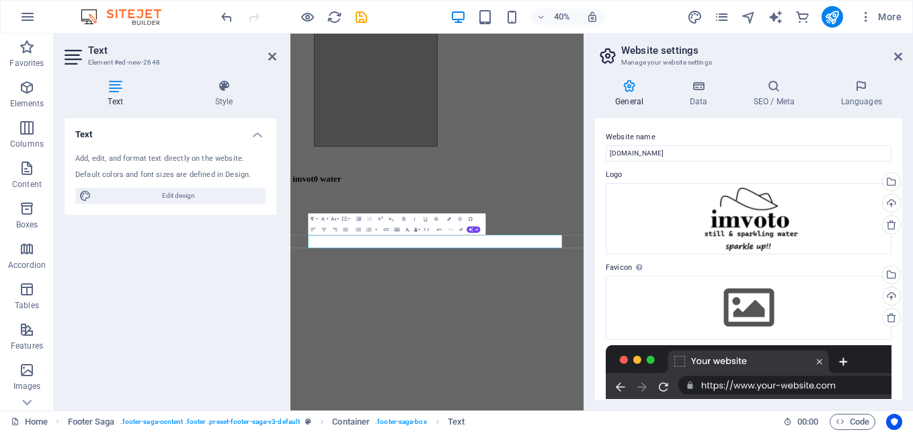
click at [250, 346] on div "Text Add, edit, and format text directly on the website. Default colors and fon…" at bounding box center [171, 258] width 212 height 281
click at [264, 331] on div "Text Add, edit, and format text directly on the website. Default colors and fon…" at bounding box center [171, 258] width 212 height 281
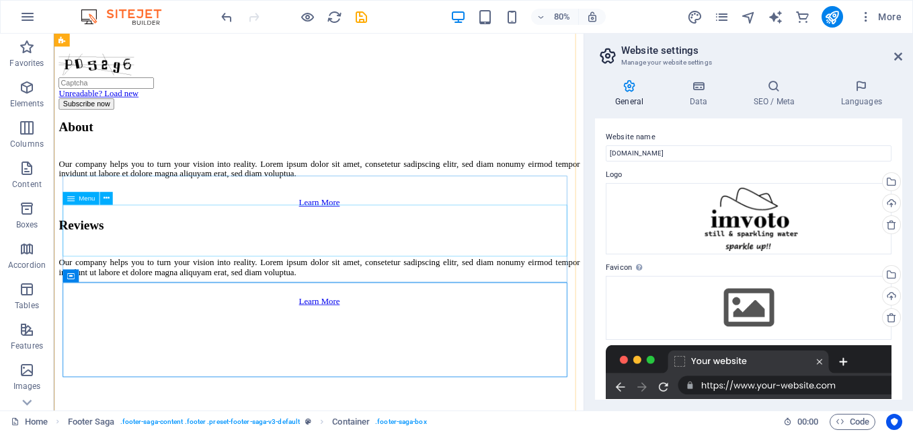
scroll to position [2389, 0]
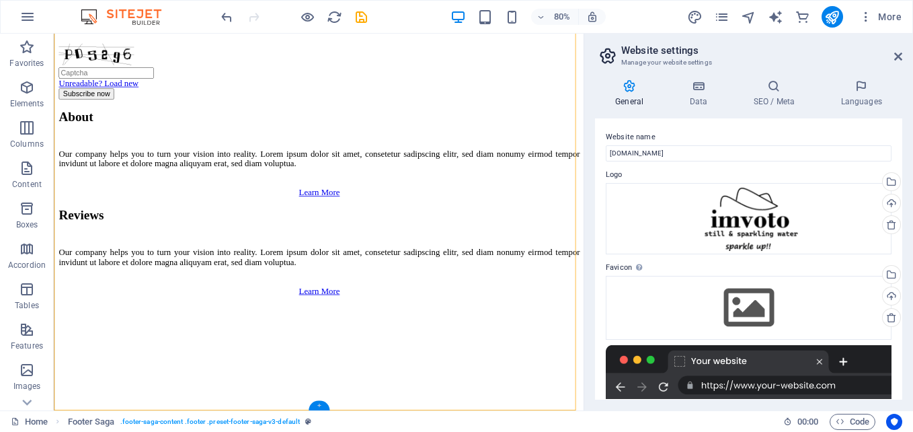
click at [322, 400] on div "+" at bounding box center [318, 404] width 21 height 9
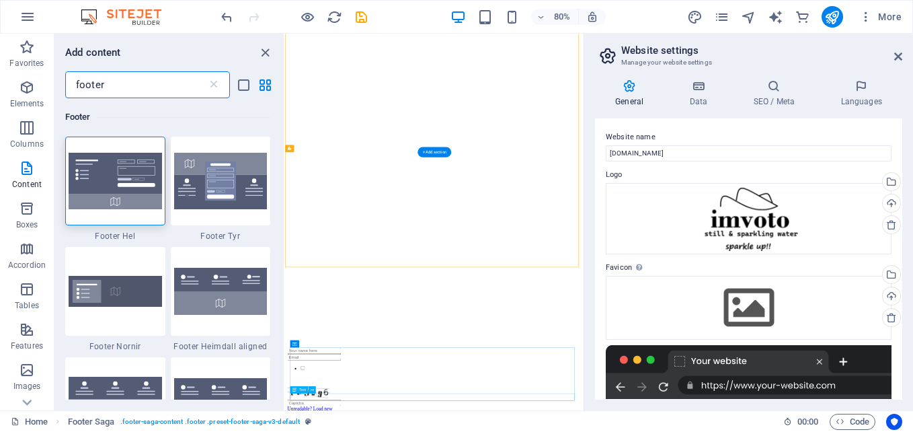
scroll to position [2341, 0]
click at [115, 85] on input "footer" at bounding box center [136, 84] width 142 height 27
type input "f"
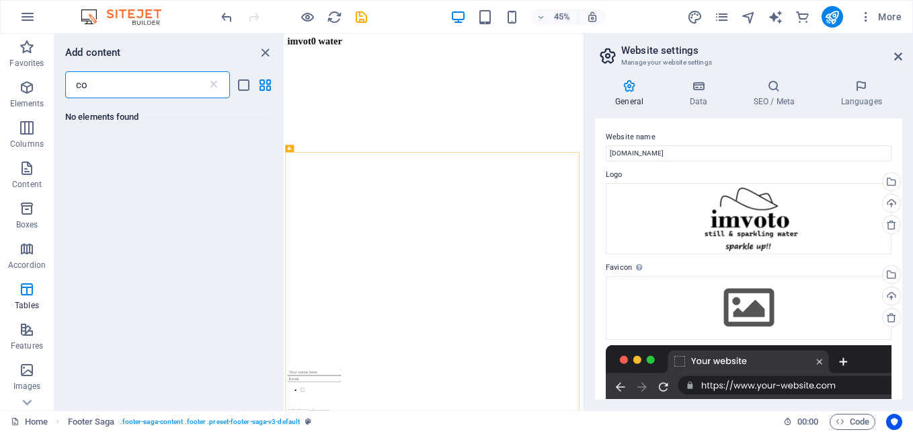
type input "c"
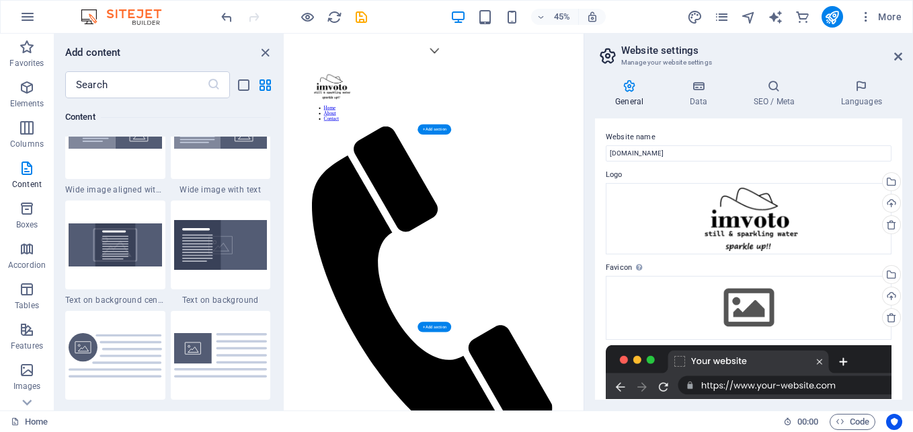
scroll to position [897, 0]
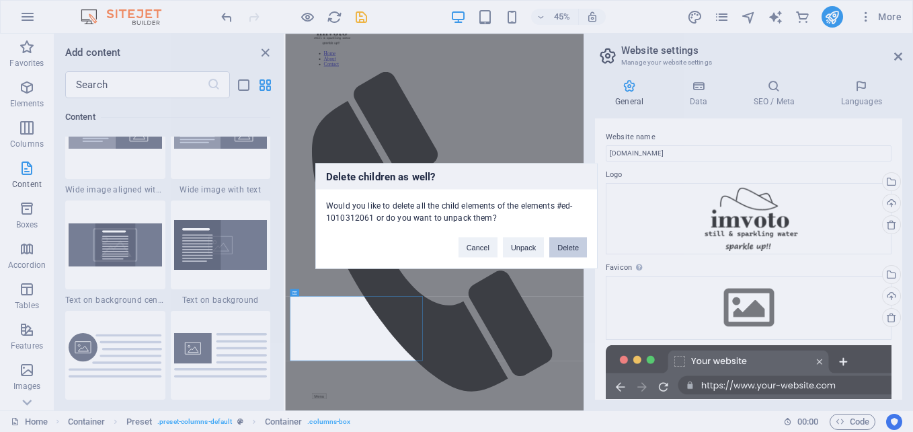
click at [556, 246] on button "Delete" at bounding box center [569, 247] width 38 height 20
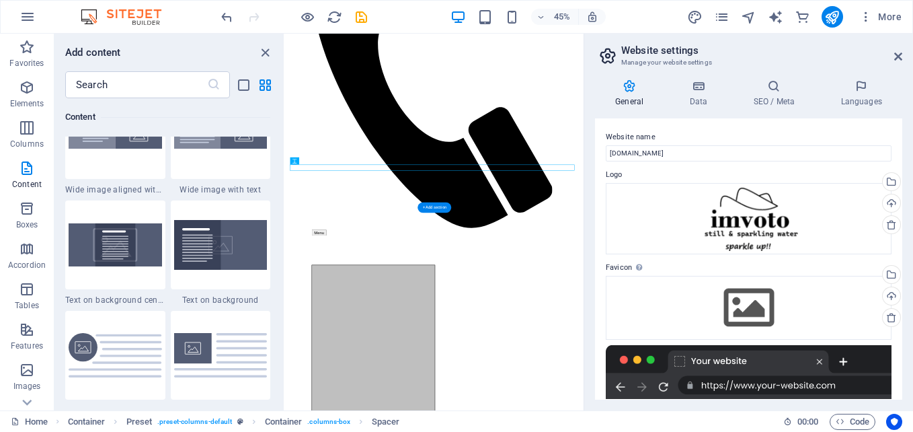
scroll to position [1259, 0]
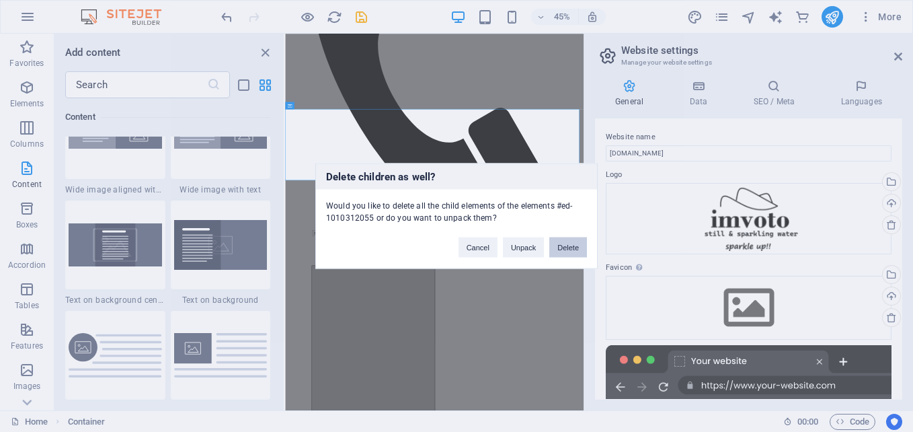
click at [575, 250] on button "Delete" at bounding box center [569, 247] width 38 height 20
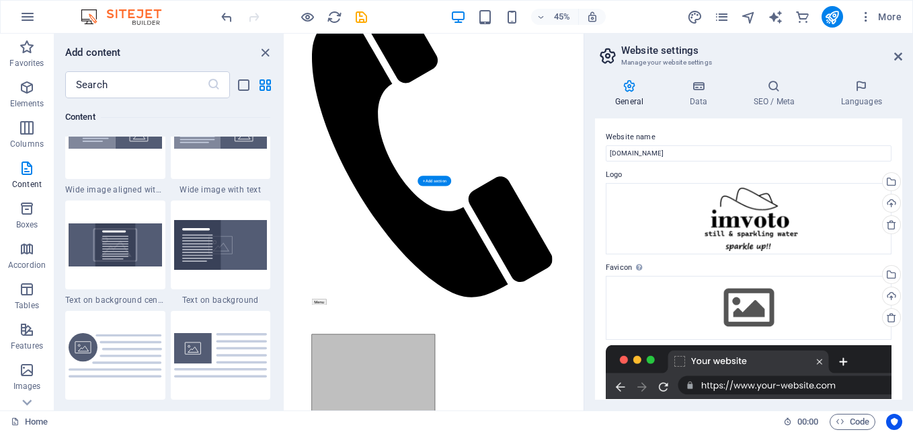
scroll to position [1096, 0]
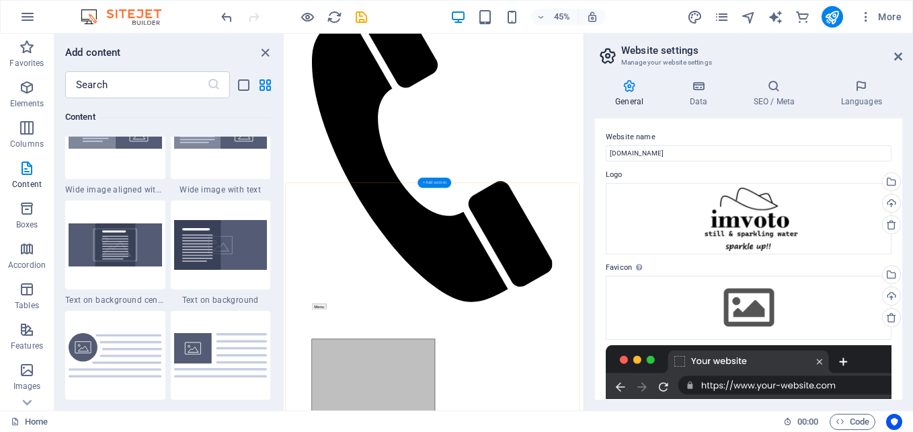
click at [441, 178] on div "+ Add section" at bounding box center [435, 183] width 34 height 10
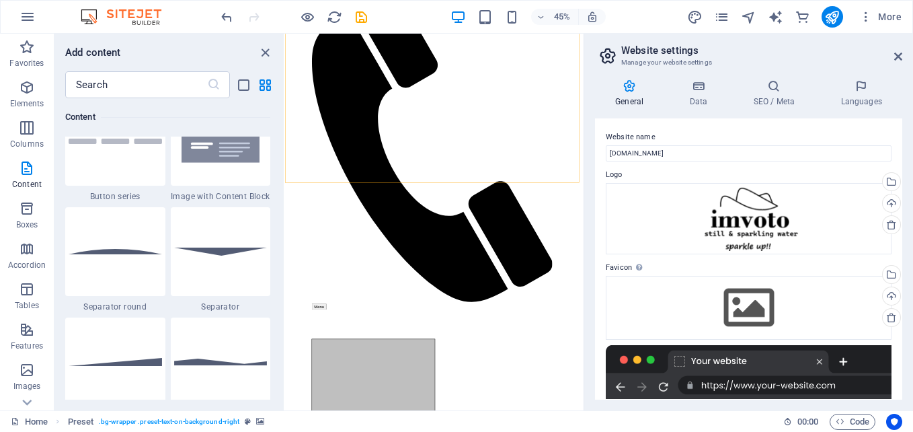
scroll to position [3165, 0]
click at [135, 269] on div at bounding box center [115, 252] width 100 height 89
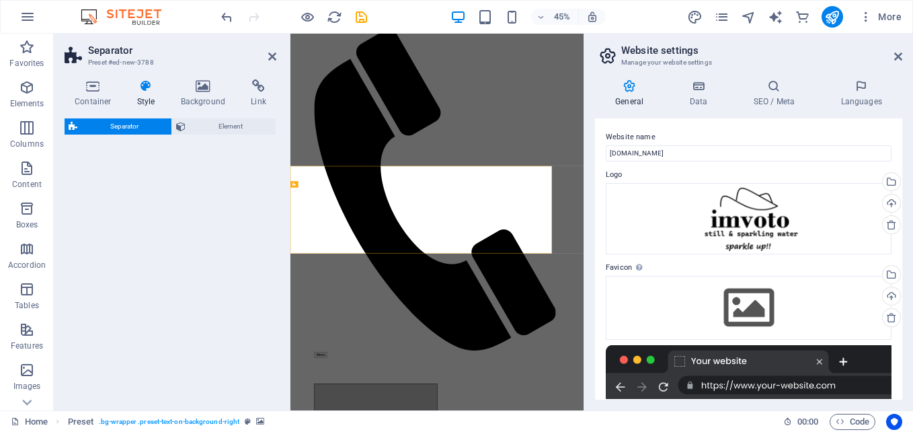
select select "circle"
select select "rem"
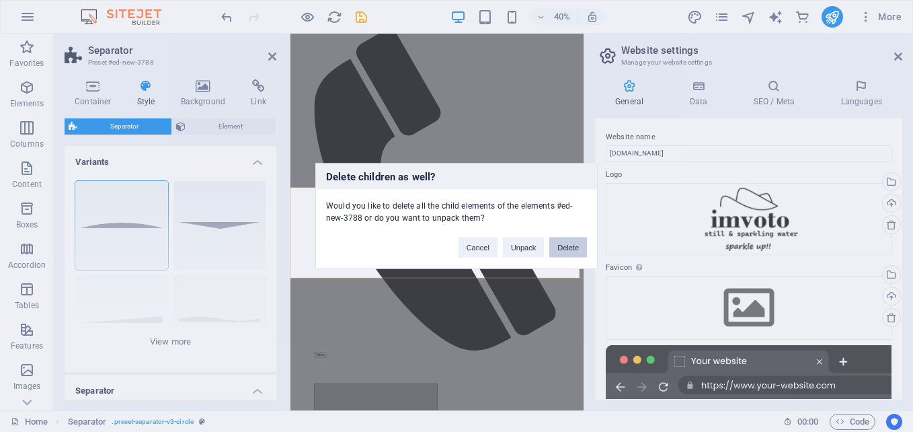
click at [576, 249] on button "Delete" at bounding box center [569, 247] width 38 height 20
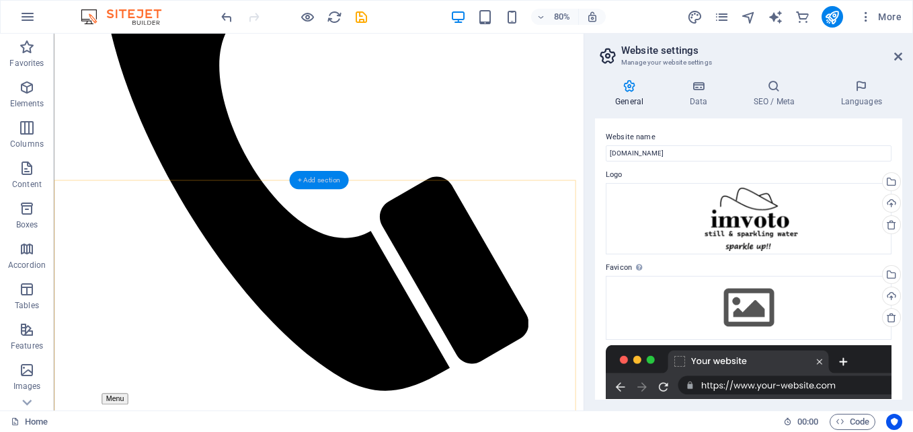
click at [334, 179] on div "+ Add section" at bounding box center [319, 180] width 60 height 18
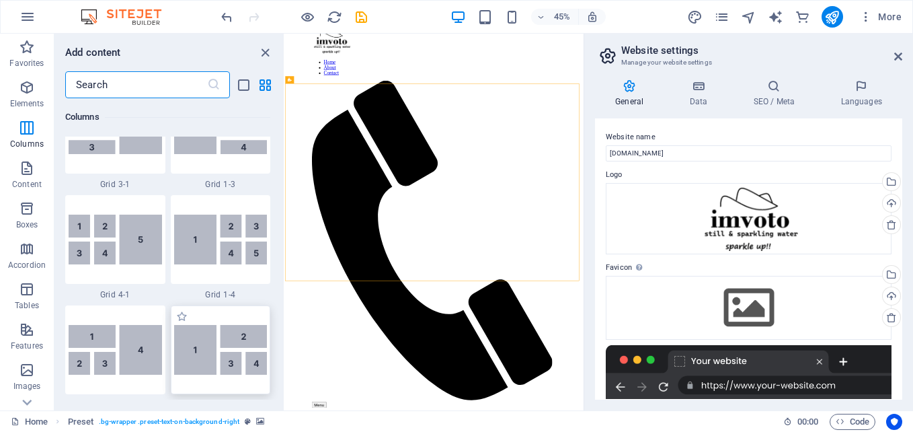
scroll to position [1817, 0]
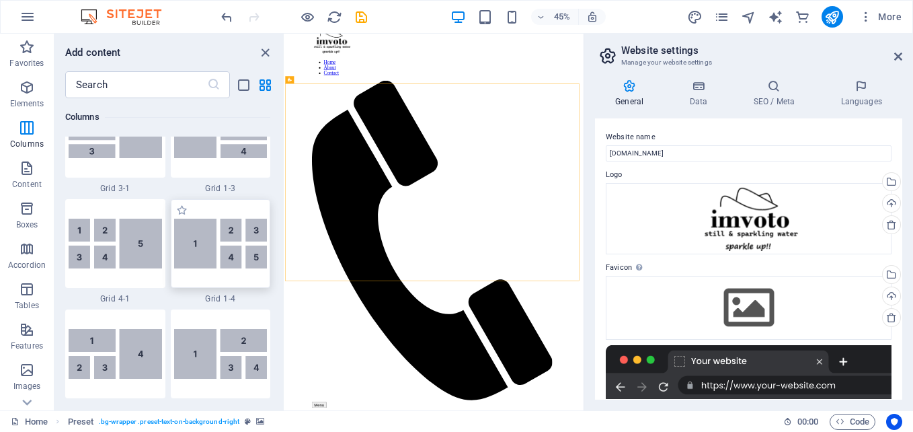
click at [207, 248] on img at bounding box center [220, 244] width 93 height 50
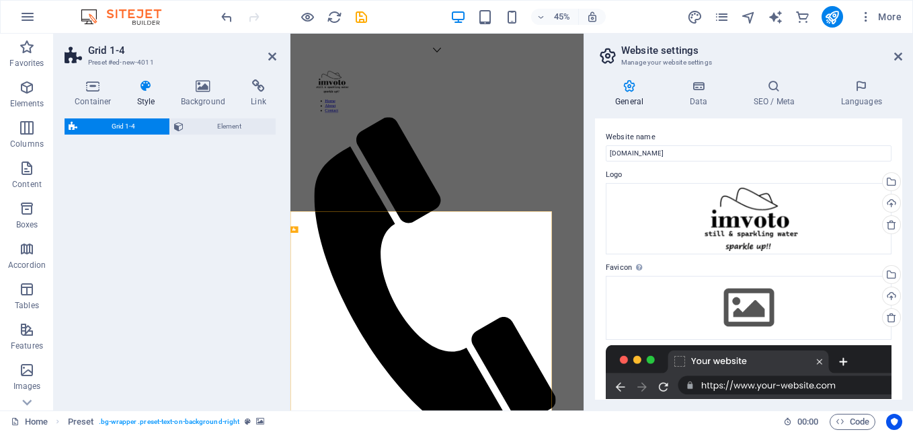
select select "rem"
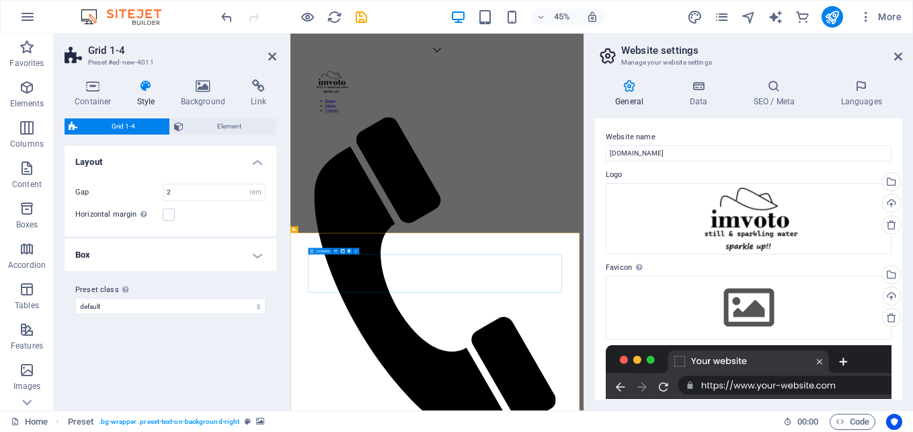
scroll to position [983, 0]
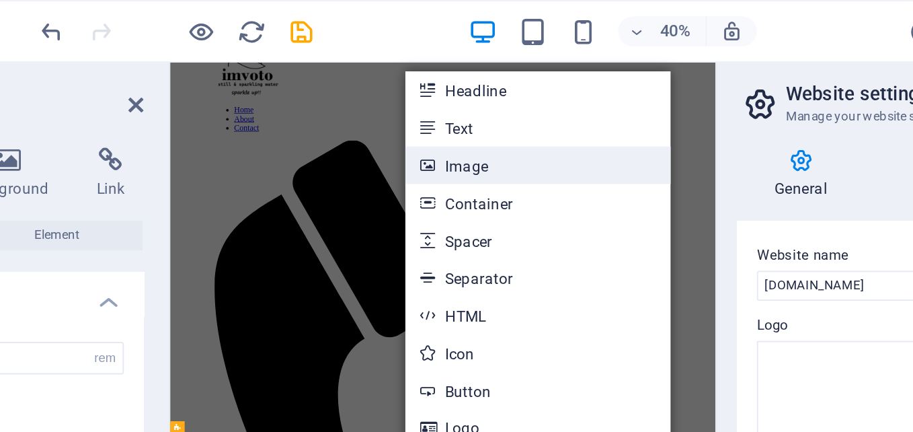
click at [462, 85] on link "Image" at bounding box center [488, 89] width 143 height 20
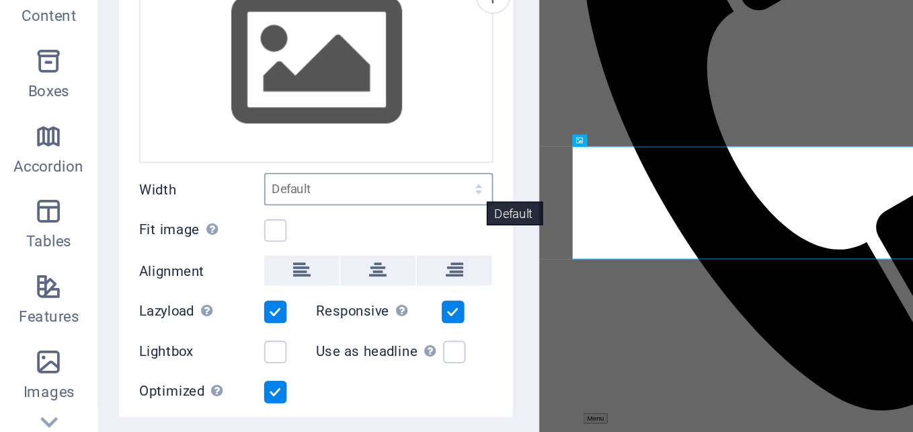
scroll to position [0, 0]
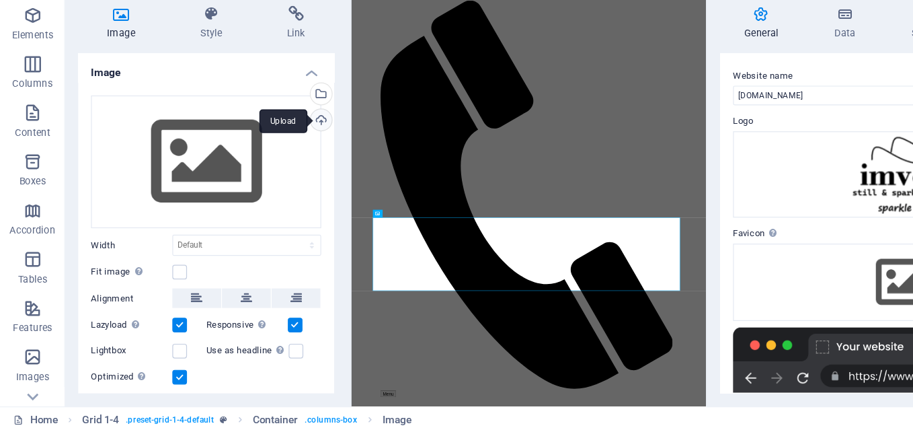
click at [264, 172] on div "Upload" at bounding box center [264, 175] width 20 height 20
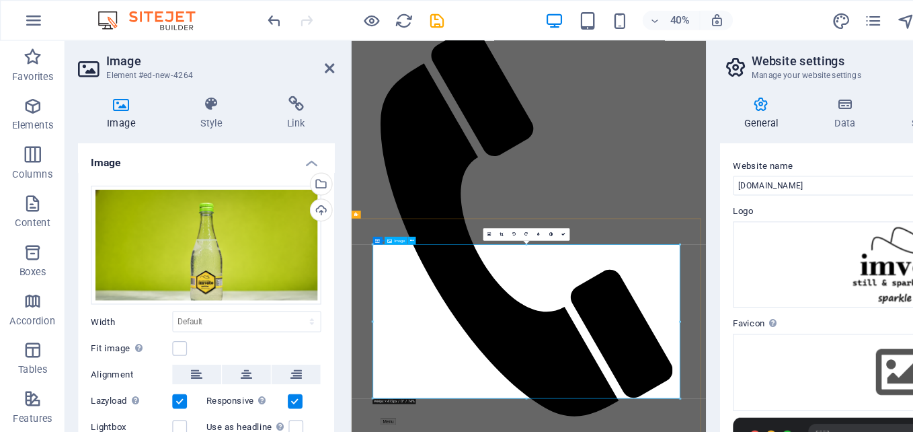
scroll to position [1290, 0]
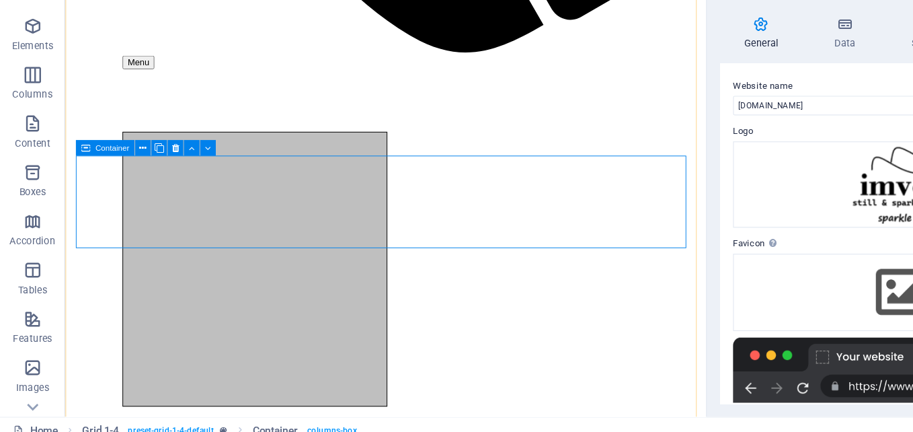
scroll to position [1244, 0]
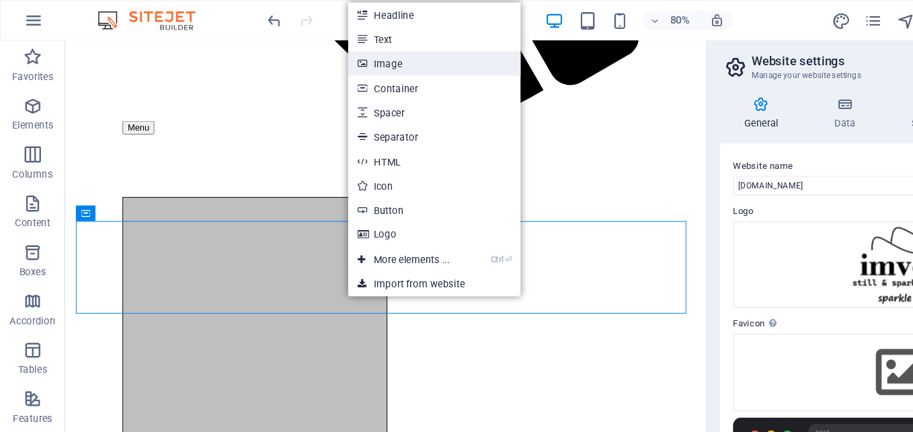
click at [322, 55] on link "Image" at bounding box center [359, 52] width 143 height 20
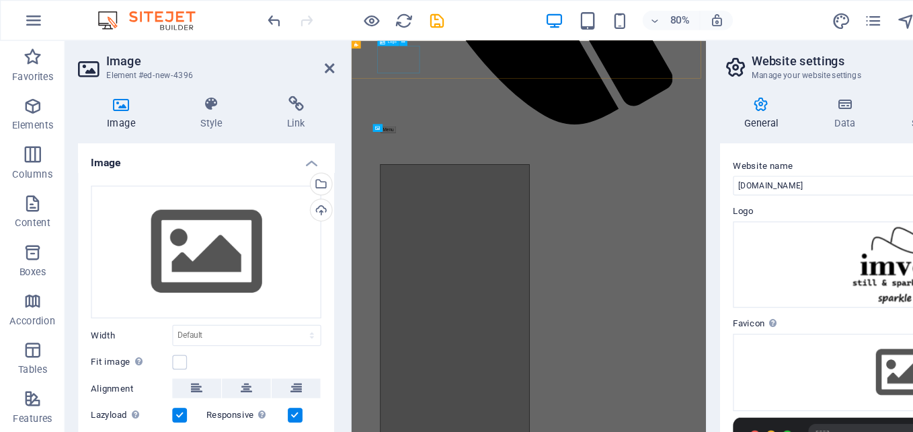
scroll to position [1664, 0]
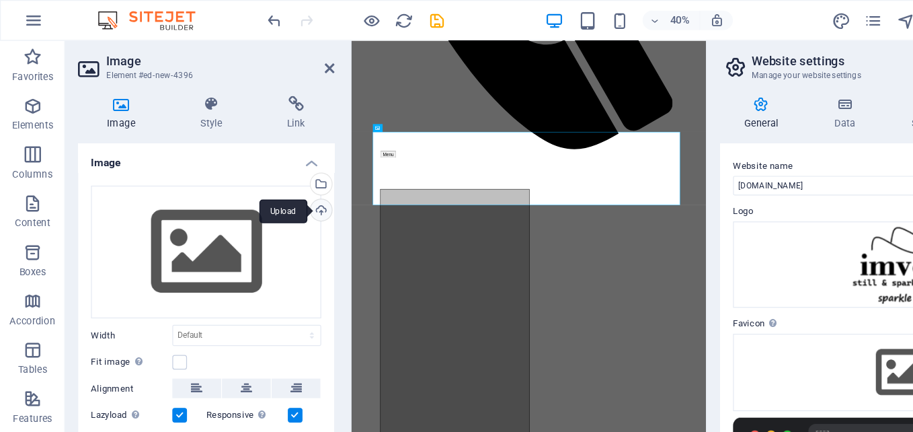
click at [261, 176] on div "Upload" at bounding box center [264, 175] width 20 height 20
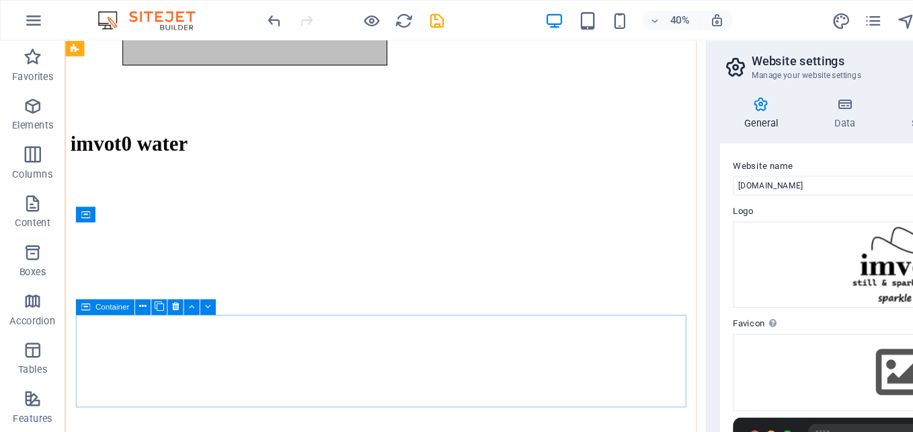
scroll to position [1598, 0]
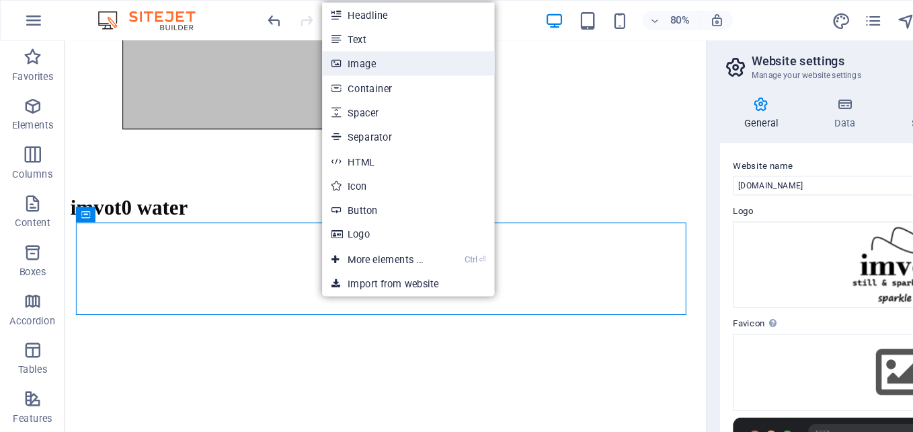
click at [311, 48] on link "Image" at bounding box center [337, 52] width 143 height 20
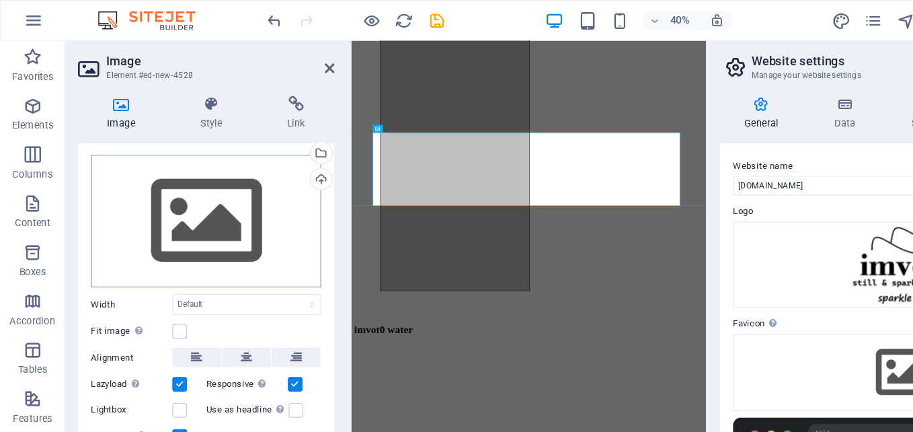
scroll to position [36, 0]
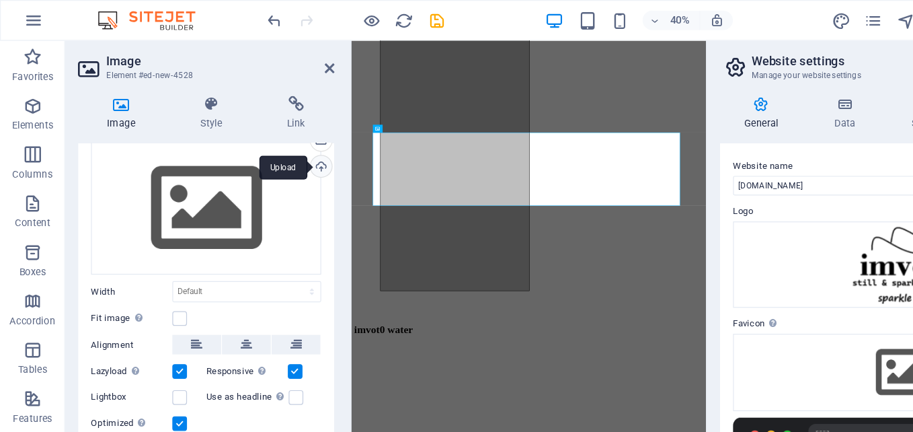
click at [262, 137] on div "Upload" at bounding box center [264, 138] width 20 height 20
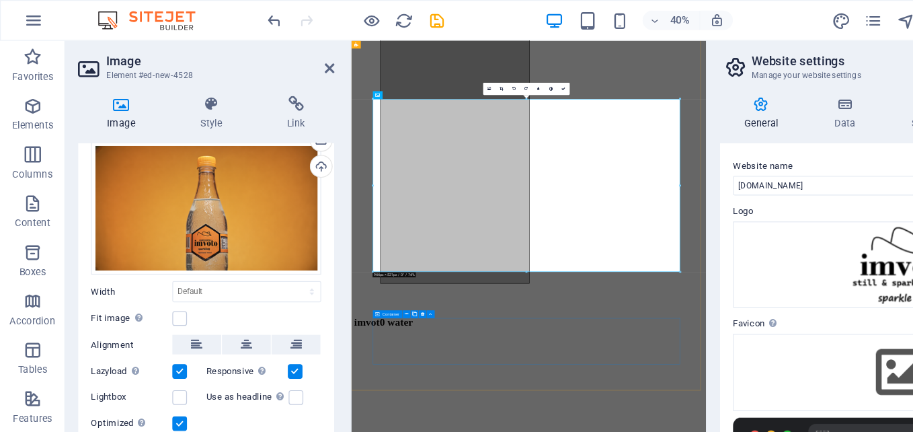
scroll to position [2123, 0]
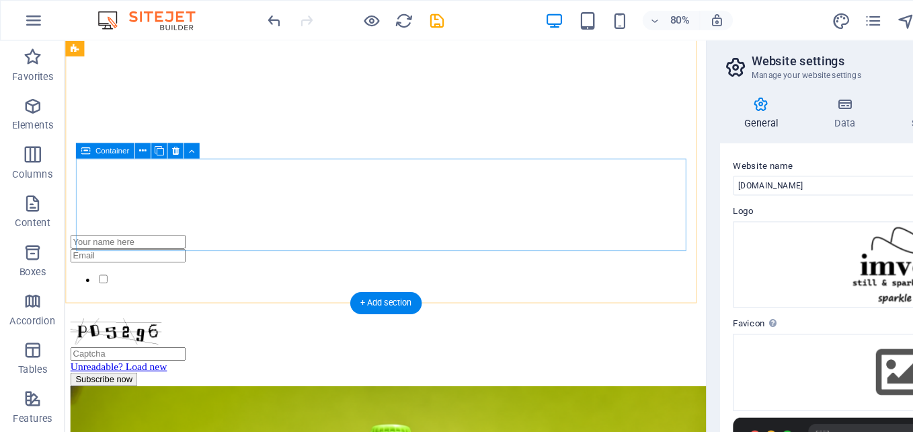
scroll to position [2116, 0]
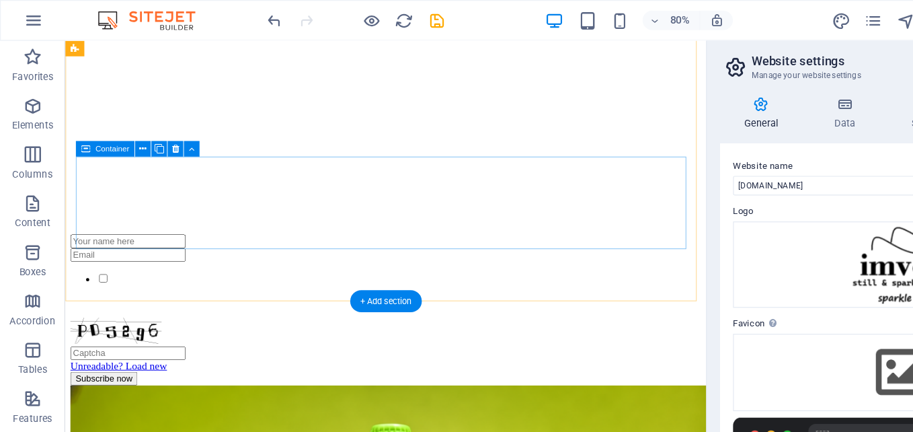
click at [144, 124] on icon at bounding box center [145, 123] width 6 height 11
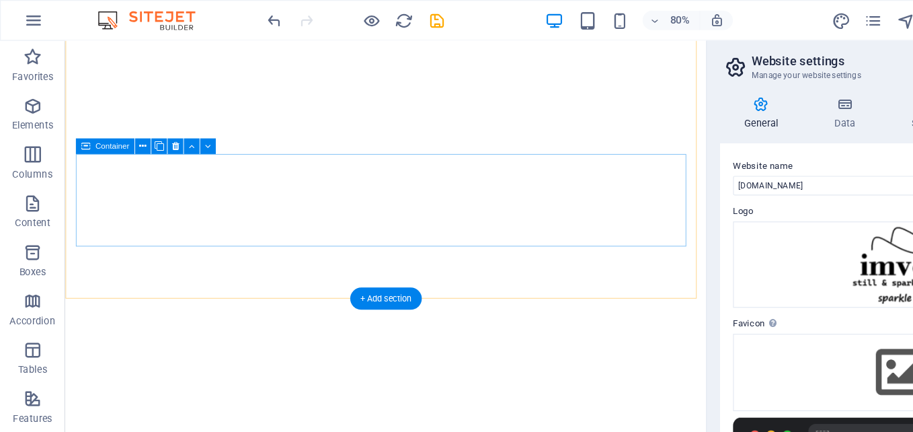
scroll to position [2023, 0]
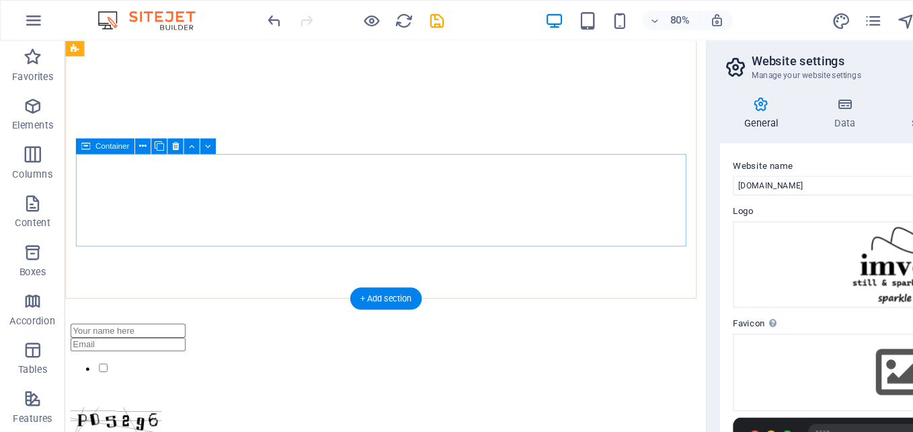
click at [145, 124] on icon at bounding box center [145, 121] width 6 height 11
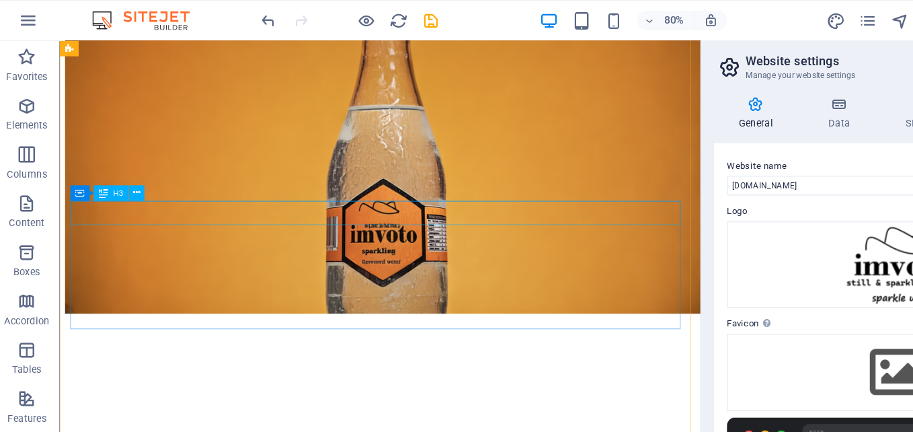
scroll to position [0, 0]
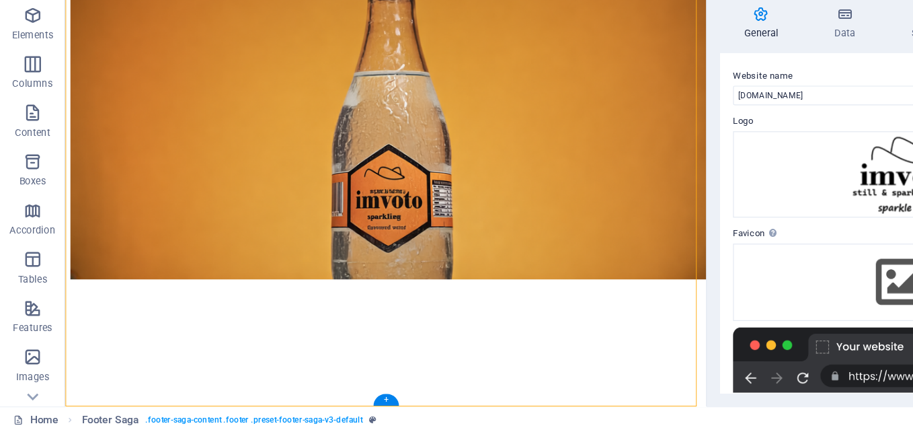
drag, startPoint x: 399, startPoint y: 354, endPoint x: 433, endPoint y: 354, distance: 34.3
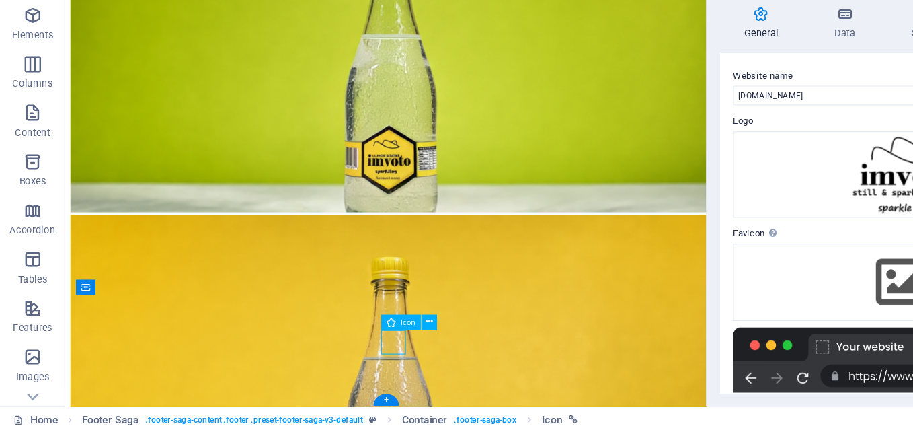
select select "%"
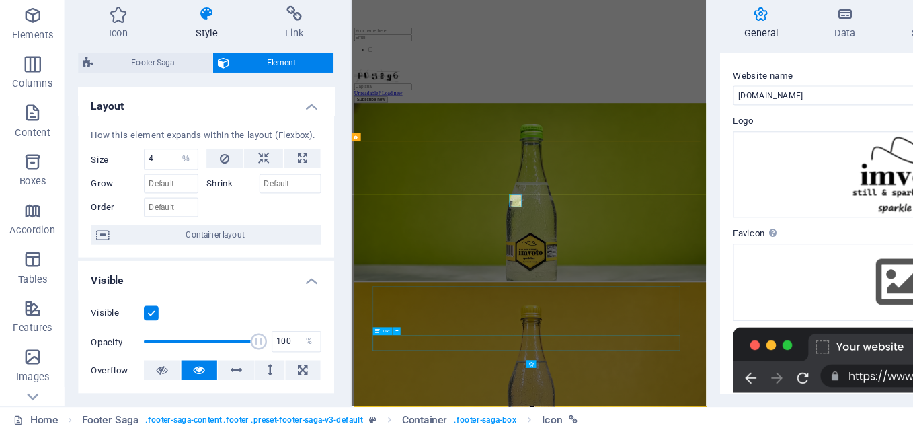
scroll to position [3102, 0]
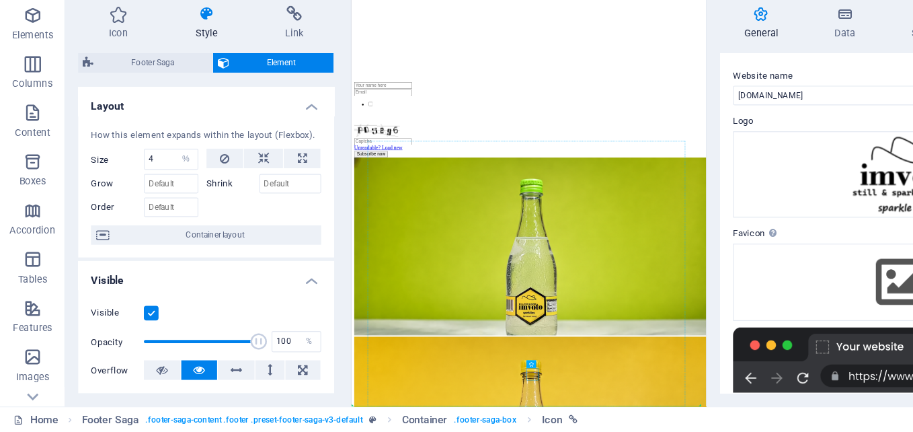
drag, startPoint x: 724, startPoint y: 824, endPoint x: 764, endPoint y: 821, distance: 40.4
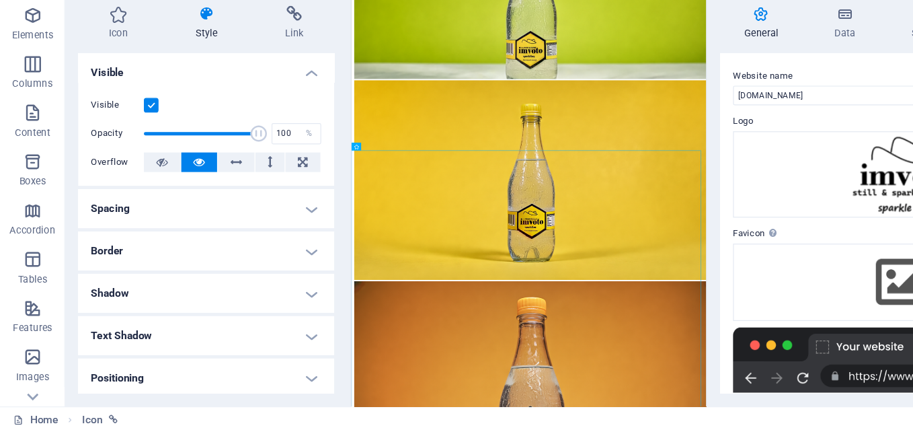
scroll to position [0, 0]
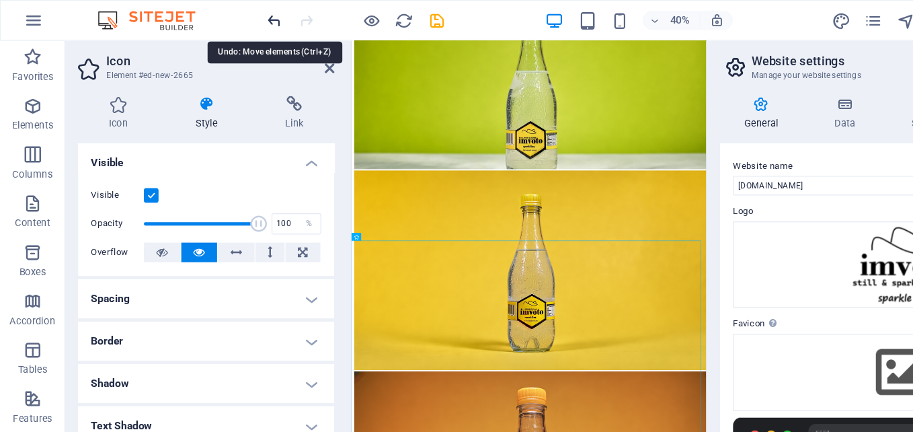
click at [229, 21] on icon "undo" at bounding box center [226, 16] width 15 height 15
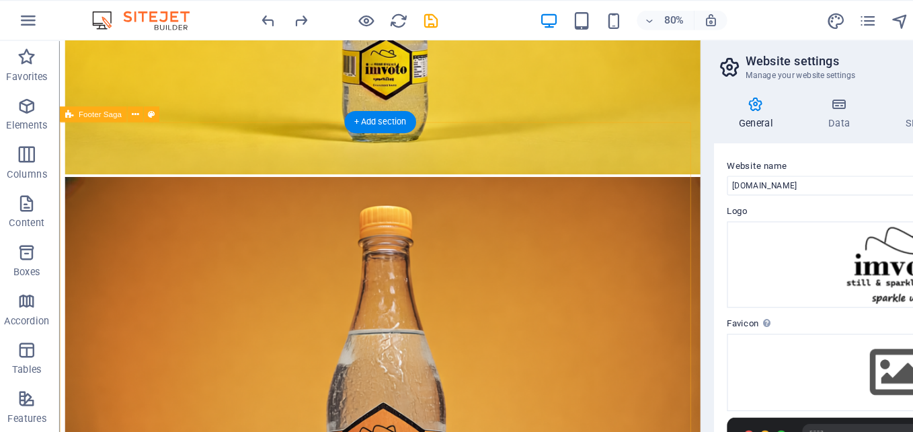
scroll to position [3040, 0]
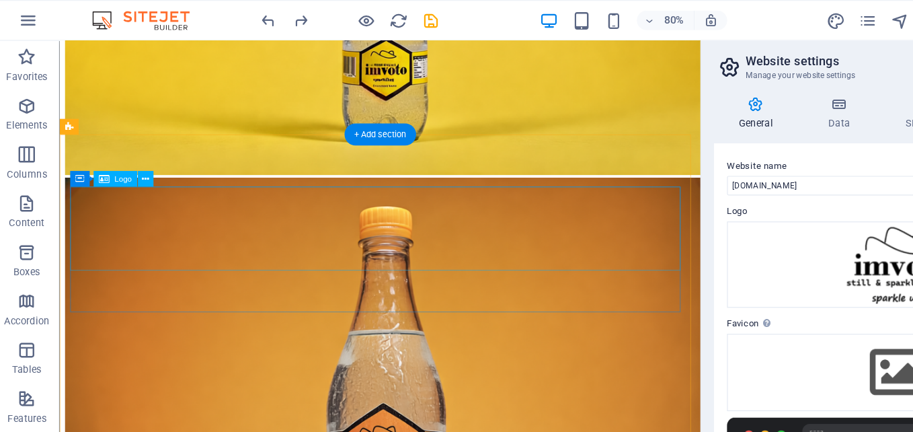
click at [126, 147] on icon at bounding box center [125, 147] width 6 height 11
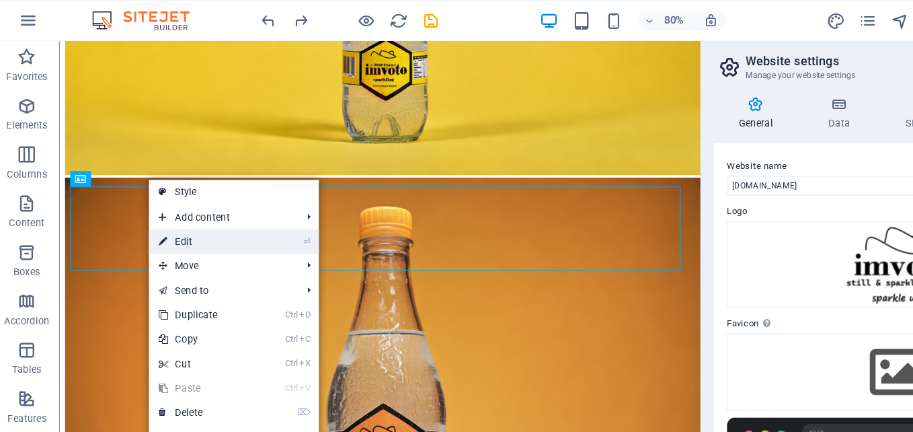
click at [249, 200] on li "⏎ Edit" at bounding box center [198, 200] width 141 height 20
click at [218, 198] on link "⏎ Edit" at bounding box center [173, 200] width 90 height 20
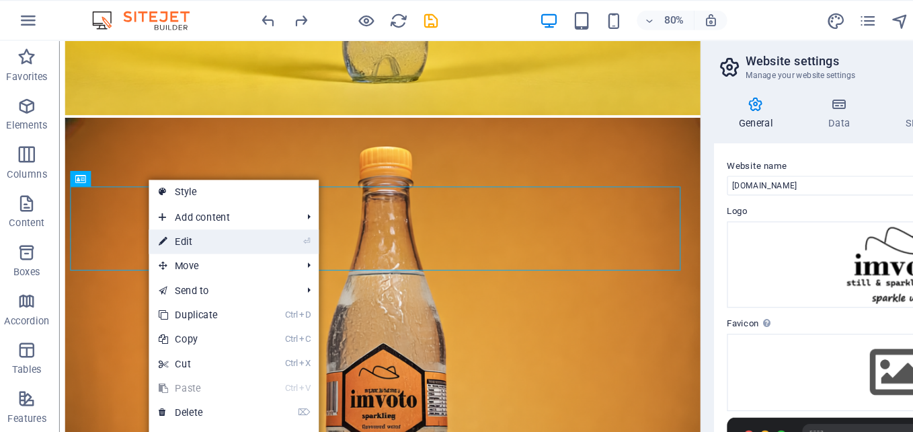
select select "px"
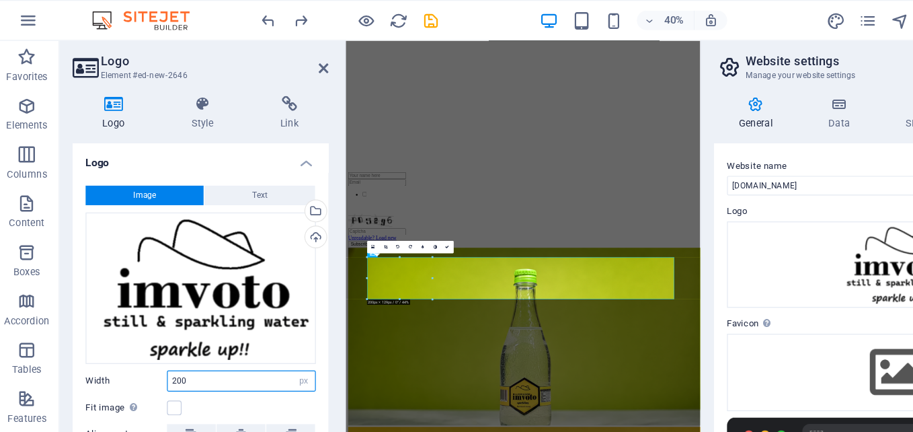
click at [232, 314] on input "200" at bounding box center [204, 315] width 122 height 16
type input "2"
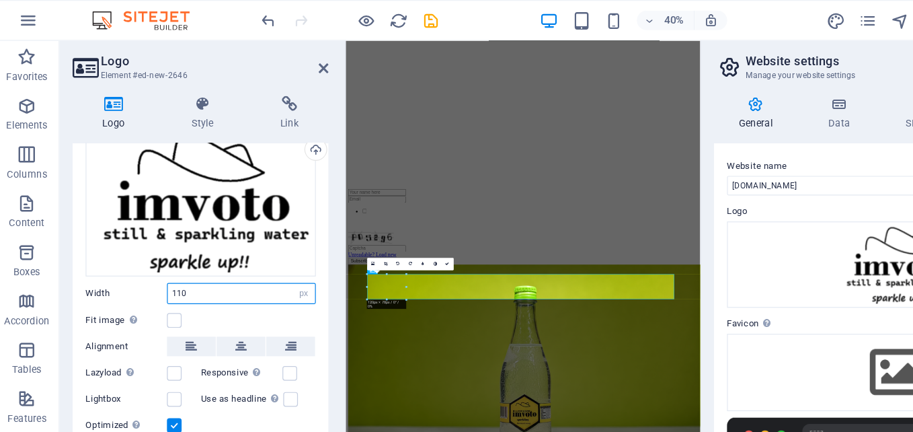
scroll to position [3063, 0]
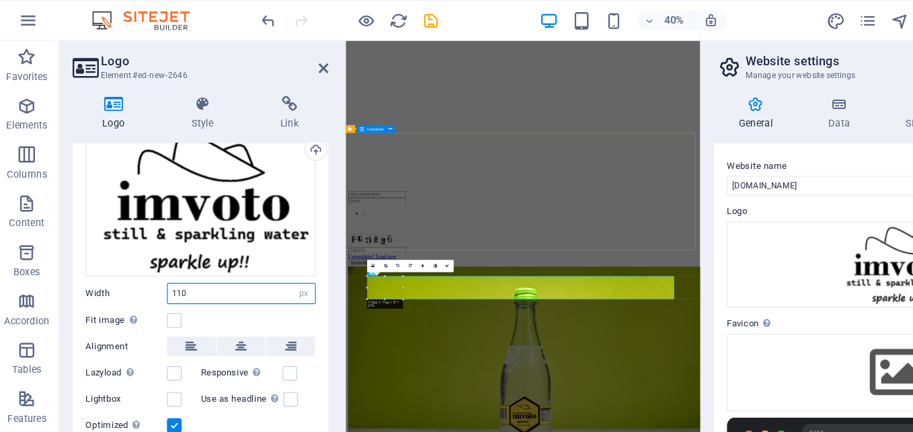
type input "110"
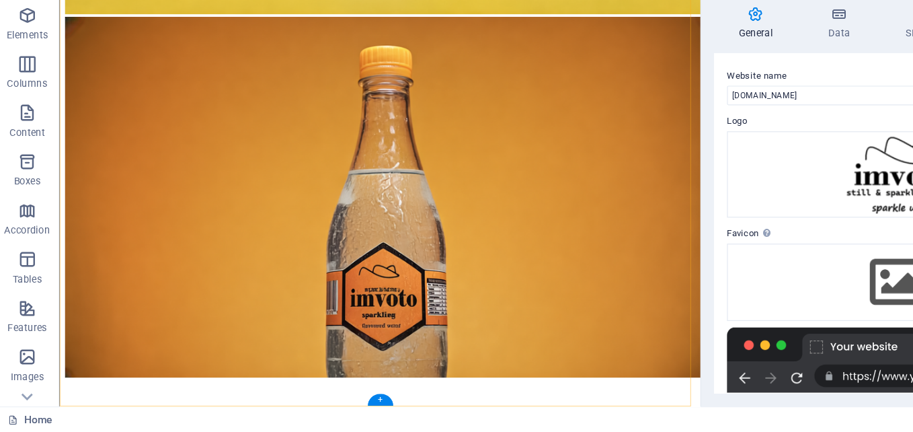
scroll to position [3175, 0]
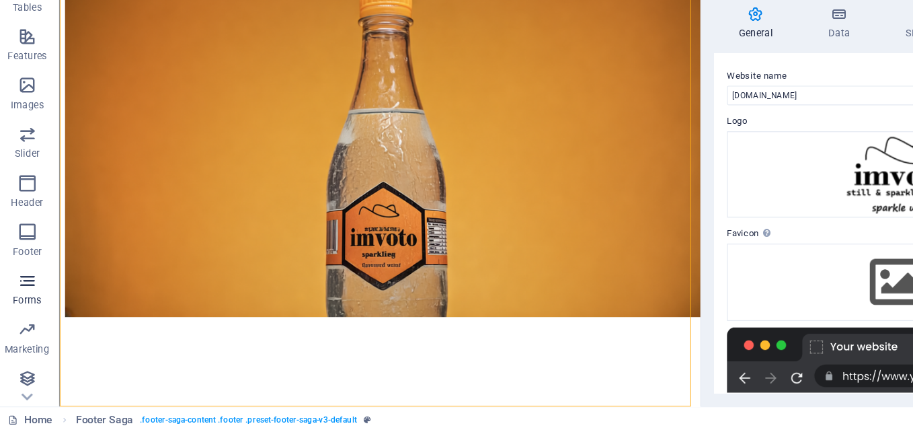
scroll to position [227, 0]
click at [28, 183] on icon "button" at bounding box center [27, 183] width 16 height 16
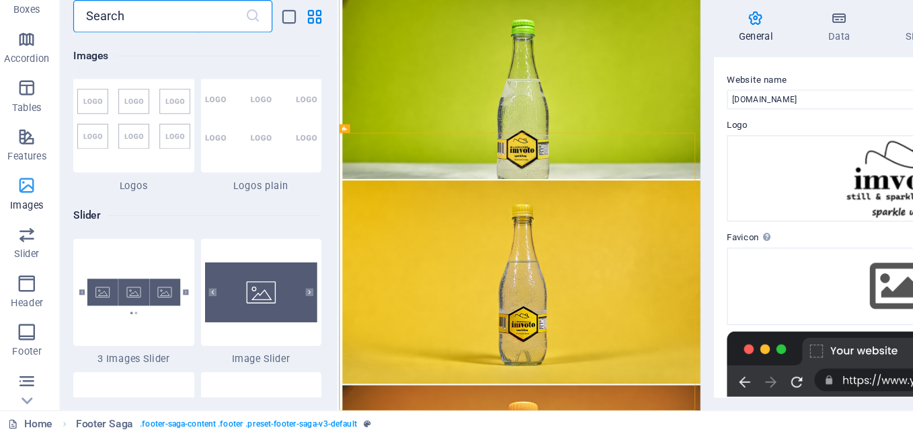
scroll to position [144, 0]
click at [25, 189] on icon "button" at bounding box center [27, 186] width 16 height 16
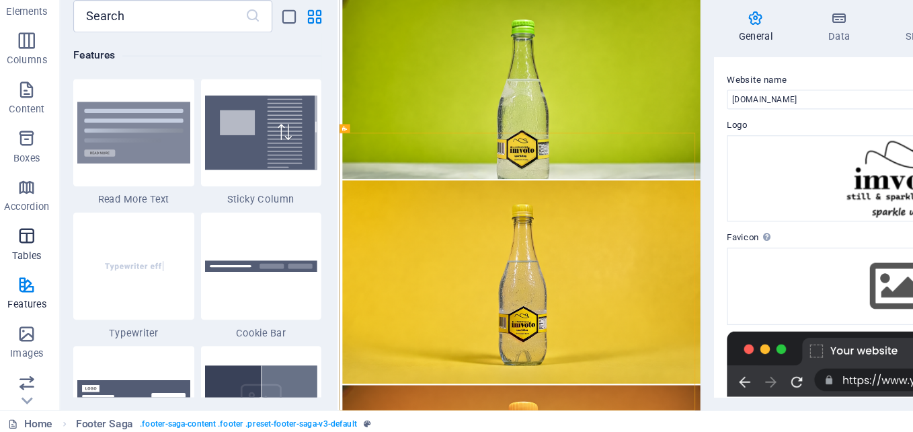
scroll to position [0, 0]
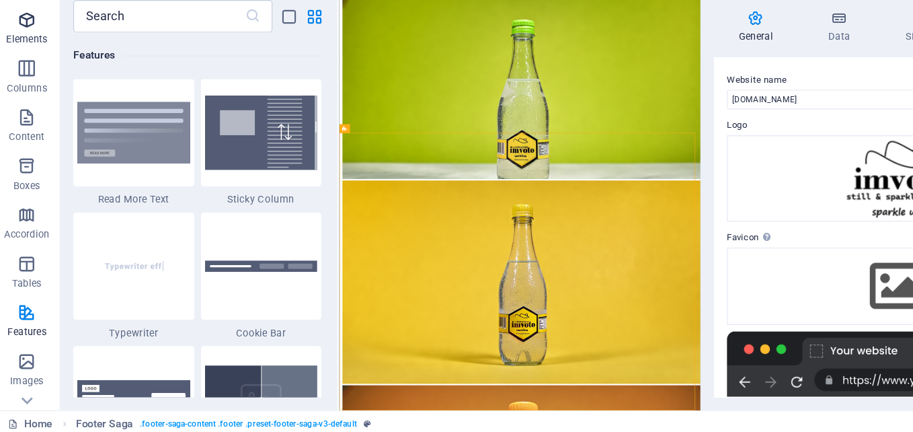
click at [25, 96] on span "Elements" at bounding box center [27, 95] width 54 height 32
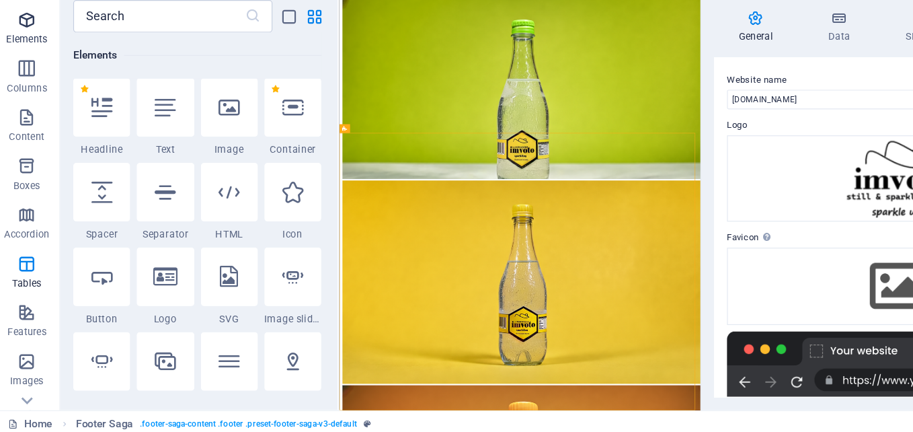
scroll to position [143, 0]
click at [145, 174] on div at bounding box center [141, 161] width 47 height 48
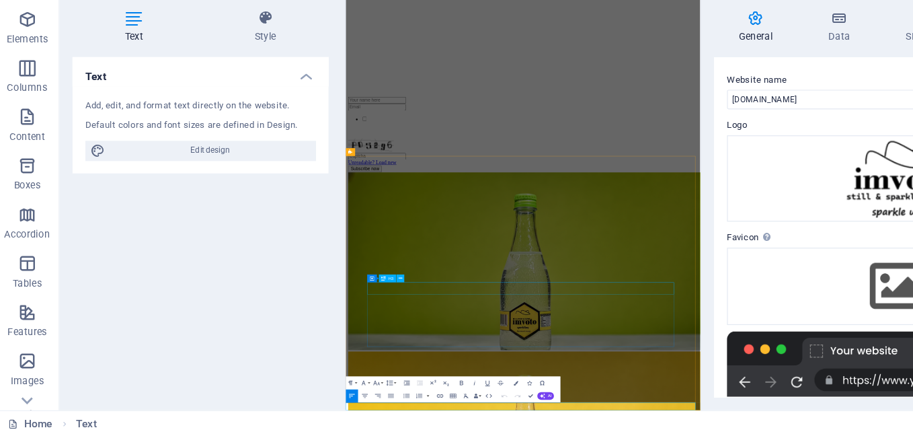
scroll to position [0, 0]
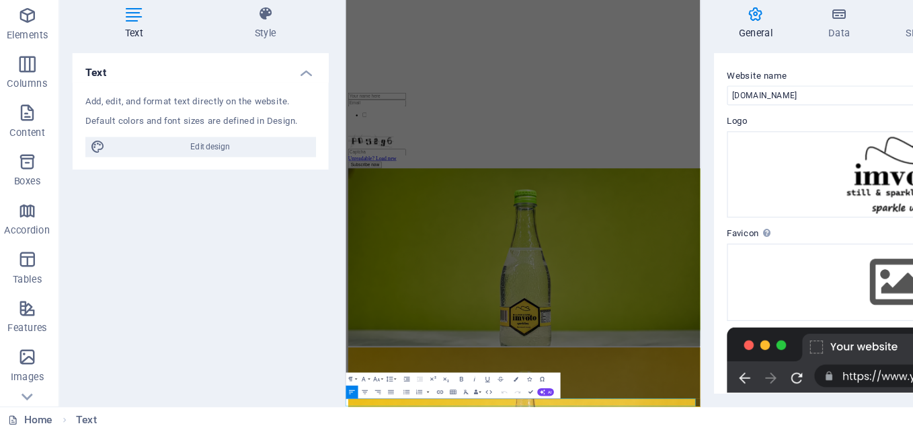
click at [383, 385] on icon "button" at bounding box center [386, 388] width 7 height 7
click at [387, 388] on icon "button" at bounding box center [386, 388] width 3 height 4
click at [199, 186] on div "Add, edit, and format text directly on the website. Default colors and font siz…" at bounding box center [171, 179] width 212 height 72
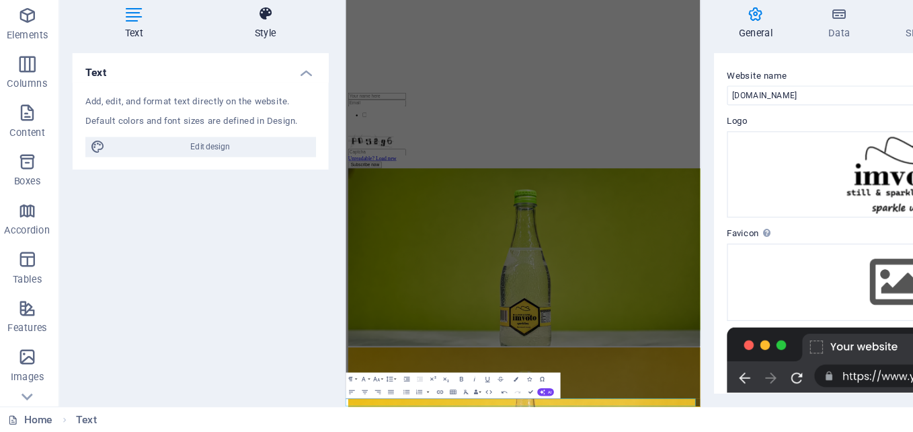
click at [223, 100] on h4 "Style" at bounding box center [224, 93] width 105 height 28
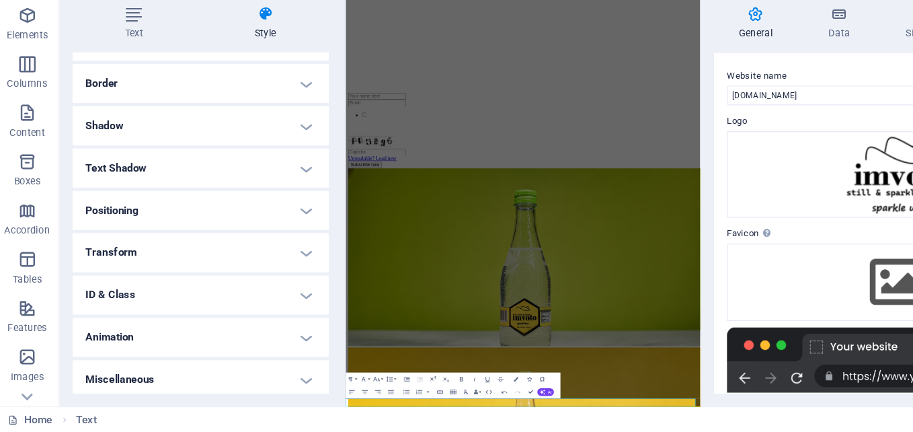
scroll to position [143, 0]
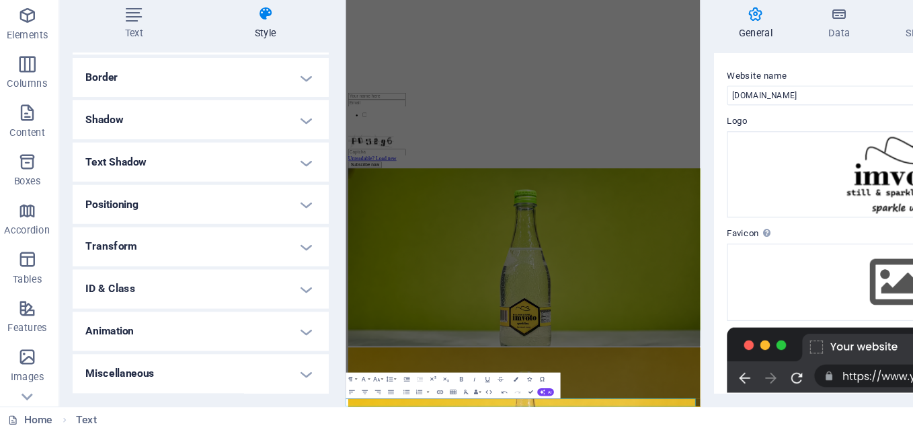
click at [230, 243] on h4 "Positioning" at bounding box center [171, 243] width 212 height 32
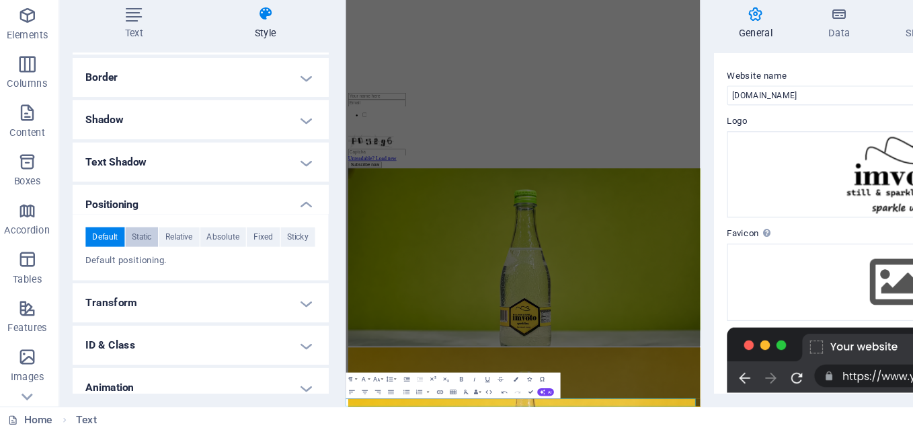
click at [126, 266] on span "Static" at bounding box center [122, 270] width 16 height 16
click at [152, 270] on span "Relative" at bounding box center [152, 270] width 22 height 16
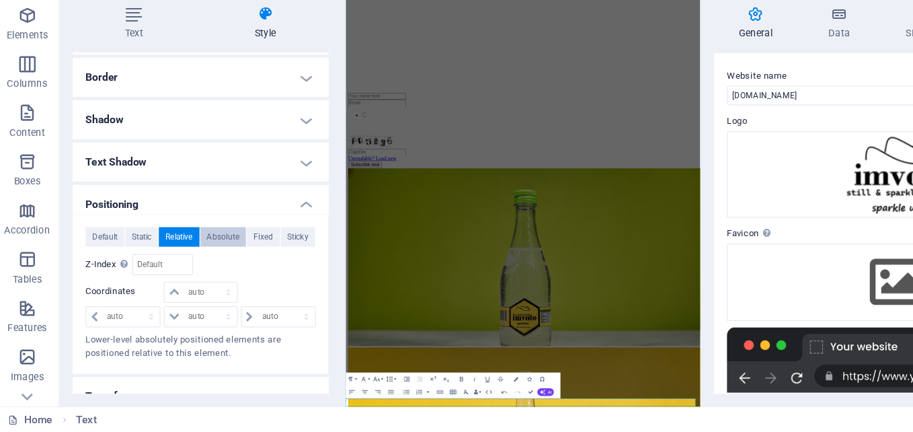
click at [198, 269] on span "Absolute" at bounding box center [189, 270] width 27 height 16
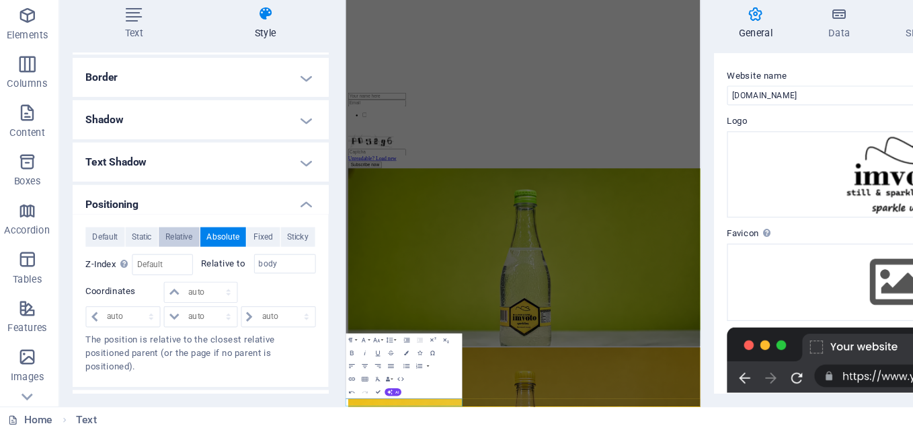
click at [158, 268] on span "Relative" at bounding box center [152, 270] width 22 height 16
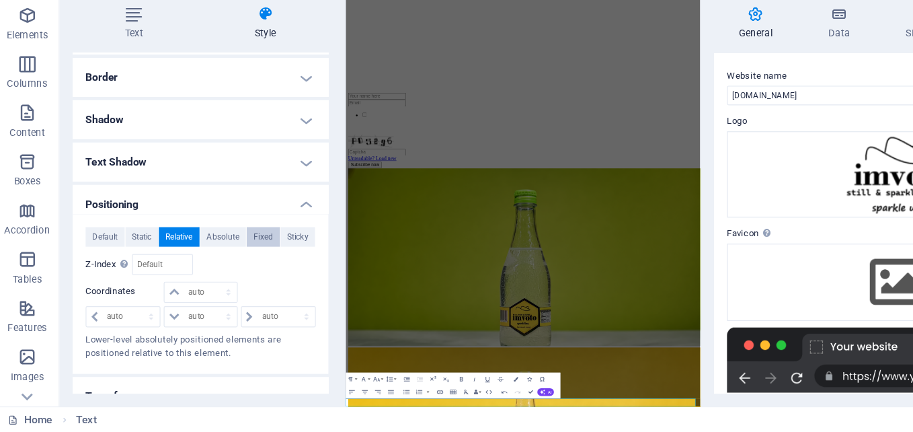
click at [221, 272] on span "Fixed" at bounding box center [222, 270] width 16 height 16
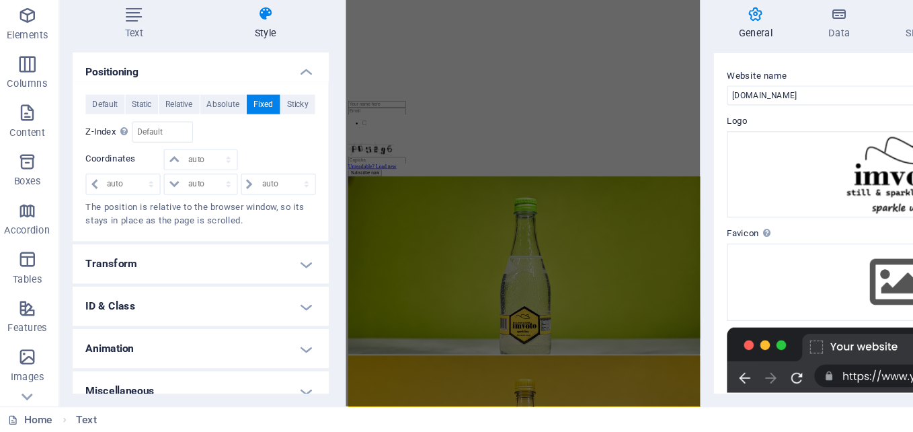
scroll to position [259, 0]
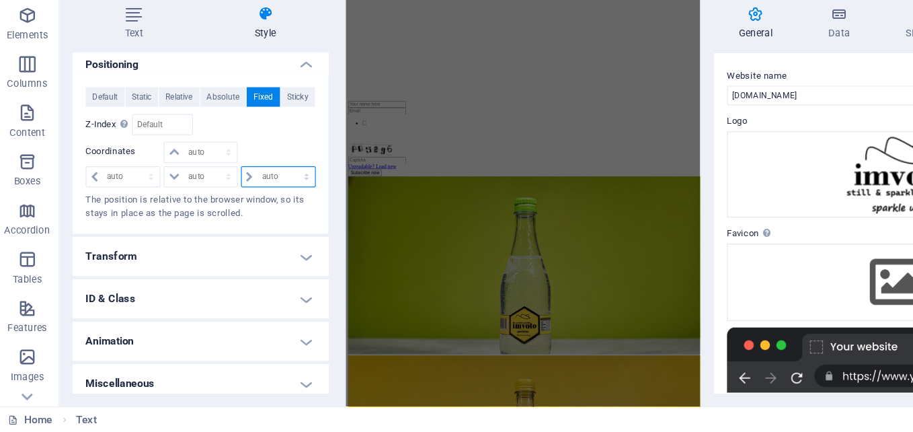
click at [252, 219] on select "auto px rem % em" at bounding box center [234, 221] width 61 height 16
click at [204, 224] on select "auto px rem % em" at bounding box center [234, 221] width 61 height 16
click at [250, 154] on span "Sticky" at bounding box center [250, 155] width 17 height 16
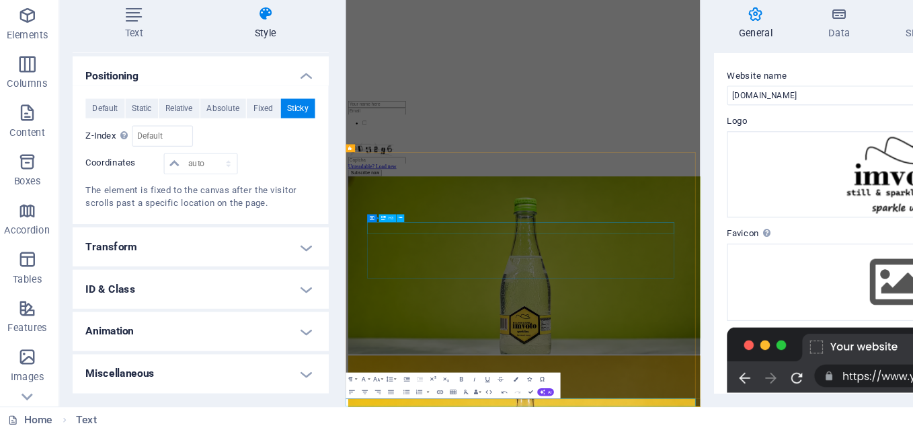
scroll to position [3079, 0]
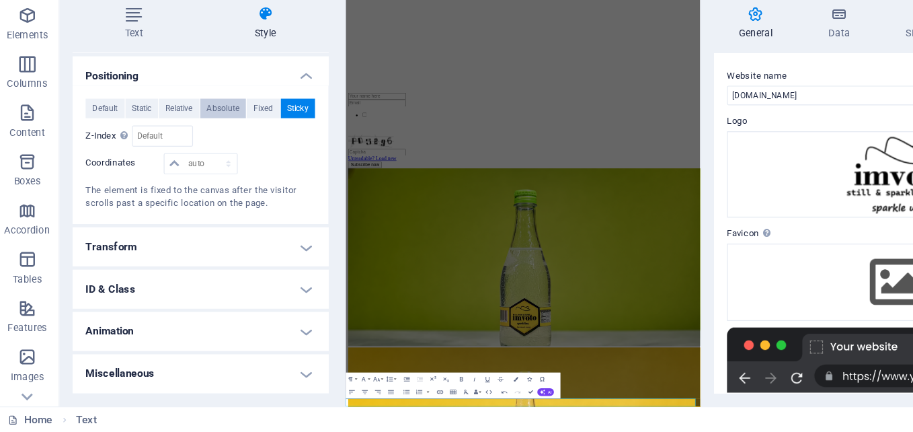
click at [194, 162] on span "Absolute" at bounding box center [189, 164] width 27 height 16
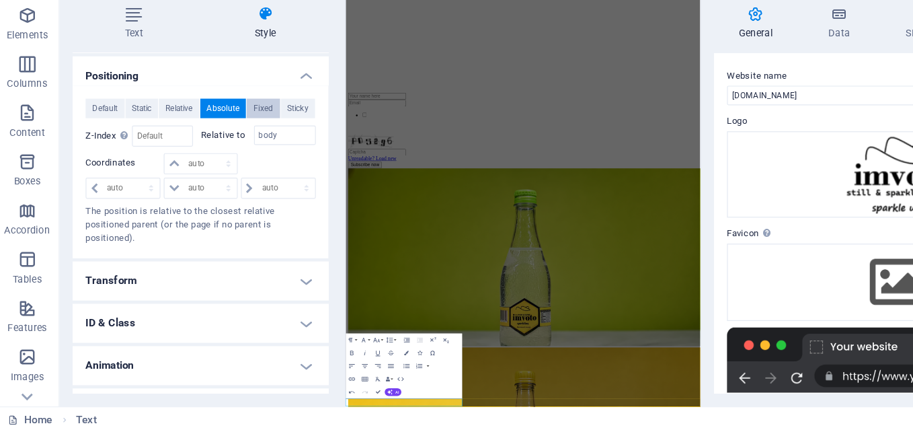
click at [226, 158] on span "Fixed" at bounding box center [222, 164] width 16 height 16
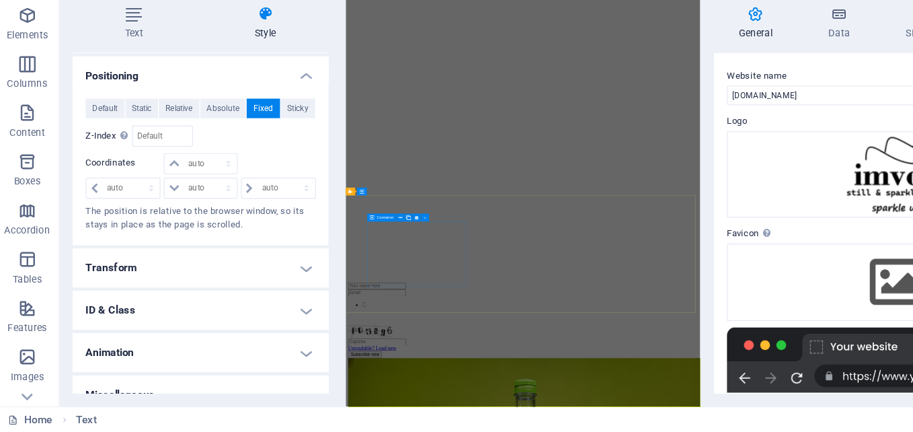
scroll to position [3063, 0]
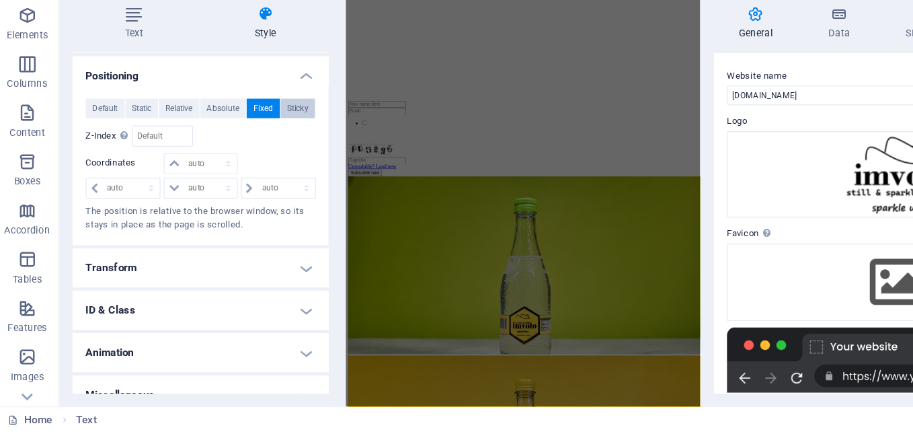
click at [246, 167] on span "Sticky" at bounding box center [250, 164] width 17 height 16
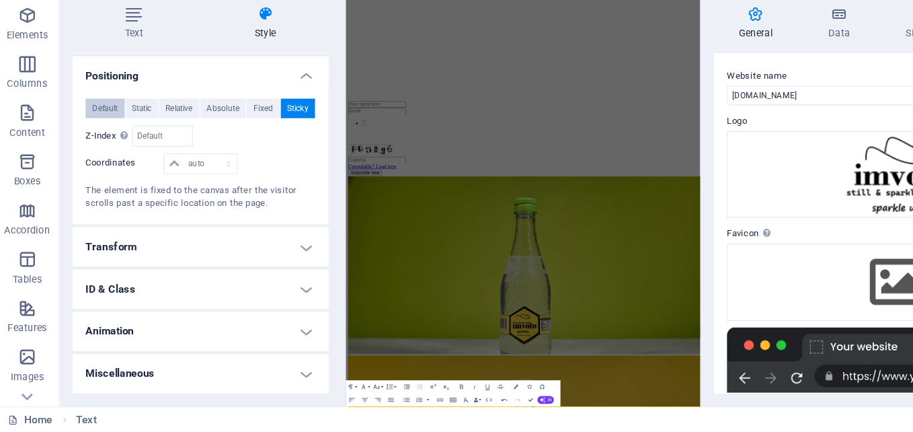
click at [95, 169] on span "Default" at bounding box center [91, 164] width 21 height 16
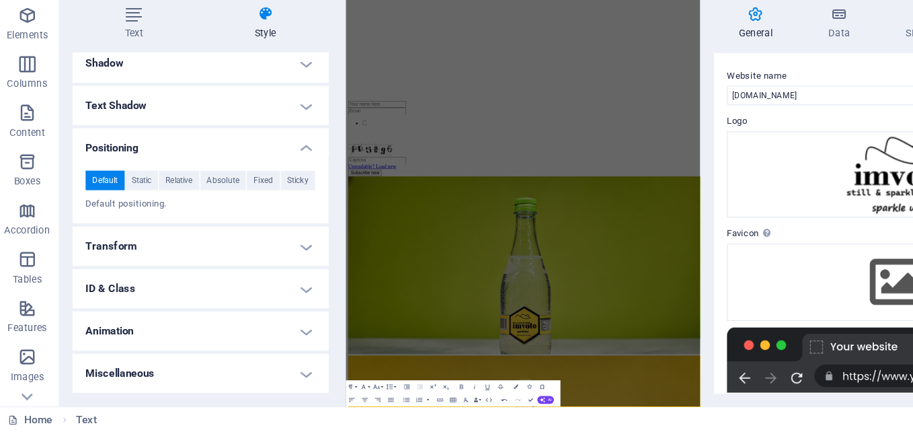
scroll to position [190, 0]
click at [118, 99] on h4 "Text" at bounding box center [118, 93] width 107 height 28
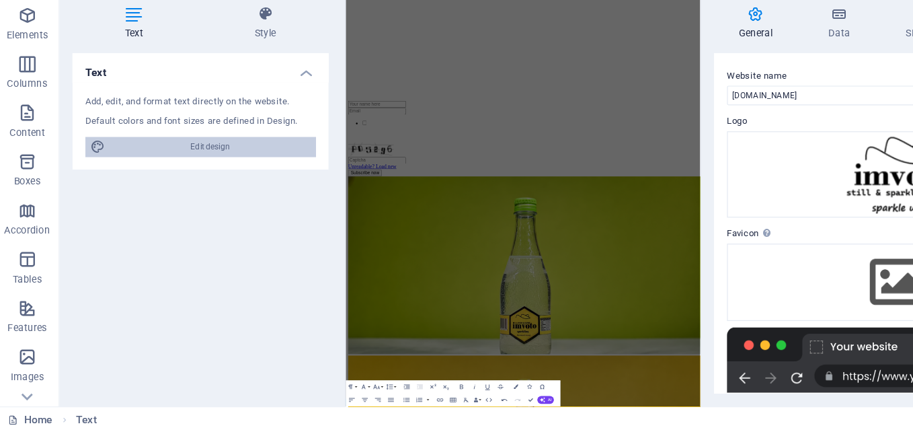
drag, startPoint x: 192, startPoint y: 192, endPoint x: 379, endPoint y: 848, distance: 682.6
click at [192, 192] on span "Edit design" at bounding box center [179, 196] width 166 height 16
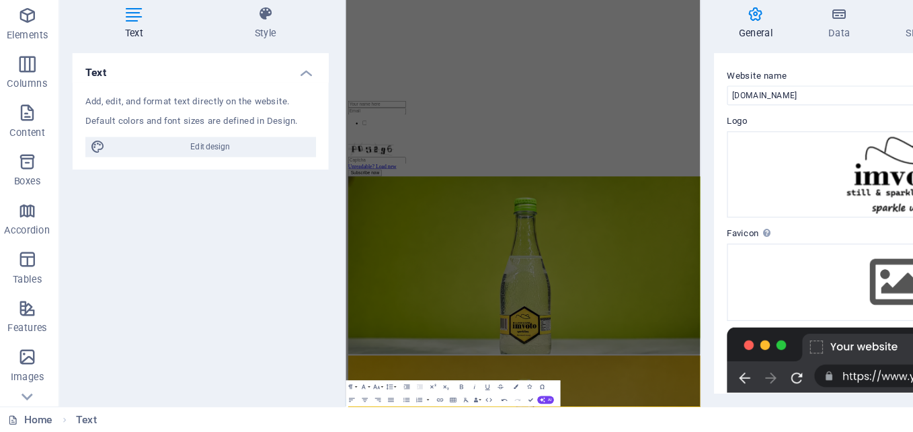
select select "px"
select select "300"
select select "px"
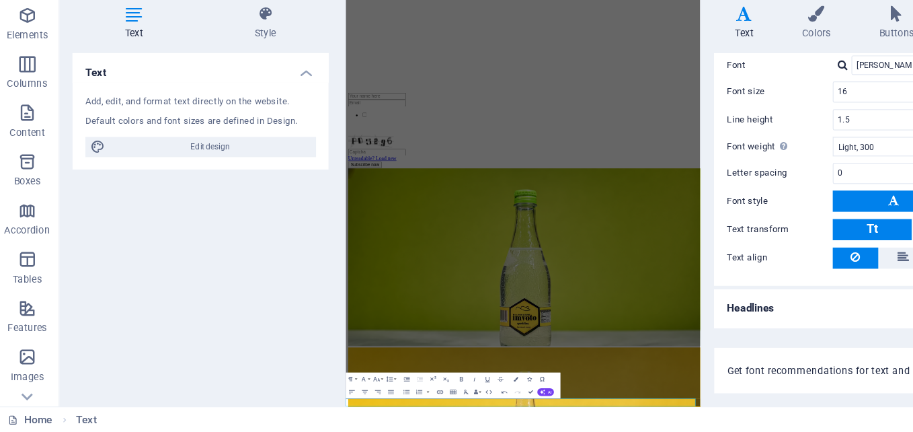
scroll to position [0, 0]
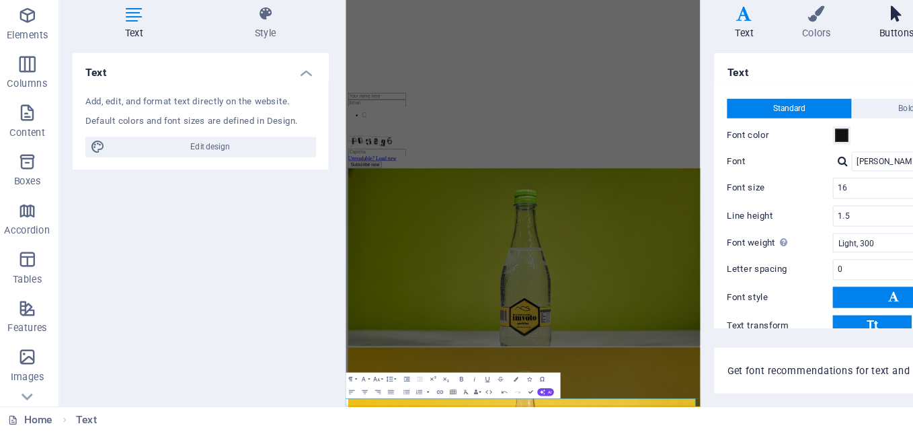
click at [735, 93] on h4 "Buttons" at bounding box center [748, 93] width 69 height 28
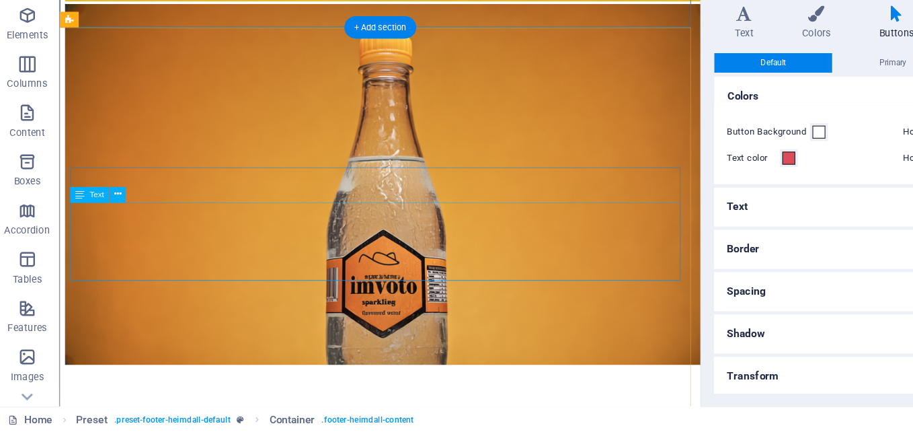
scroll to position [3192, 0]
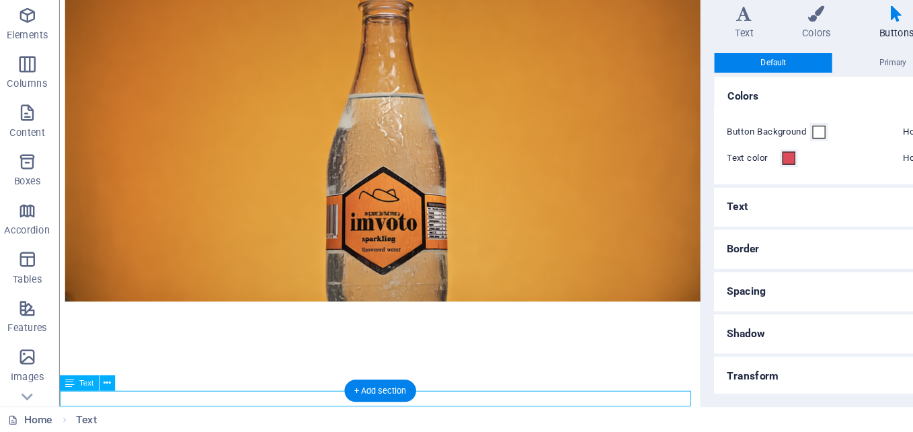
drag, startPoint x: 299, startPoint y: 414, endPoint x: 442, endPoint y: 418, distance: 142.7
drag, startPoint x: 308, startPoint y: 412, endPoint x: 278, endPoint y: 412, distance: 30.3
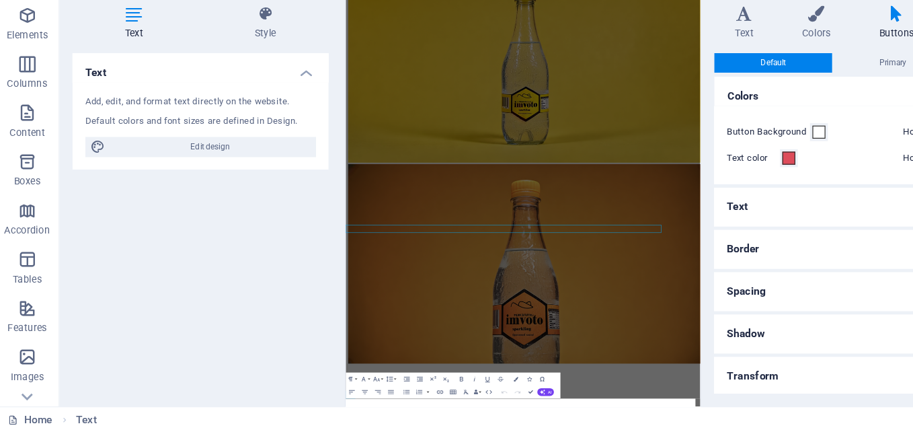
scroll to position [3079, 0]
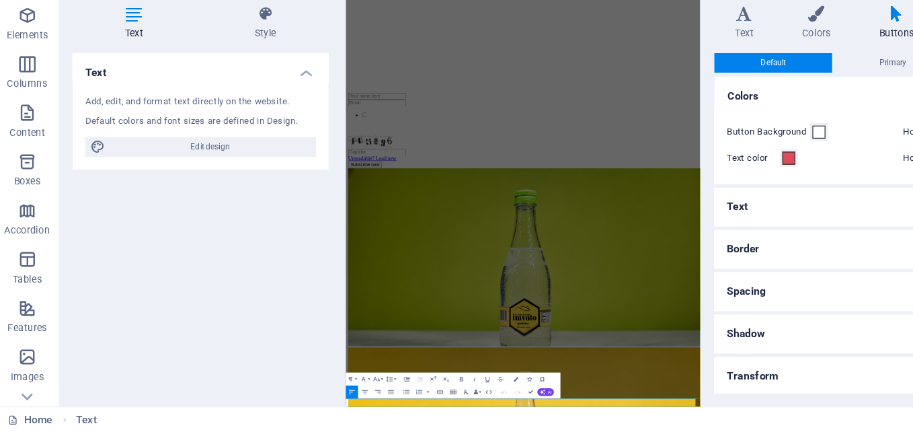
drag, startPoint x: 590, startPoint y: 881, endPoint x: 623, endPoint y: 358, distance: 524.3
click at [387, 385] on icon "button" at bounding box center [386, 388] width 7 height 7
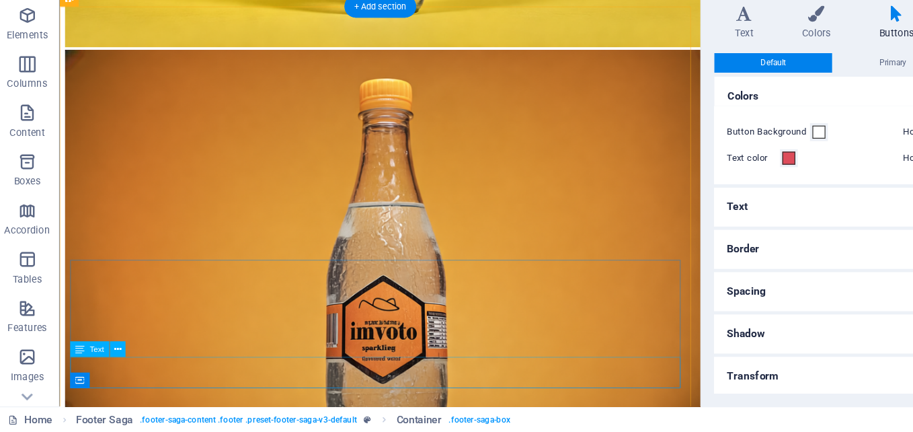
scroll to position [3192, 0]
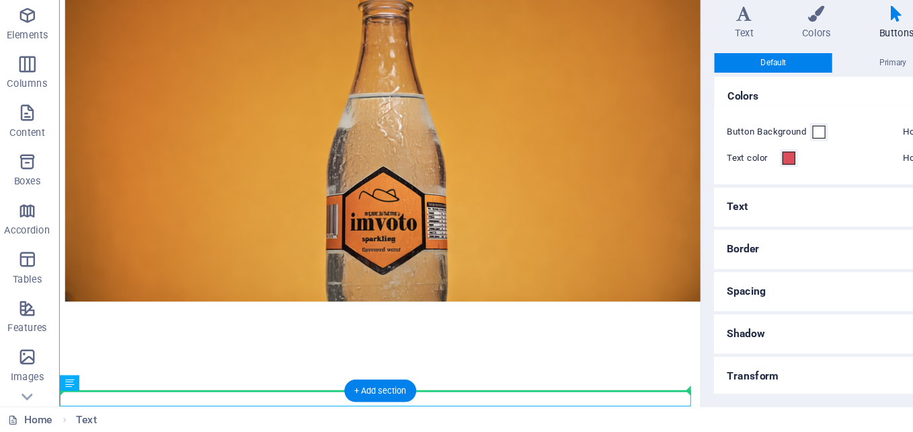
drag, startPoint x: 299, startPoint y: 410, endPoint x: 410, endPoint y: 401, distance: 111.4
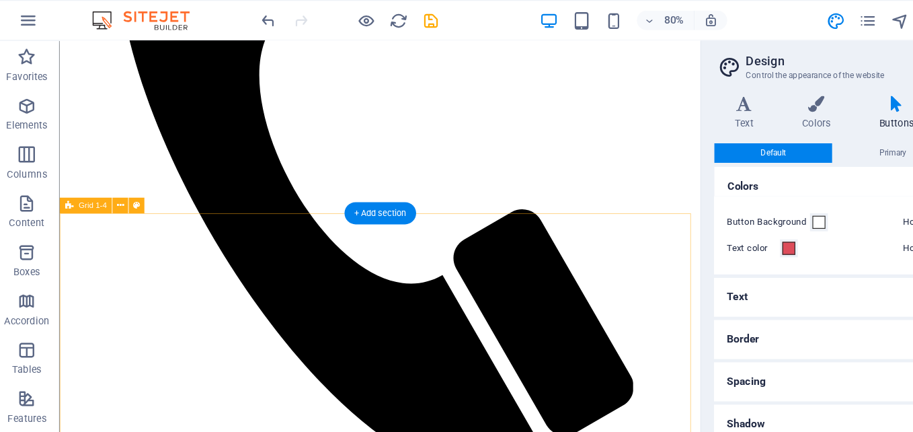
scroll to position [881, 0]
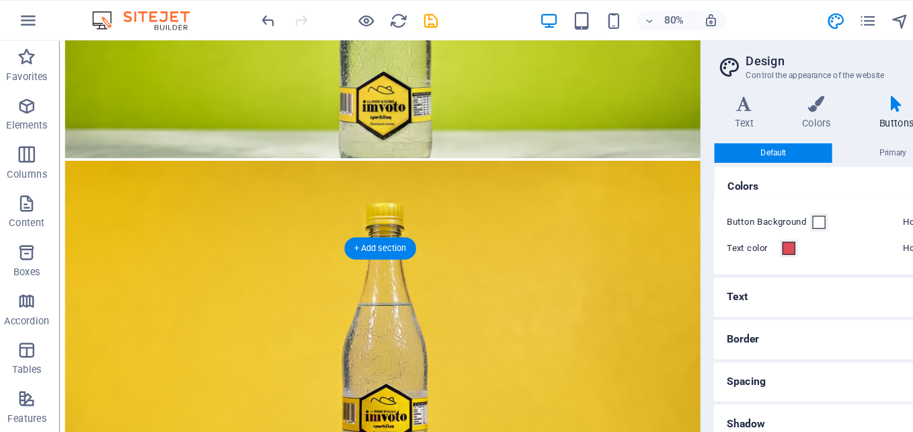
scroll to position [2679, 0]
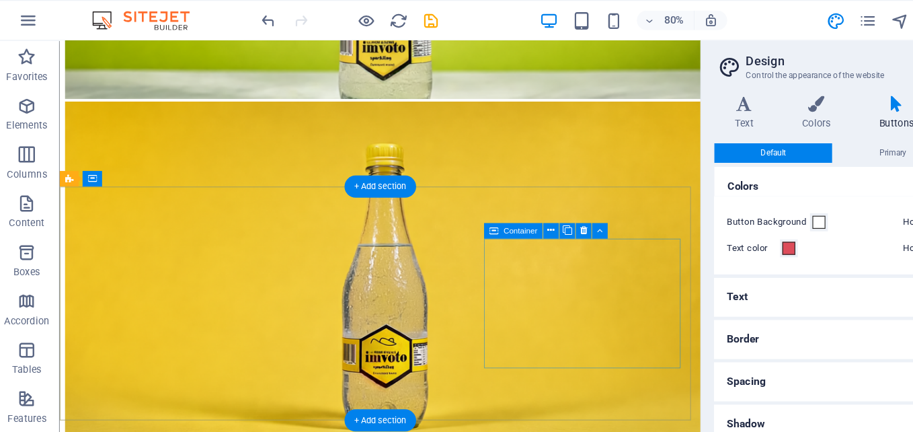
scroll to position [2743, 0]
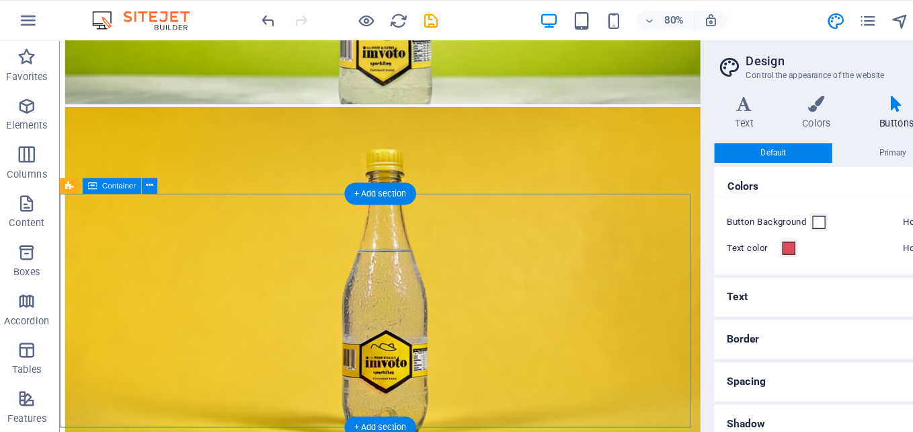
scroll to position [2737, 0]
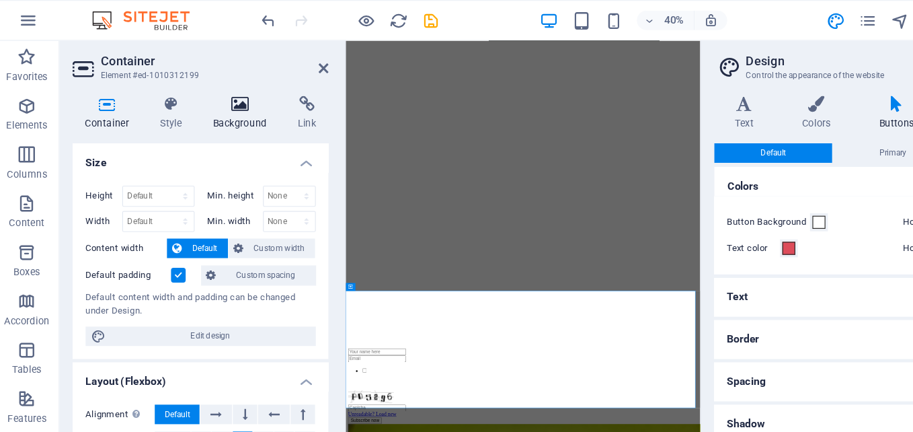
click at [204, 102] on h4 "Background" at bounding box center [206, 93] width 71 height 28
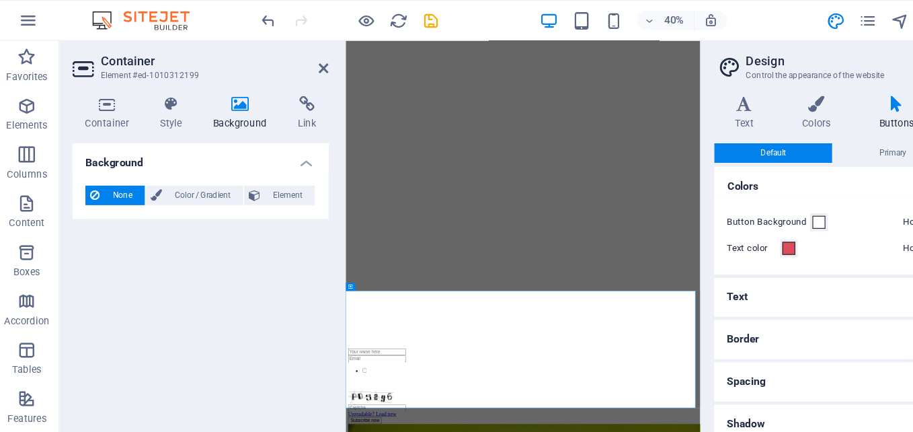
click at [207, 105] on h4 "Background" at bounding box center [206, 93] width 71 height 28
click at [237, 165] on span "Element" at bounding box center [242, 161] width 37 height 16
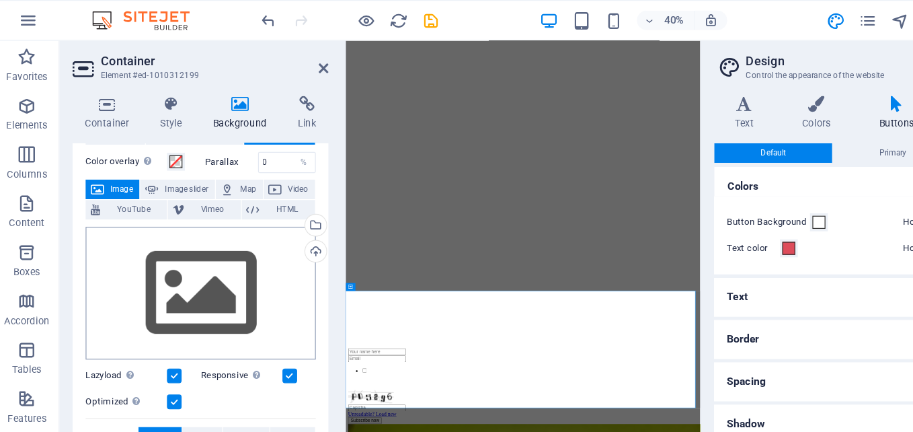
scroll to position [52, 0]
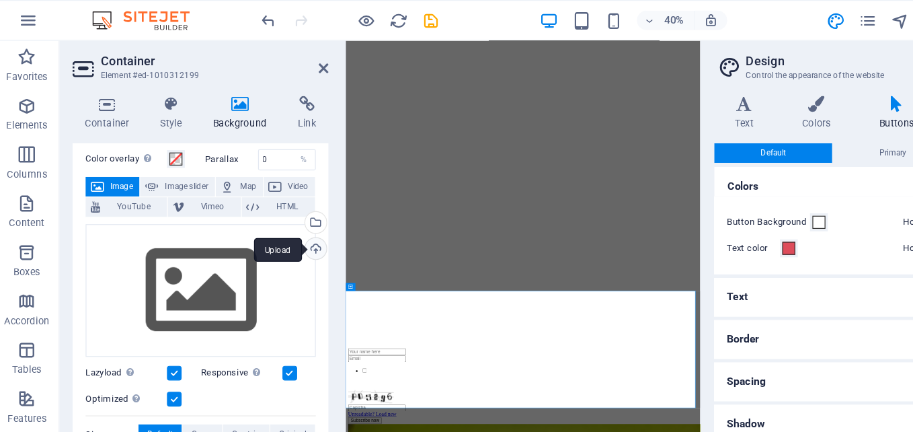
click at [264, 209] on div "Upload" at bounding box center [264, 206] width 20 height 20
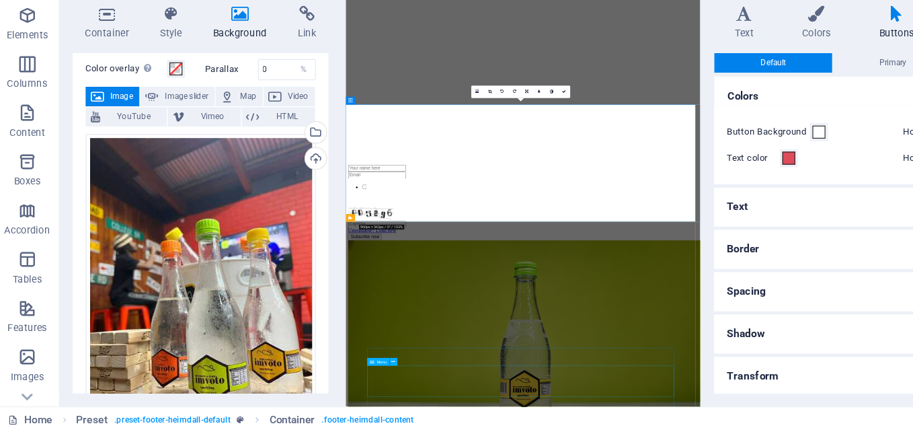
scroll to position [2929, 0]
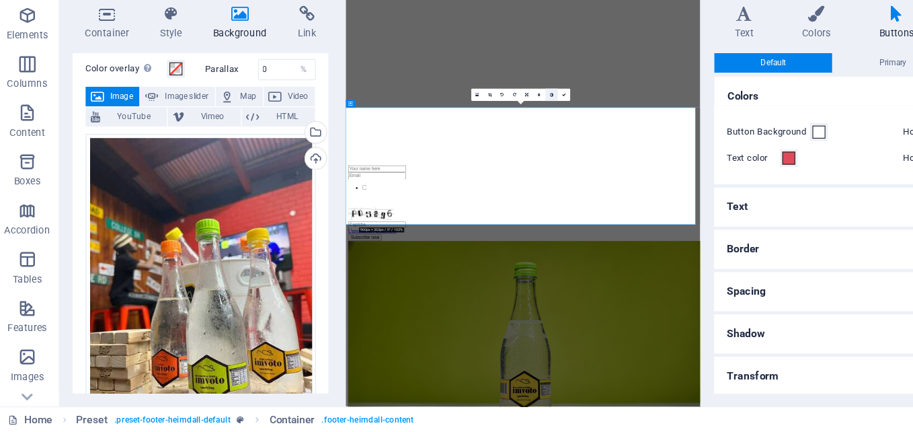
click at [461, 153] on icon at bounding box center [460, 152] width 3 height 3
click at [452, 152] on link at bounding box center [450, 153] width 10 height 10
click at [465, 154] on icon at bounding box center [464, 152] width 3 height 3
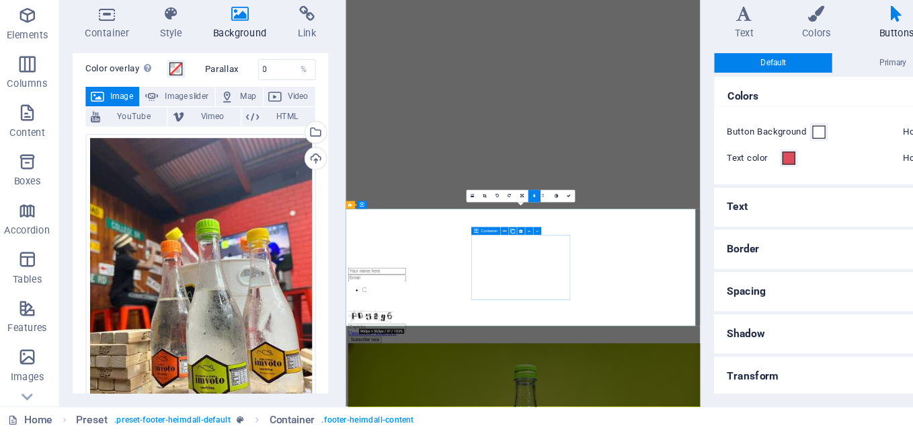
scroll to position [2708, 0]
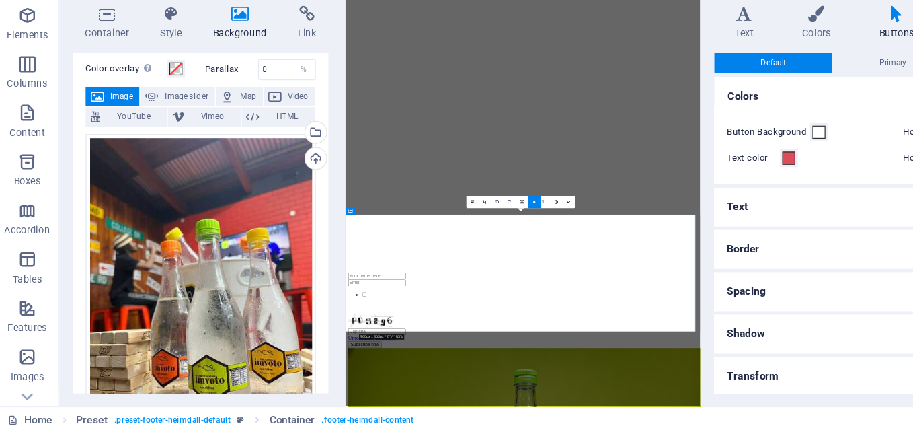
click at [622, 420] on div "Home Preset . preset-footer-heimdall-default Container . footer-heimdall-content" at bounding box center [392, 422] width 762 height 16
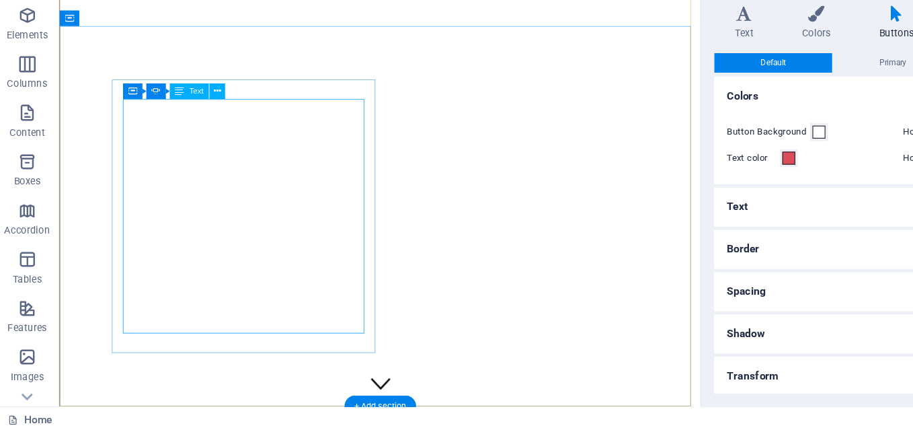
scroll to position [0, 0]
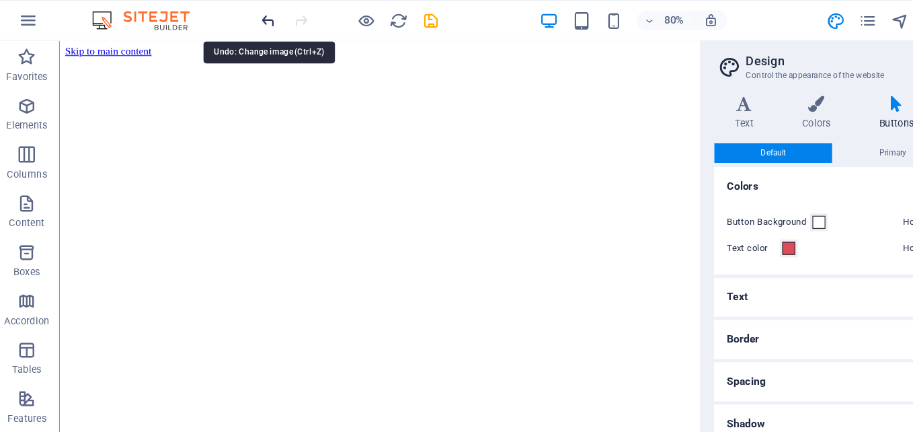
click at [227, 18] on icon "undo" at bounding box center [226, 16] width 15 height 15
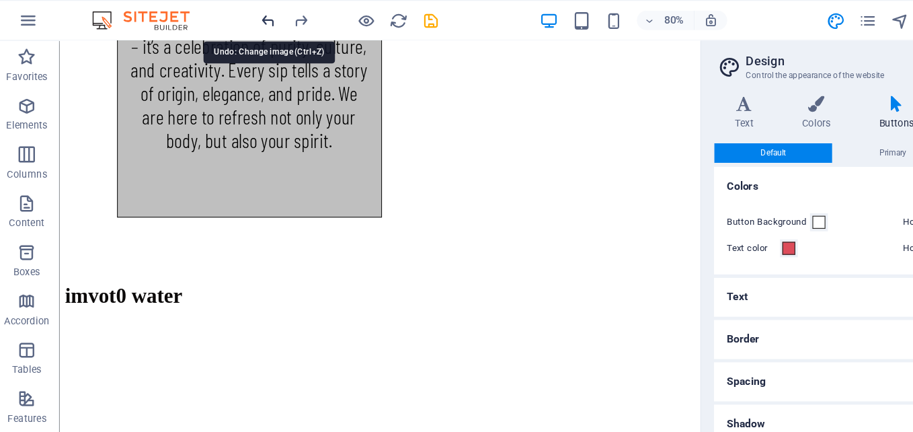
scroll to position [2781, 0]
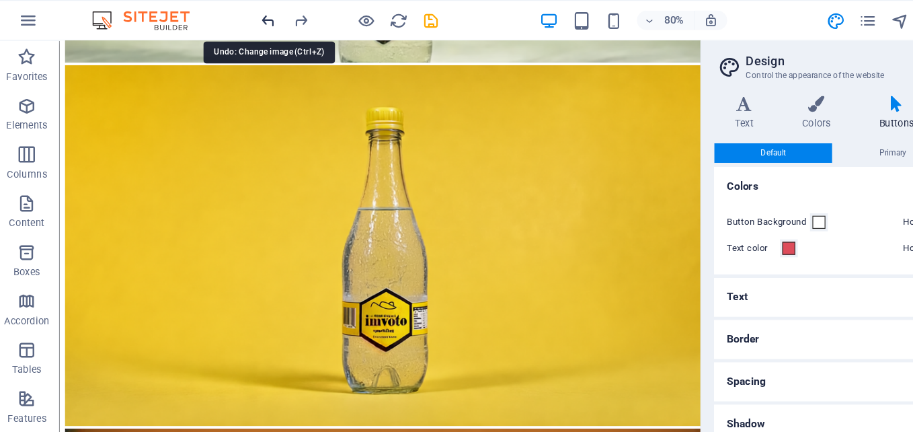
click at [227, 18] on icon "undo" at bounding box center [226, 16] width 15 height 15
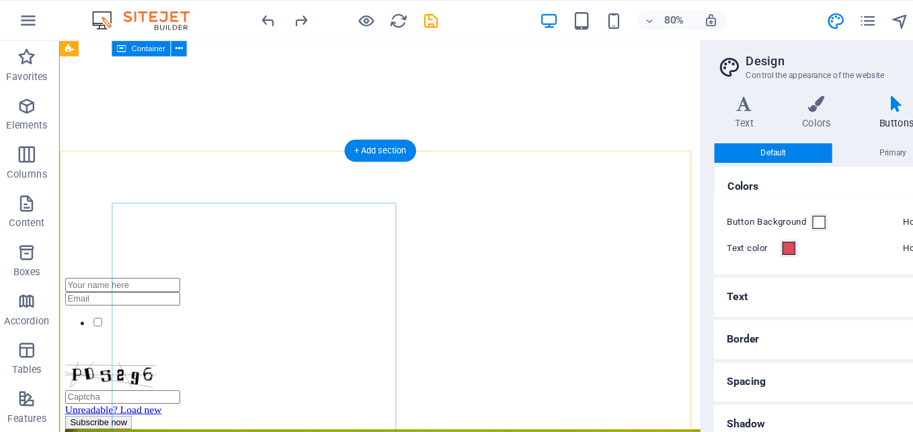
scroll to position [2068, 0]
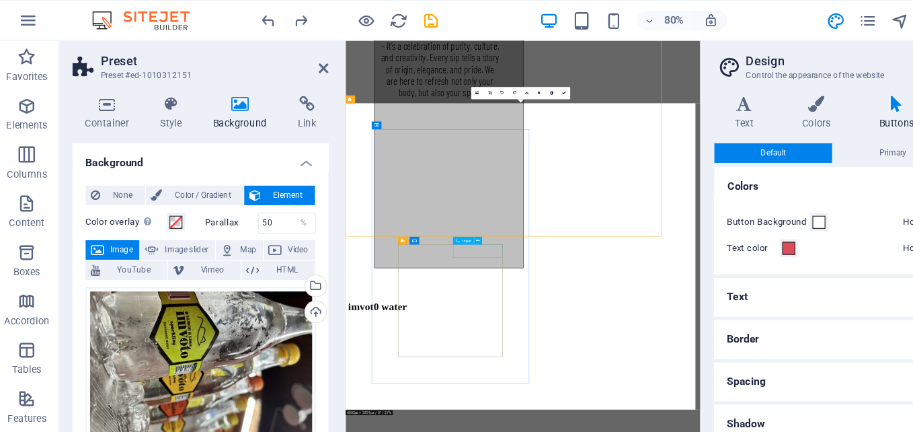
scroll to position [2491, 0]
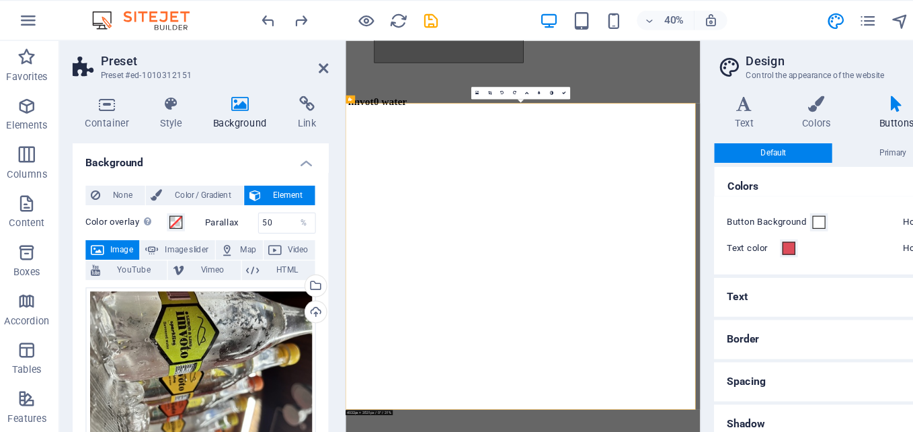
click at [449, 77] on icon at bounding box center [450, 76] width 2 height 3
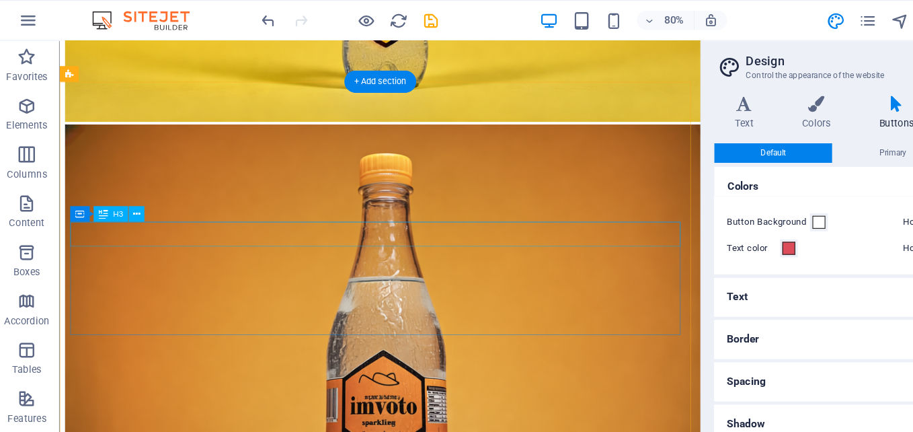
scroll to position [3095, 0]
